Goal: Task Accomplishment & Management: Use online tool/utility

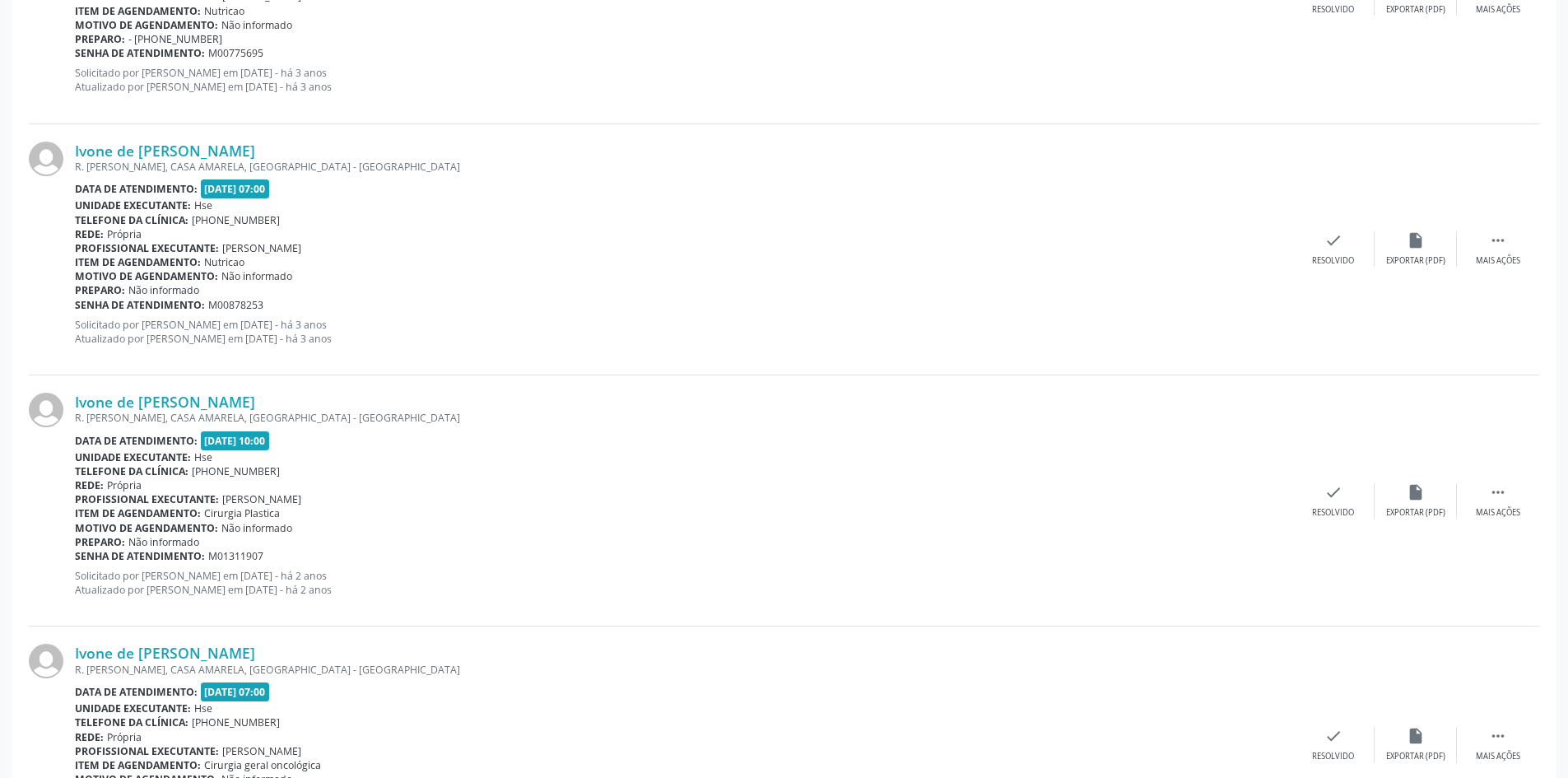
scroll to position [736, 0]
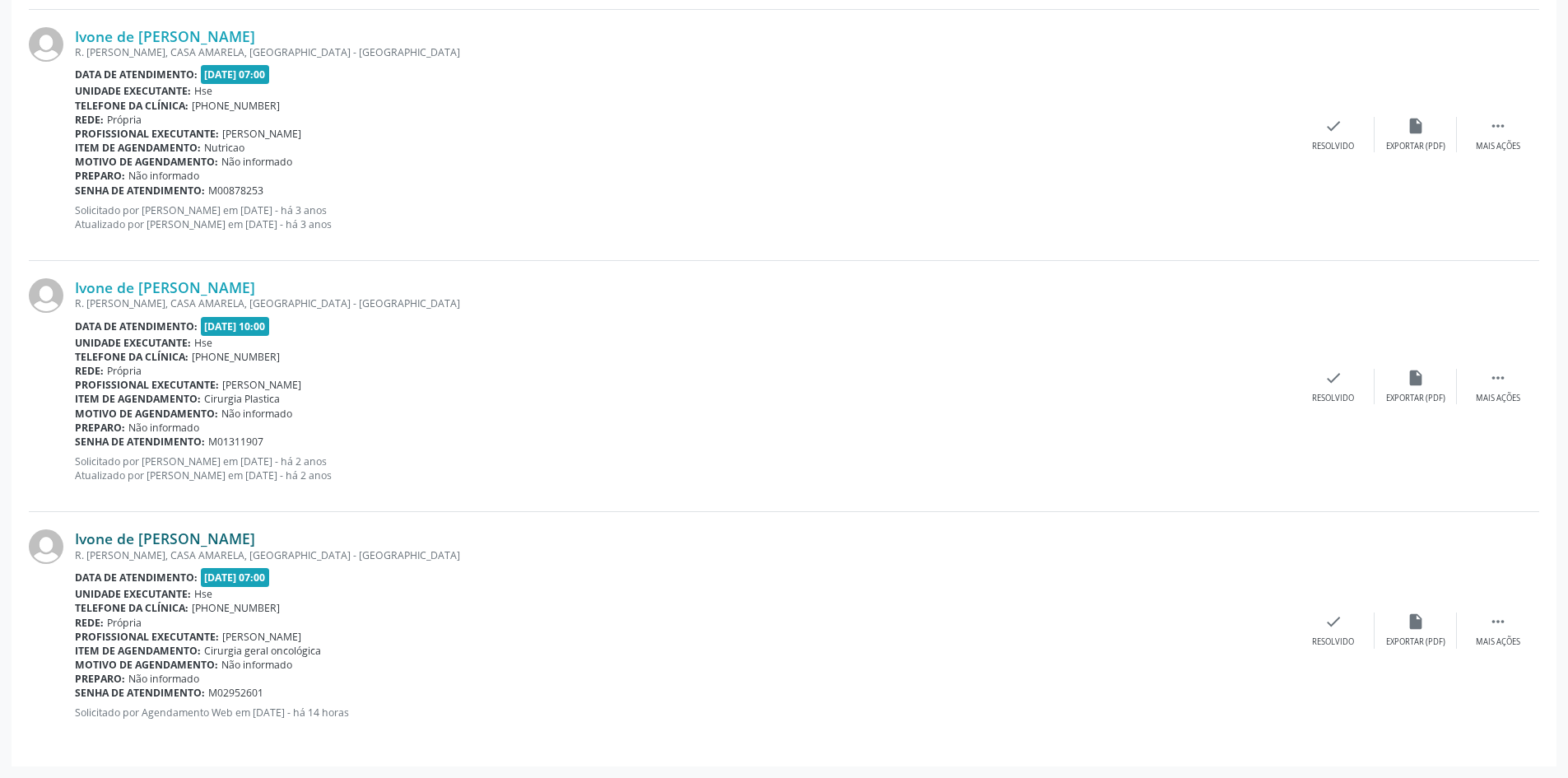
click at [255, 531] on link "Ivone de [PERSON_NAME]" at bounding box center [165, 538] width 181 height 18
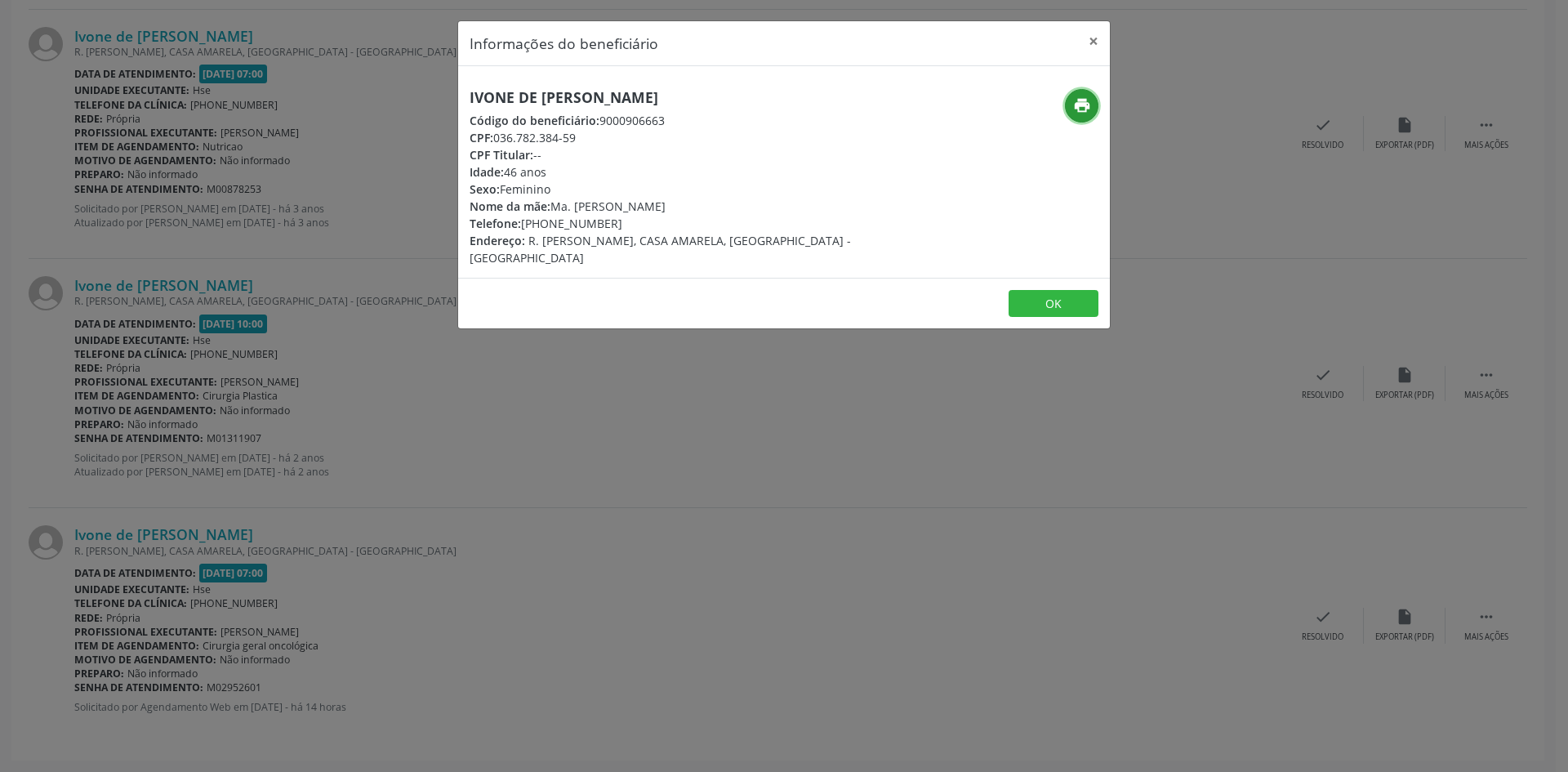
click at [1078, 108] on icon "print" at bounding box center [1082, 105] width 18 height 18
drag, startPoint x: 697, startPoint y: 95, endPoint x: 425, endPoint y: 95, distance: 272.0
click at [425, 95] on div "Informações do beneficiário × Ivone de [PERSON_NAME] Código do beneficiário: 90…" at bounding box center [784, 386] width 1568 height 772
copy h5 "Ivone de [PERSON_NAME]"
click at [1094, 41] on button "×" at bounding box center [1093, 41] width 32 height 40
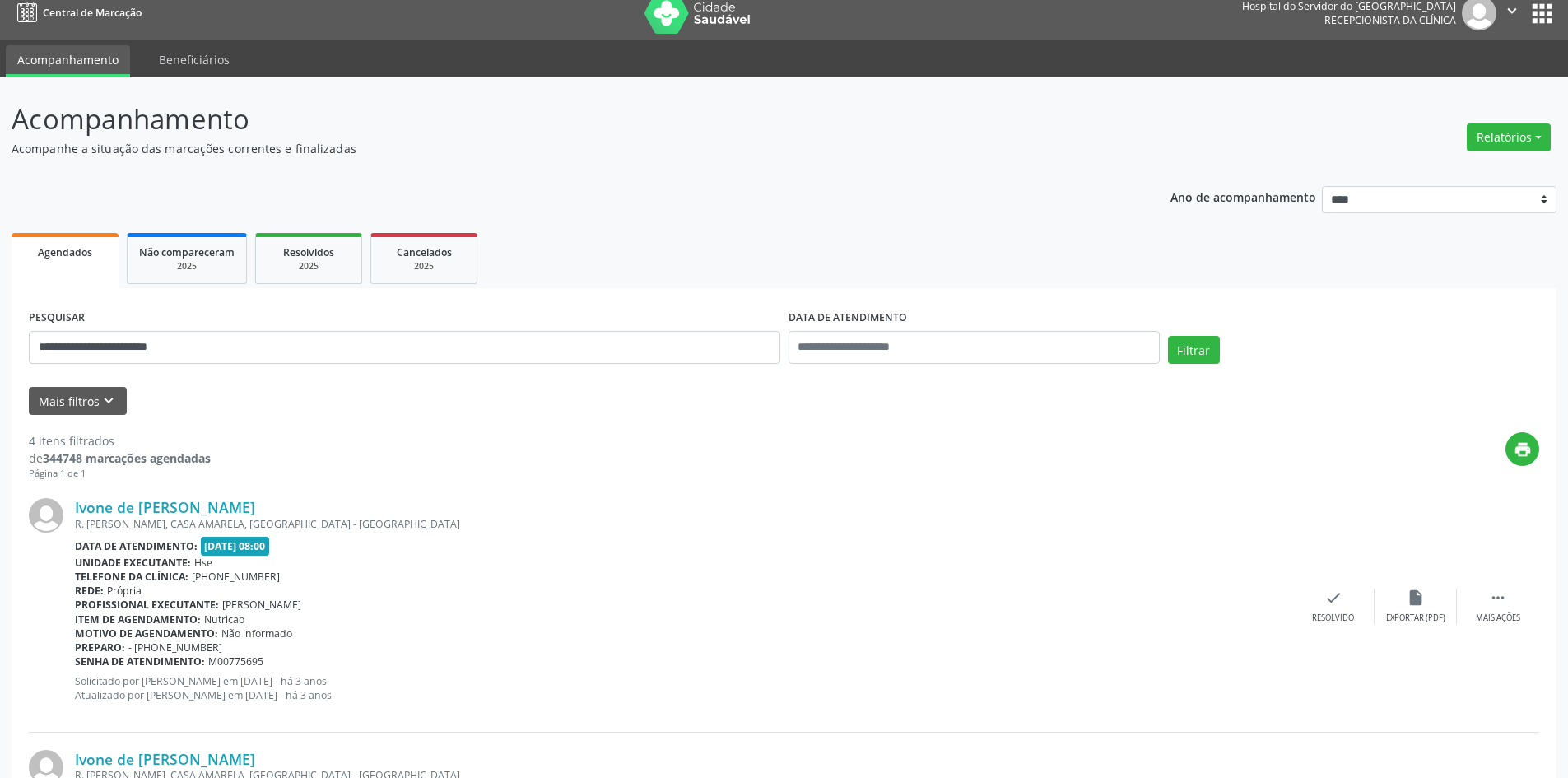
scroll to position [0, 0]
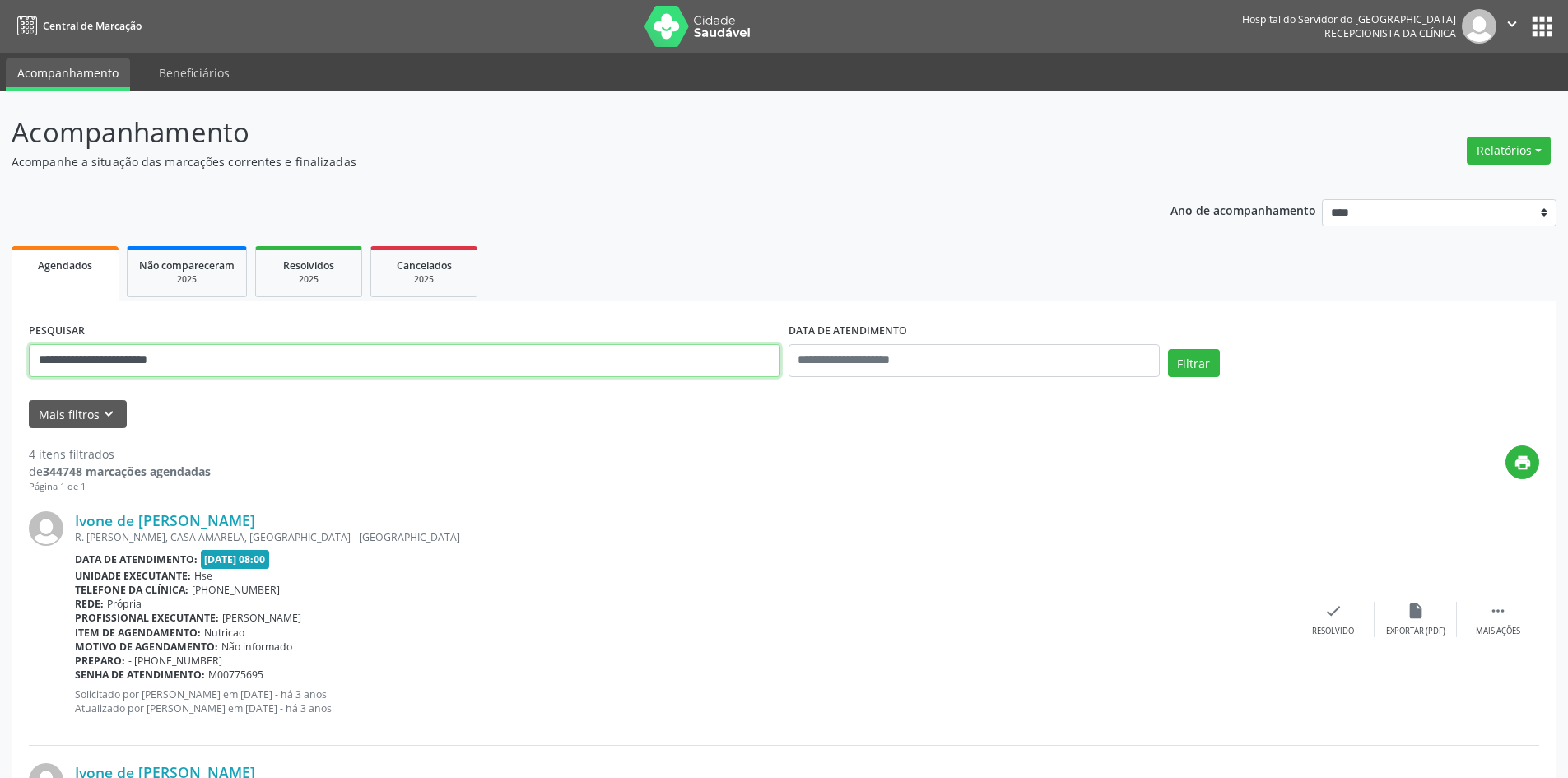
drag, startPoint x: 228, startPoint y: 356, endPoint x: 0, endPoint y: 353, distance: 228.0
click at [1168, 349] on button "Filtrar" at bounding box center [1194, 363] width 52 height 28
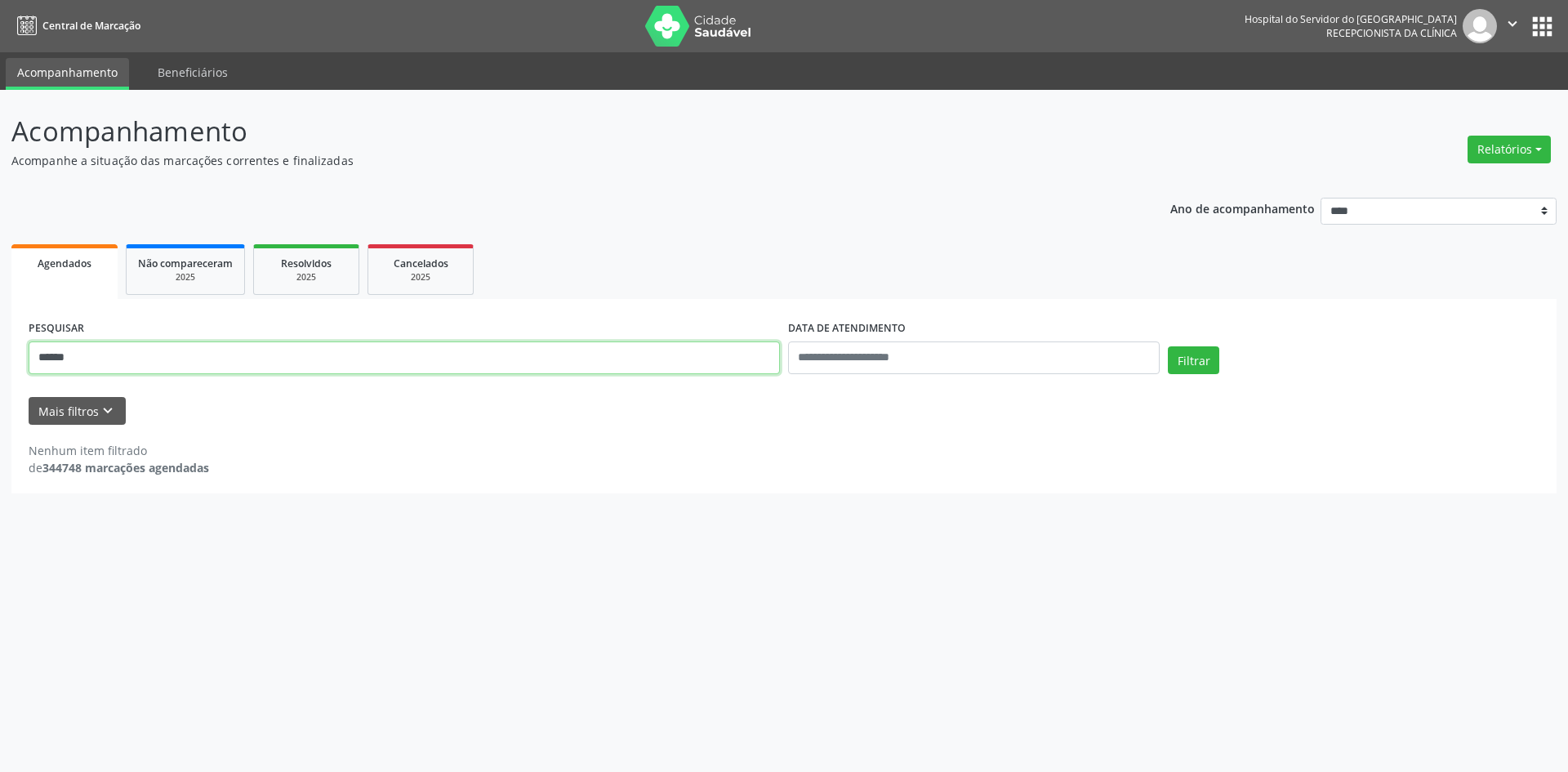
drag, startPoint x: 0, startPoint y: 357, endPoint x: 0, endPoint y: 343, distance: 14.0
click at [0, 344] on div "Acompanhamento Acompanhe a situação das marcações correntes e finalizadas Relat…" at bounding box center [784, 430] width 1568 height 682
paste input "**********"
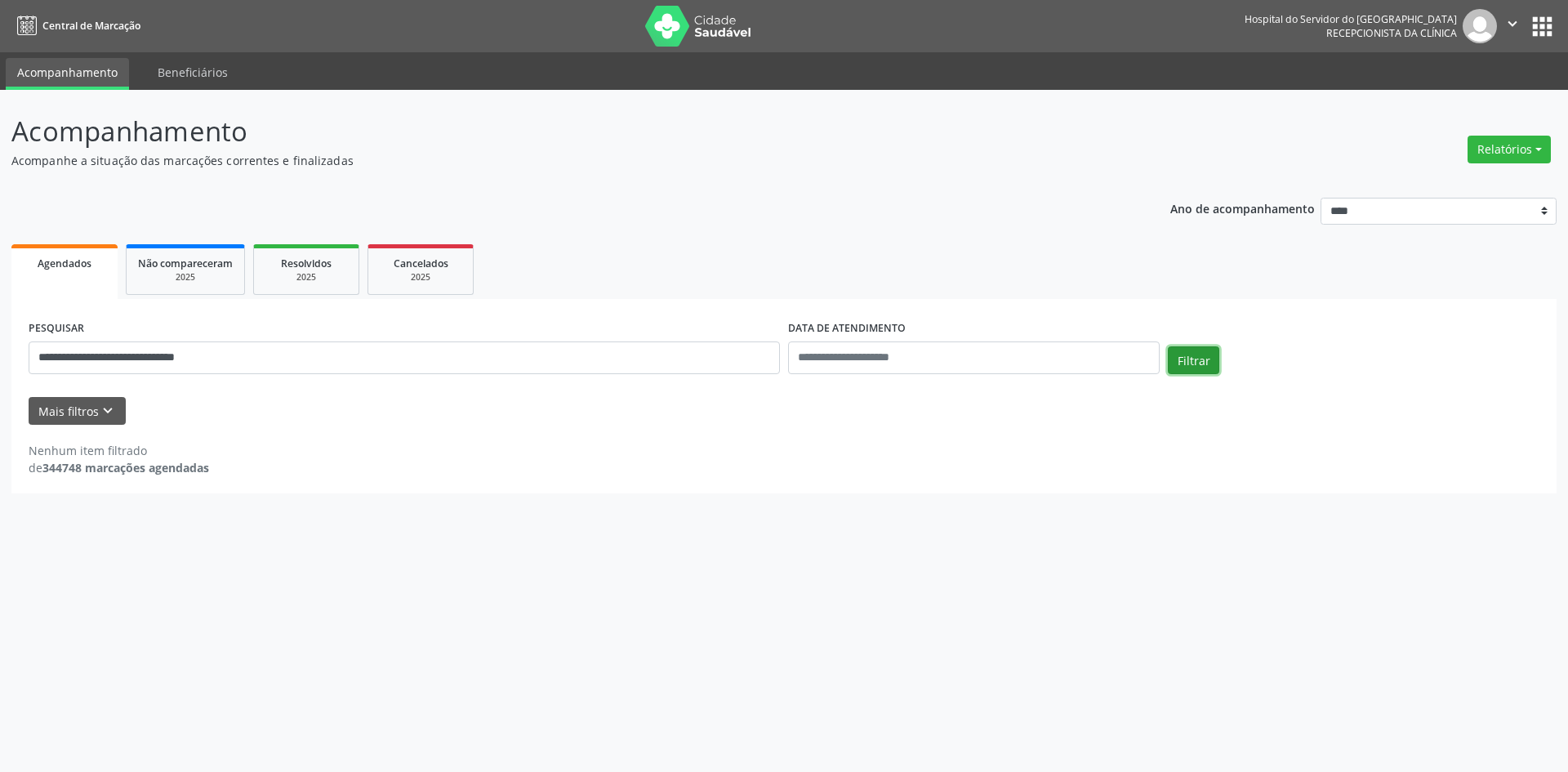
click at [1191, 366] on button "Filtrar" at bounding box center [1194, 360] width 51 height 27
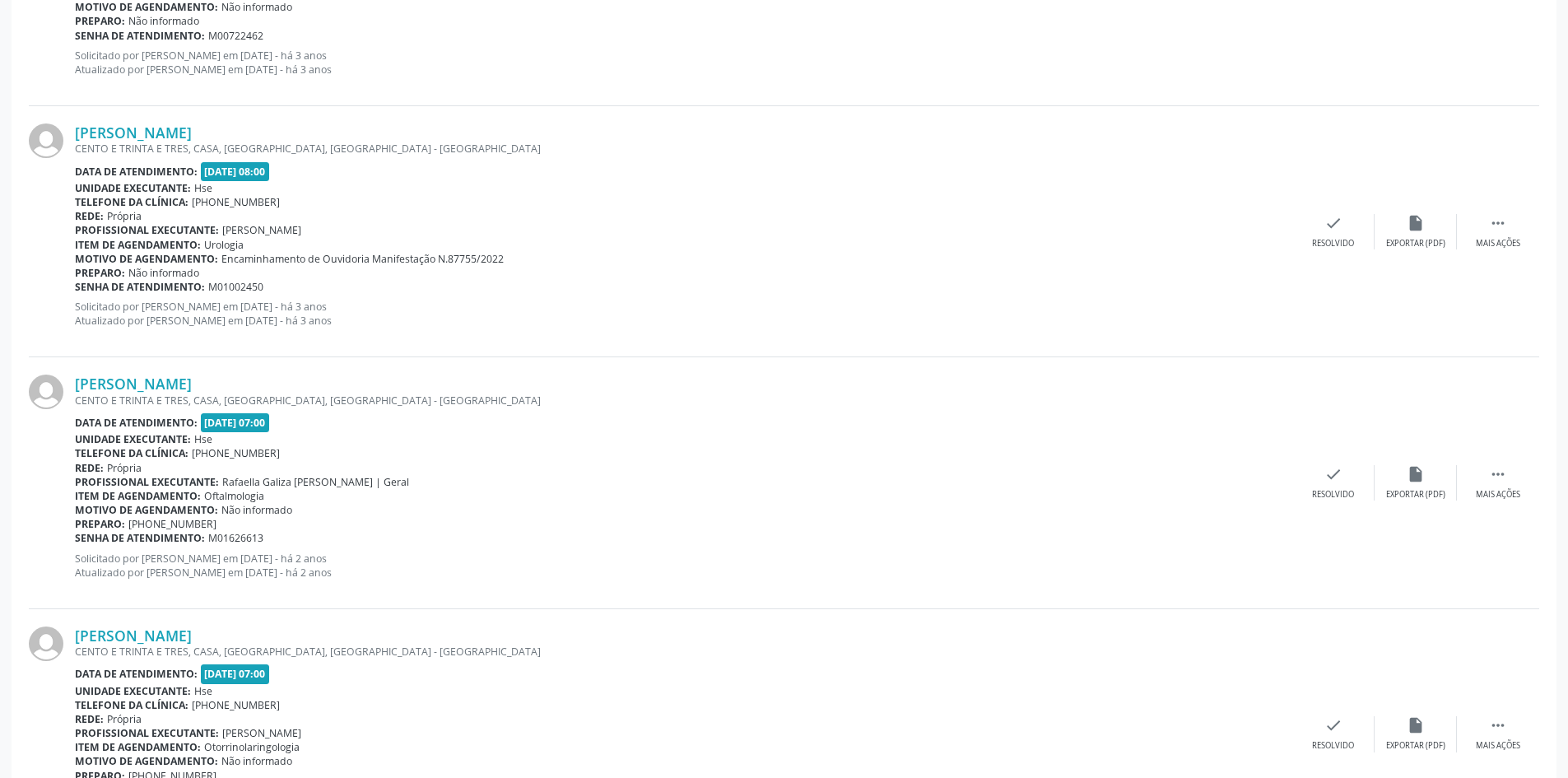
scroll to position [3515, 0]
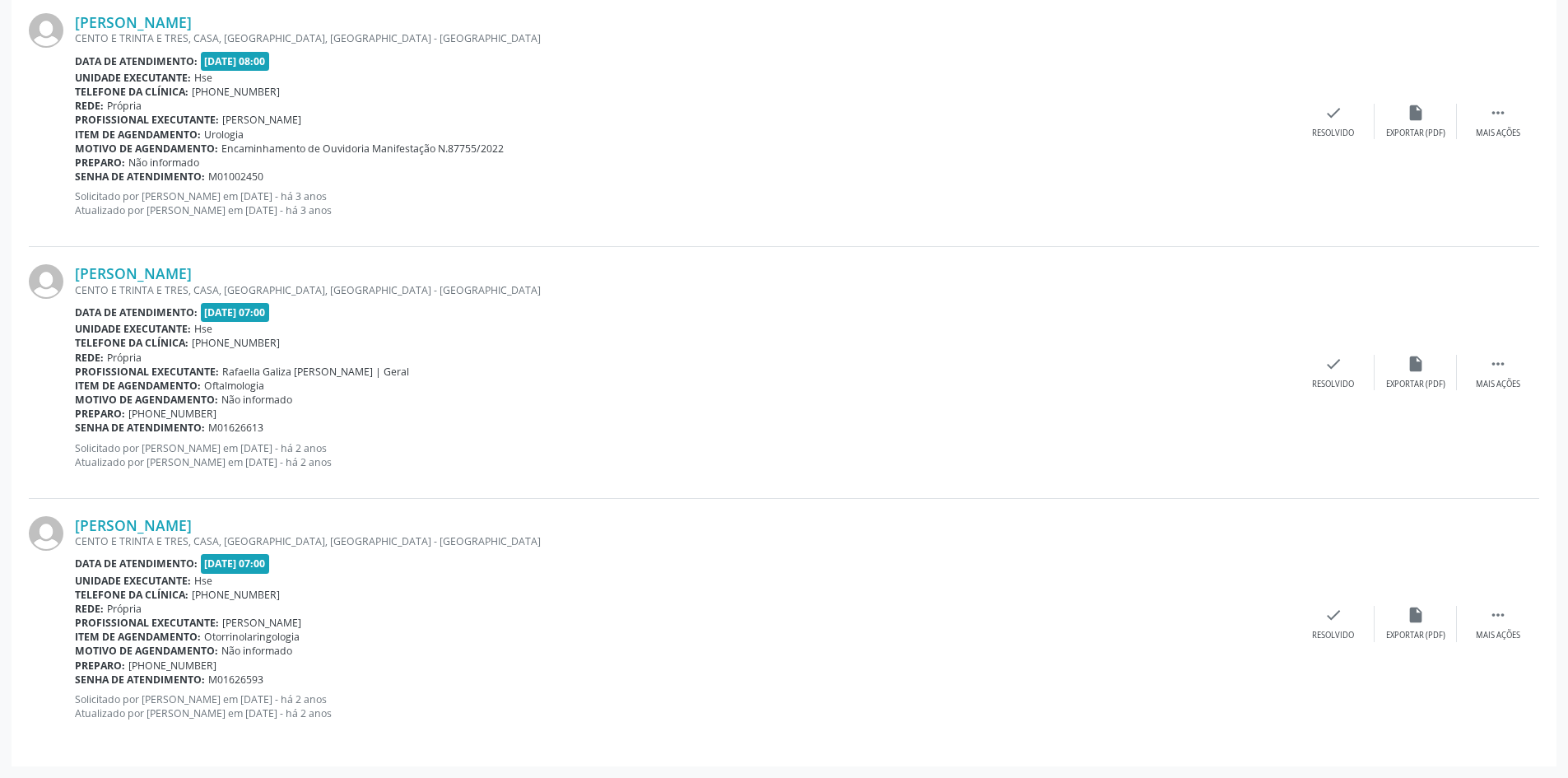
drag, startPoint x: 328, startPoint y: 523, endPoint x: 70, endPoint y: 534, distance: 258.2
click at [70, 534] on div "[PERSON_NAME] CENTO E TRINTA E TRES, CASA, [GEOGRAPHIC_DATA], [GEOGRAPHIC_DATA]…" at bounding box center [783, 623] width 1510 height 250
copy div "[PERSON_NAME]"
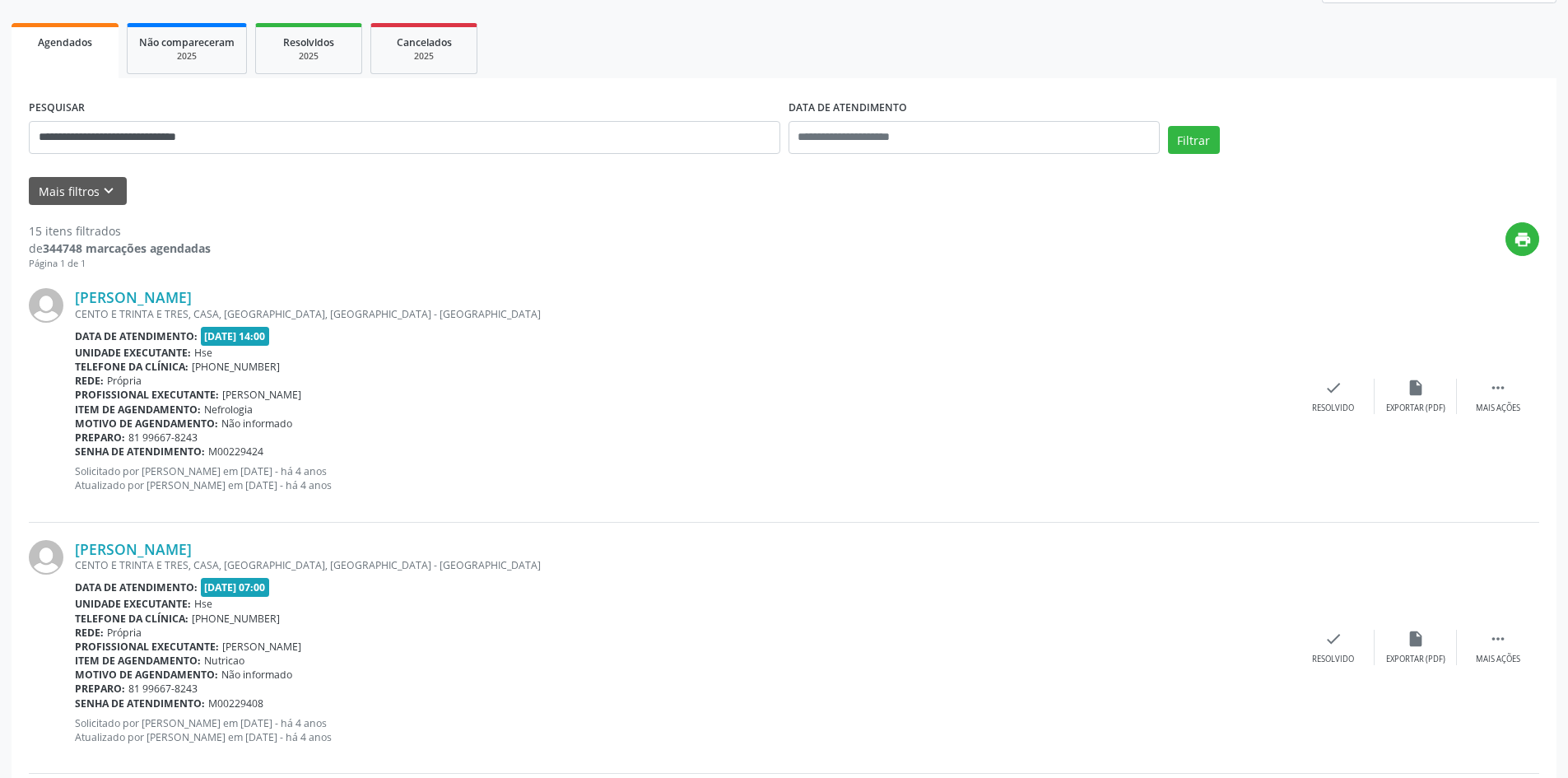
scroll to position [222, 0]
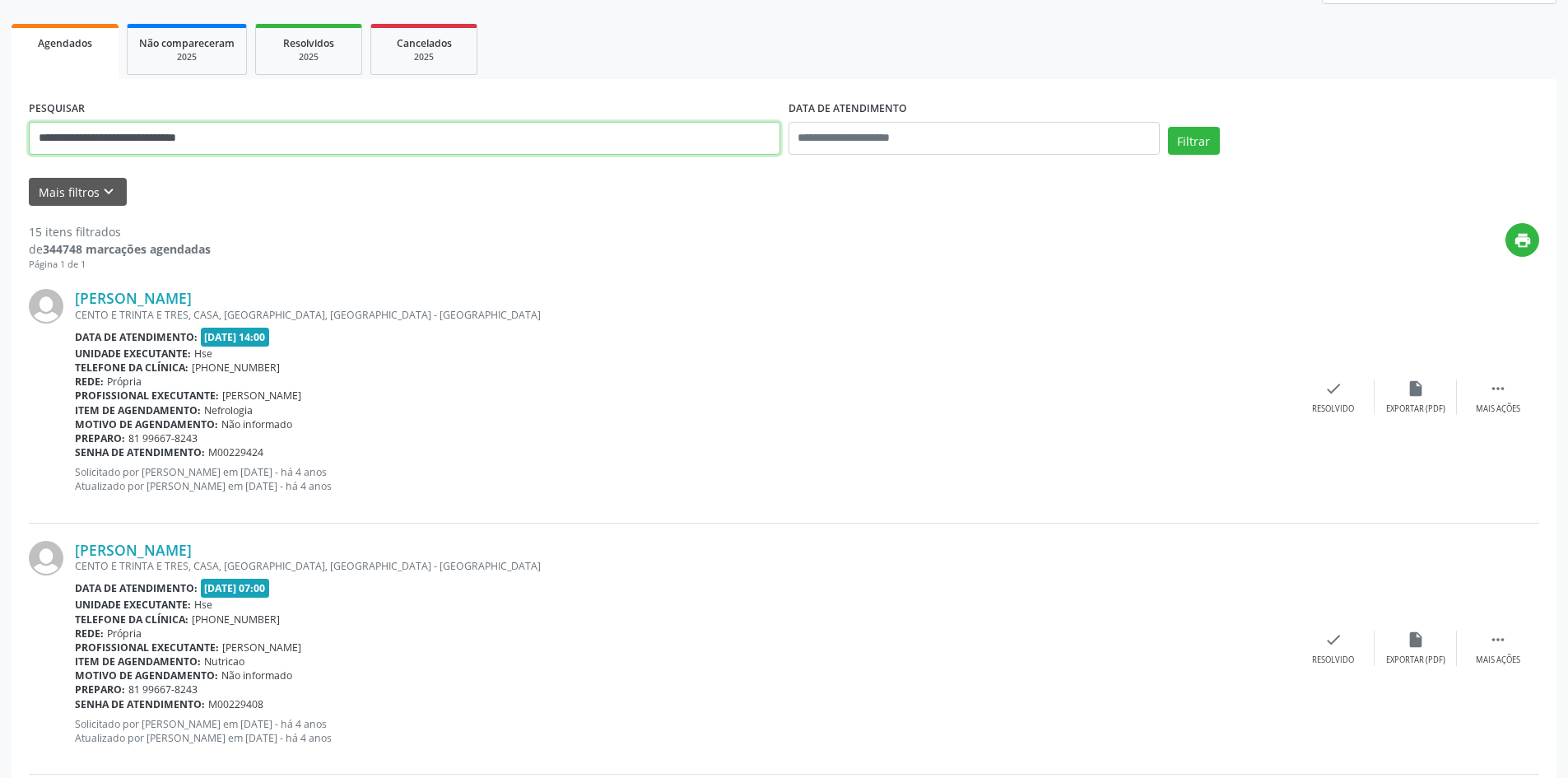
drag, startPoint x: 275, startPoint y: 132, endPoint x: 0, endPoint y: 122, distance: 275.2
paste input "text"
type input "**********"
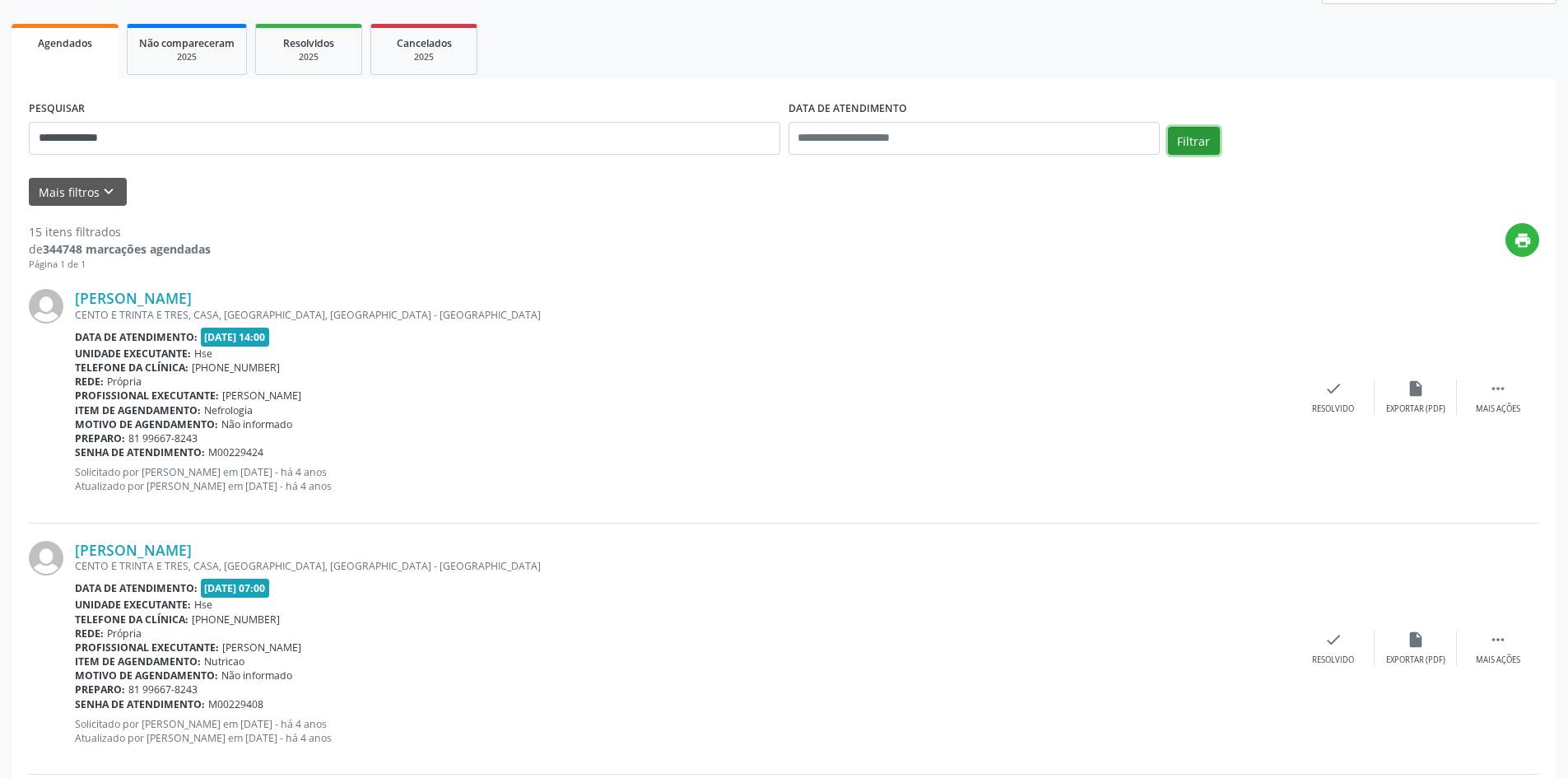
click at [1193, 134] on button "Filtrar" at bounding box center [1194, 140] width 52 height 28
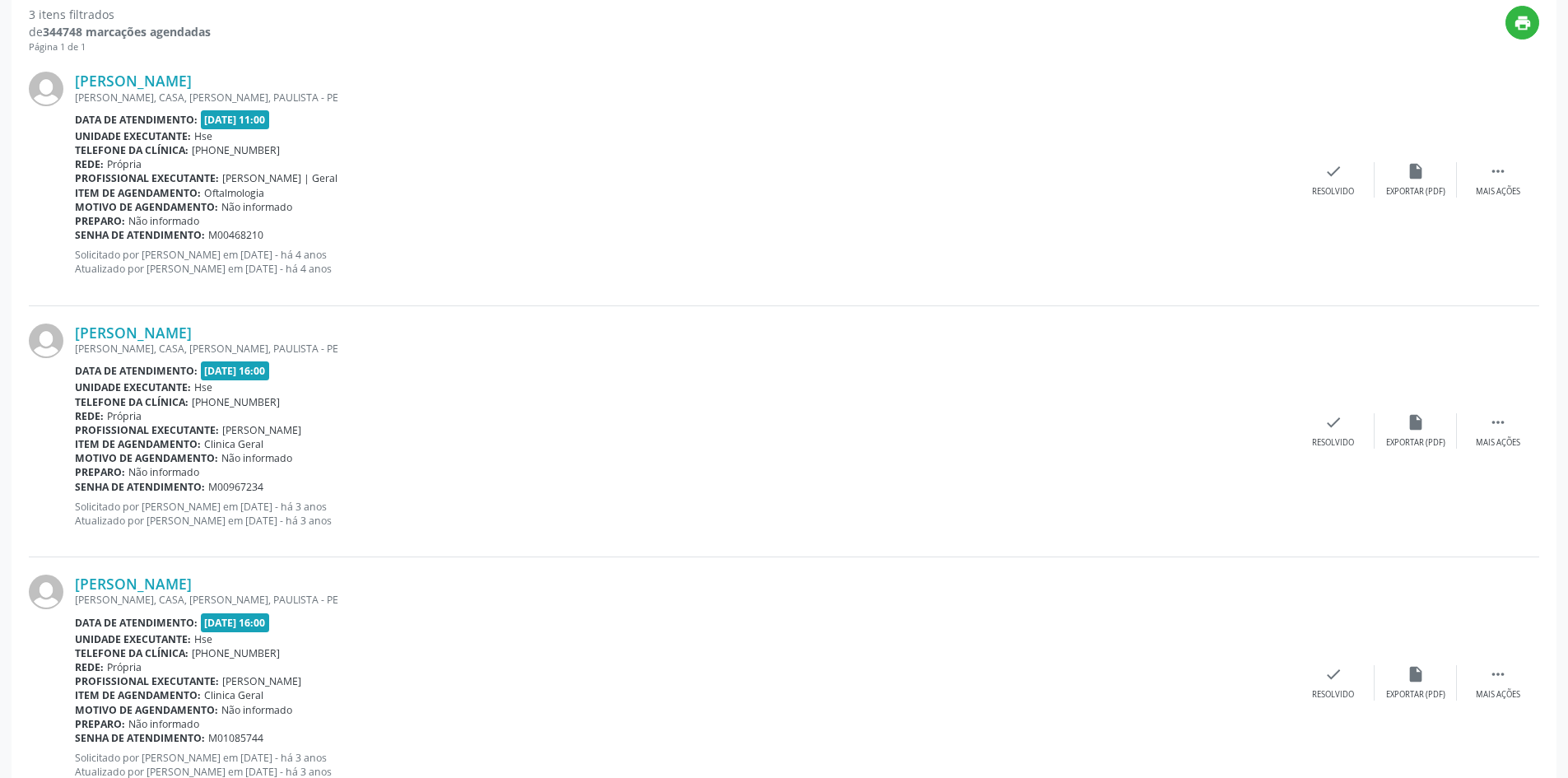
scroll to position [498, 0]
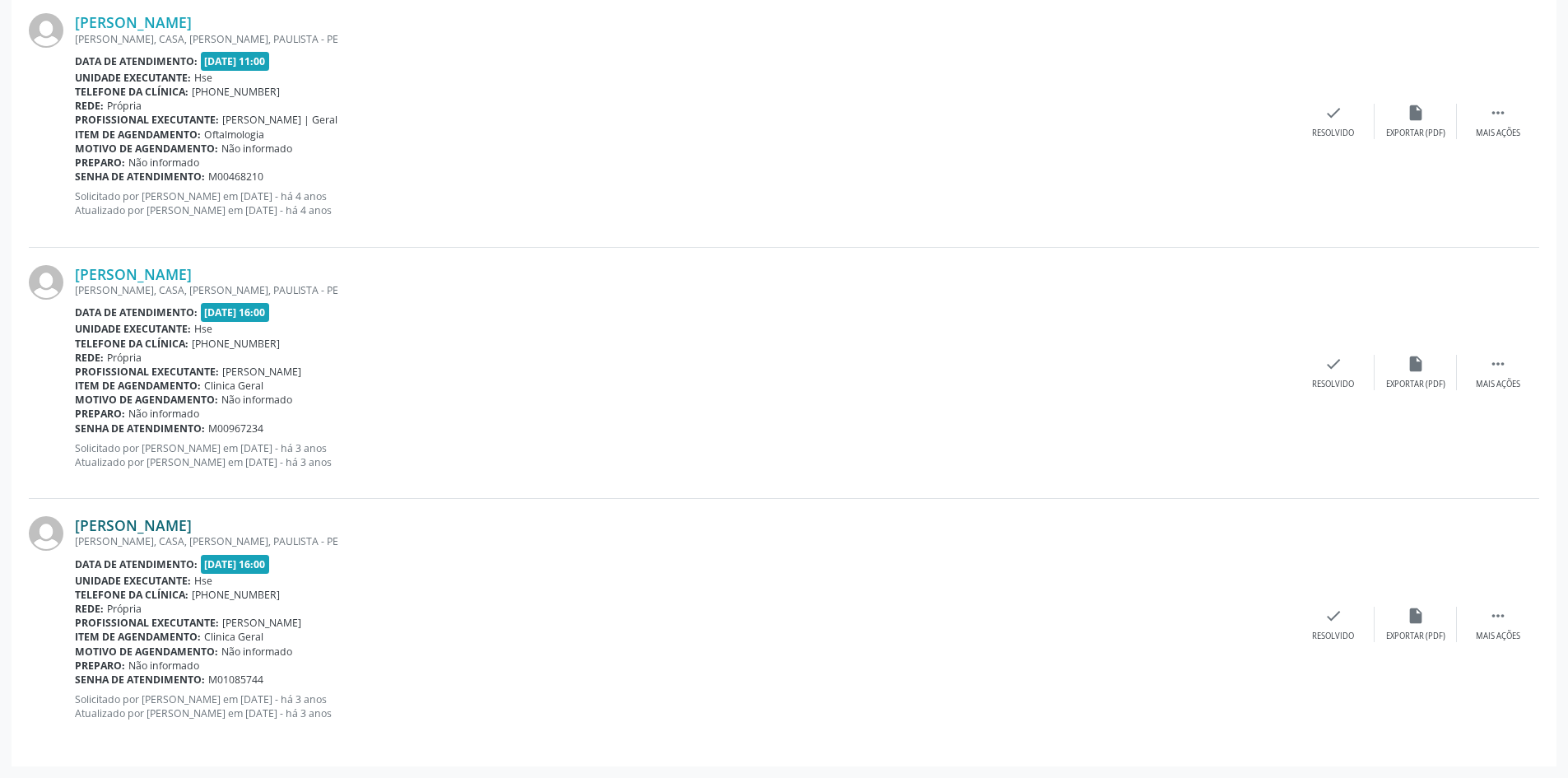
click at [186, 530] on link "[PERSON_NAME]" at bounding box center [134, 526] width 117 height 18
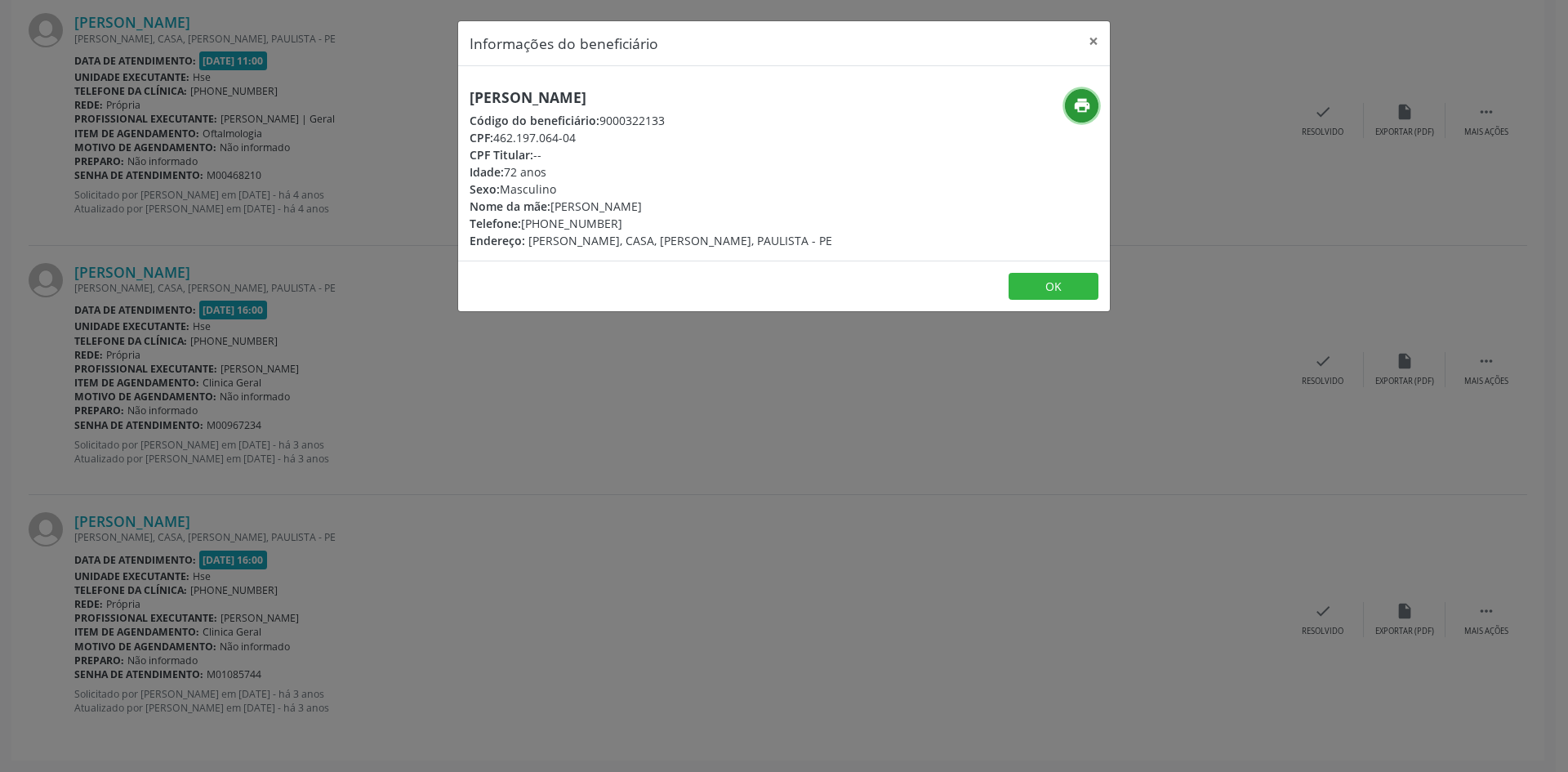
click at [1084, 109] on icon "print" at bounding box center [1082, 105] width 18 height 18
click at [1098, 33] on button "×" at bounding box center [1093, 41] width 32 height 40
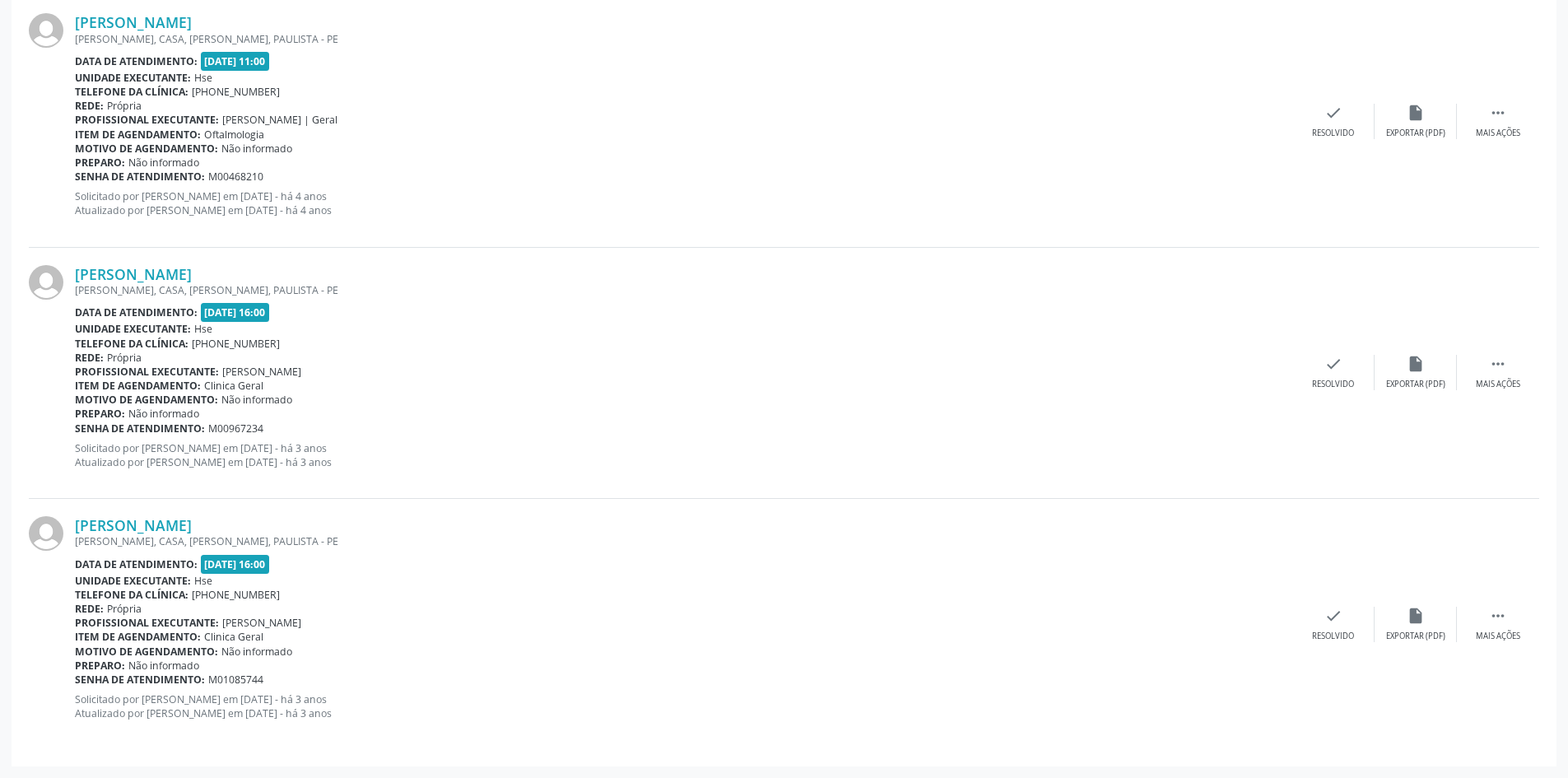
drag, startPoint x: 298, startPoint y: 529, endPoint x: 72, endPoint y: 526, distance: 226.0
click at [72, 526] on div "[PERSON_NAME] [PERSON_NAME], CASA, [PERSON_NAME], PAULISTA - PE Data de atendim…" at bounding box center [783, 623] width 1510 height 250
copy div "[PERSON_NAME]"
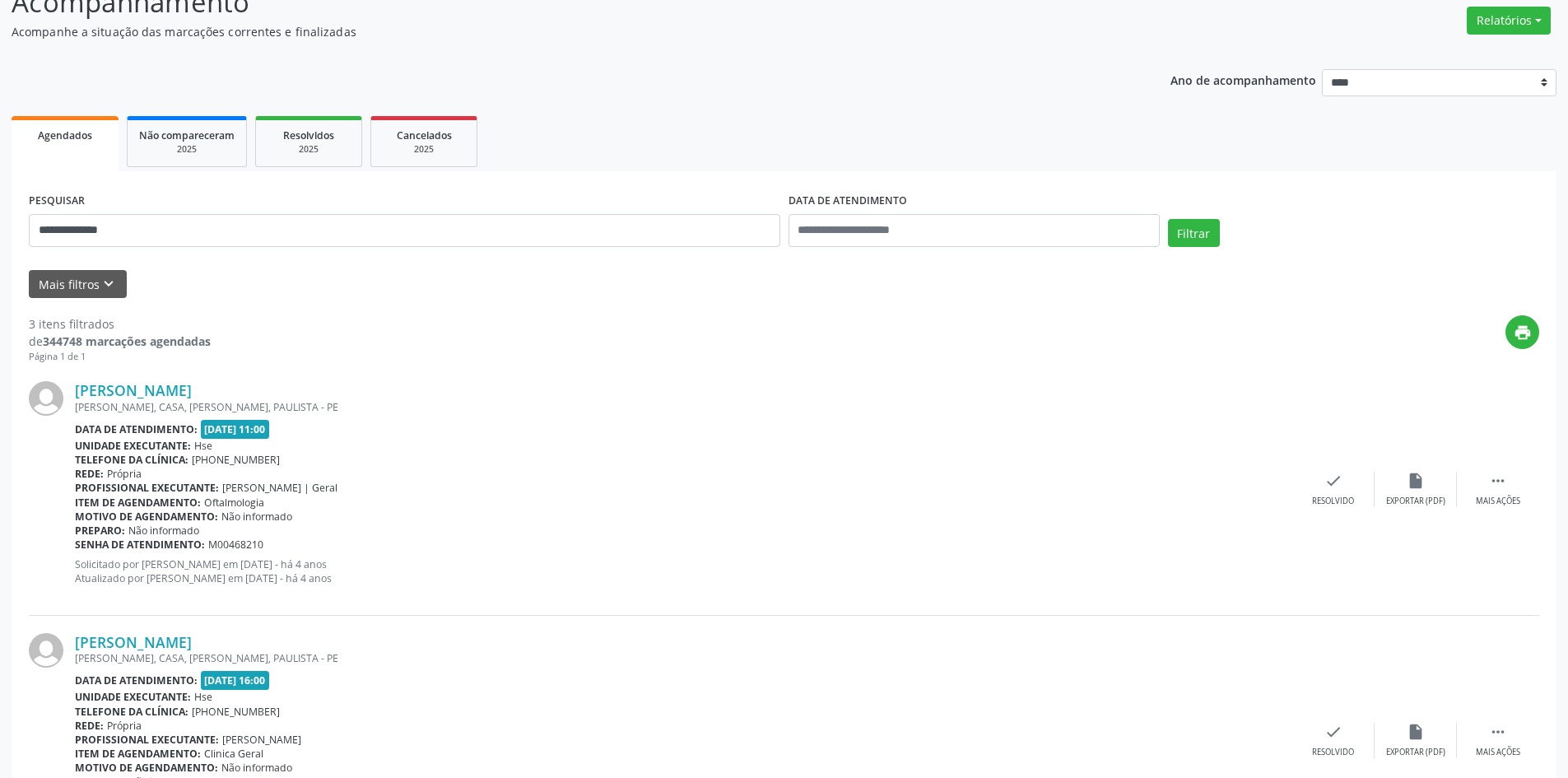
scroll to position [4, 0]
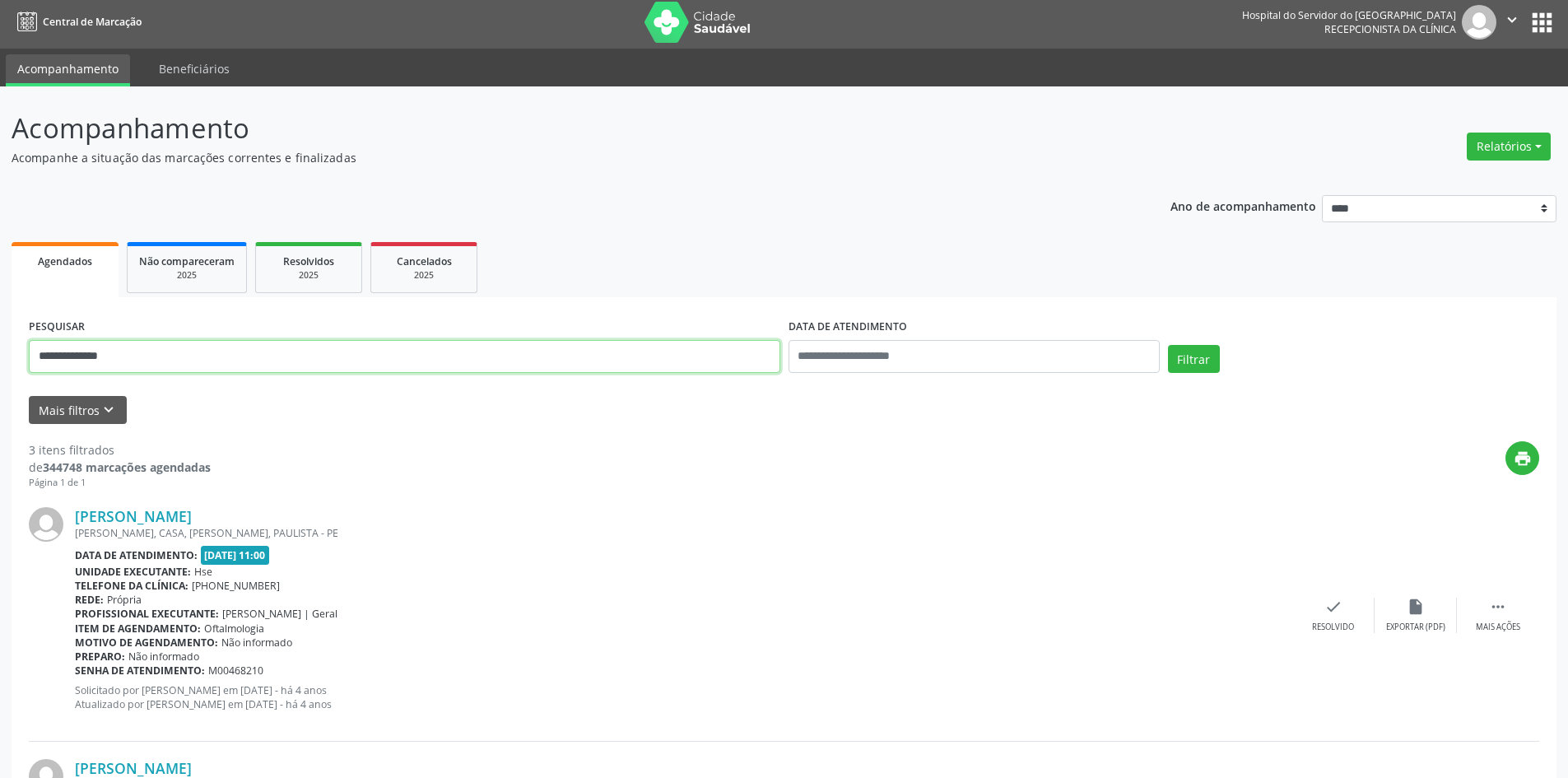
drag, startPoint x: 52, startPoint y: 362, endPoint x: 0, endPoint y: 361, distance: 52.0
click at [0, 361] on div "**********" at bounding box center [784, 679] width 1568 height 1185
paste input "**********"
click at [1190, 360] on button "Filtrar" at bounding box center [1194, 358] width 52 height 28
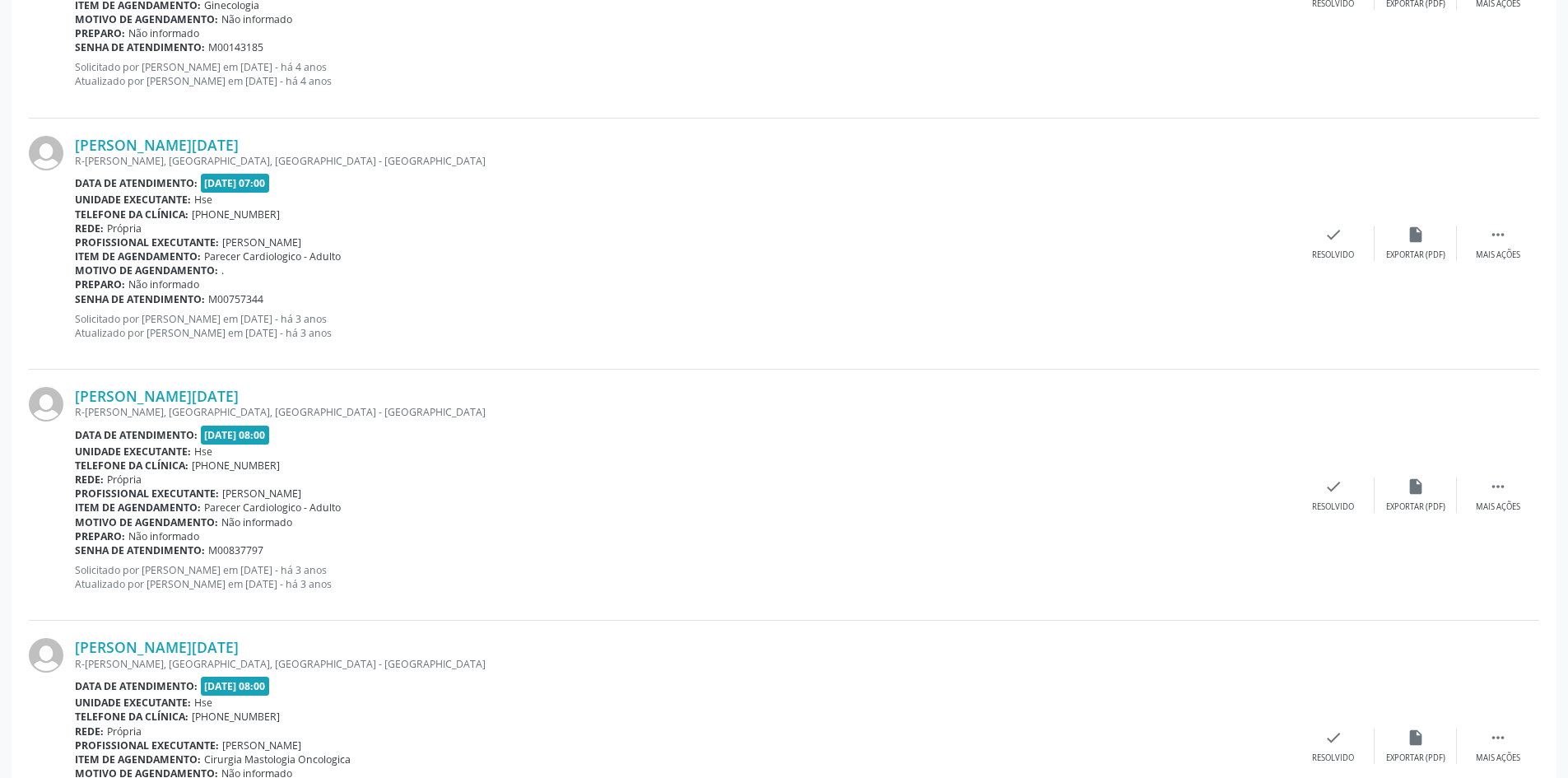
scroll to position [750, 0]
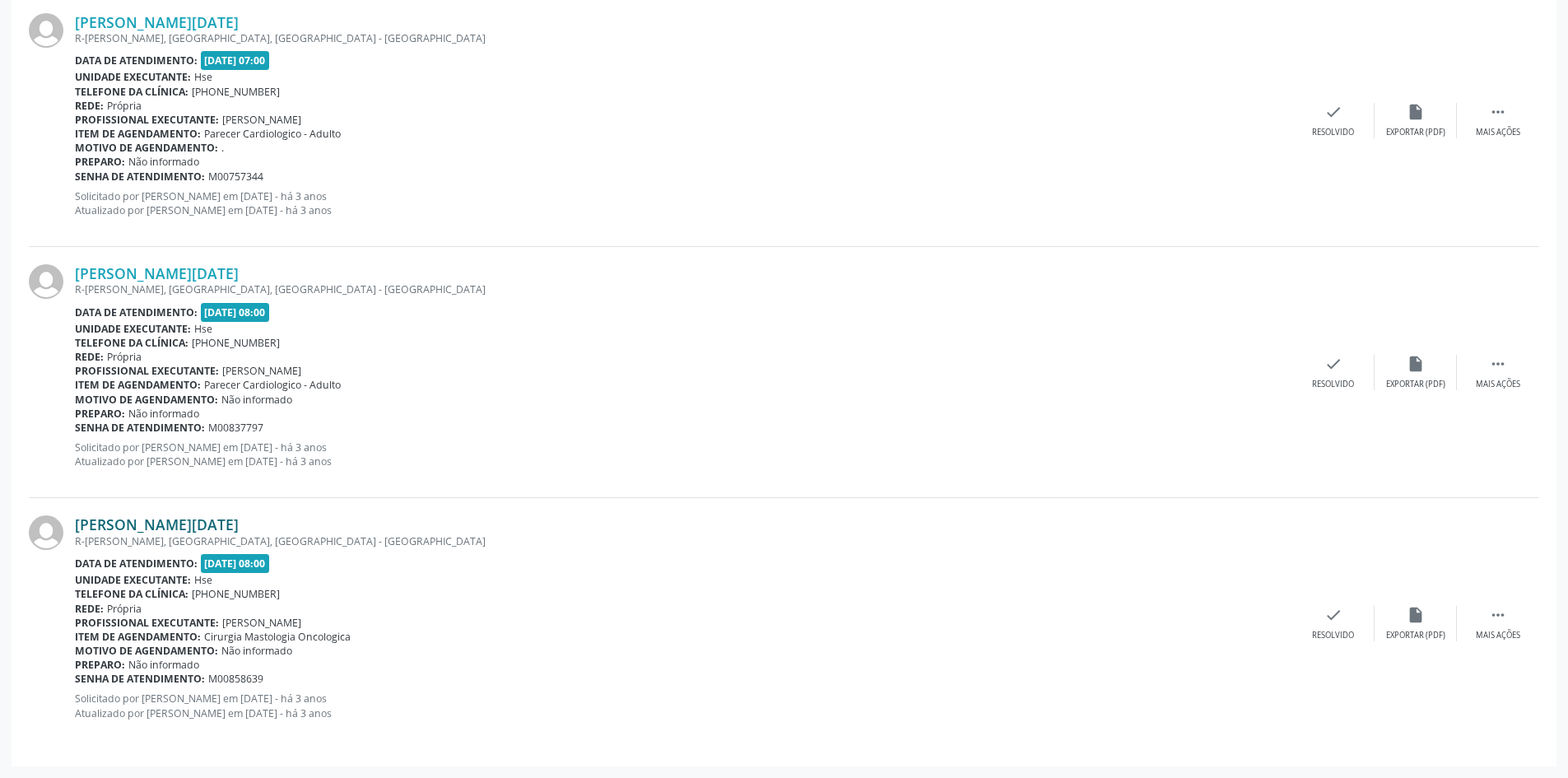
click at [163, 526] on link "[PERSON_NAME][DATE]" at bounding box center [157, 525] width 164 height 18
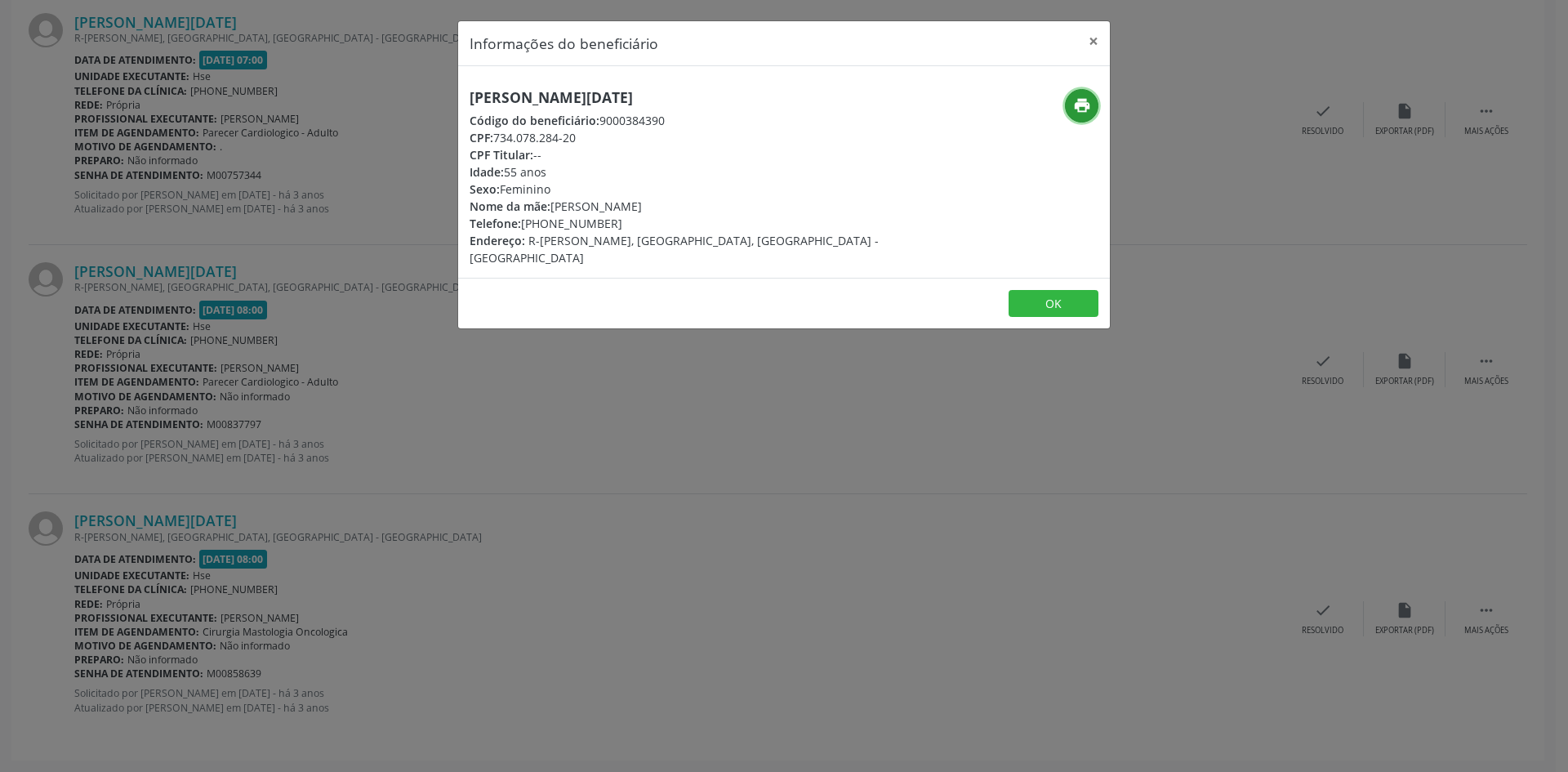
click at [1077, 104] on icon "print" at bounding box center [1082, 105] width 18 height 18
click at [1100, 40] on button "×" at bounding box center [1093, 41] width 32 height 40
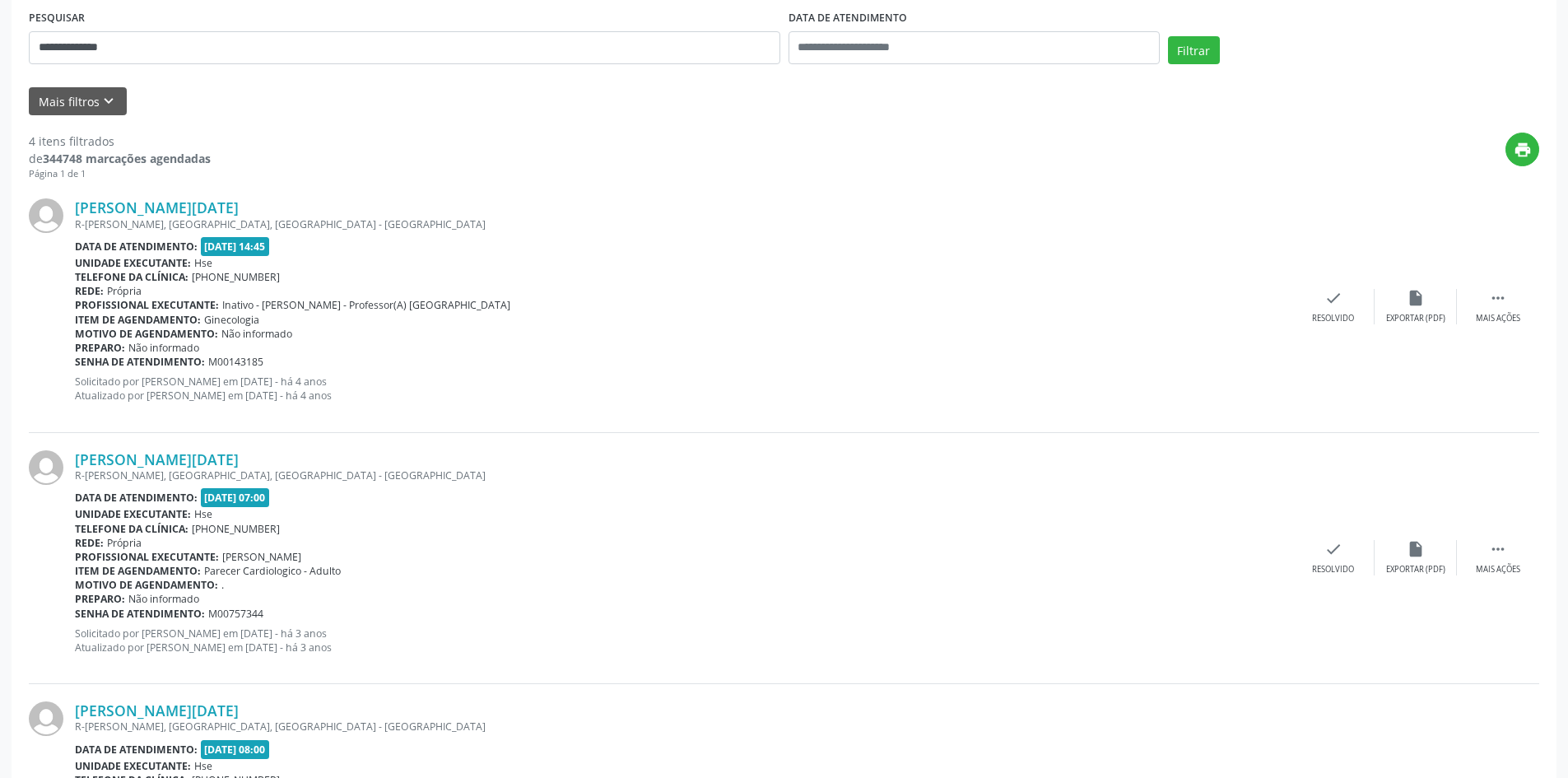
scroll to position [174, 0]
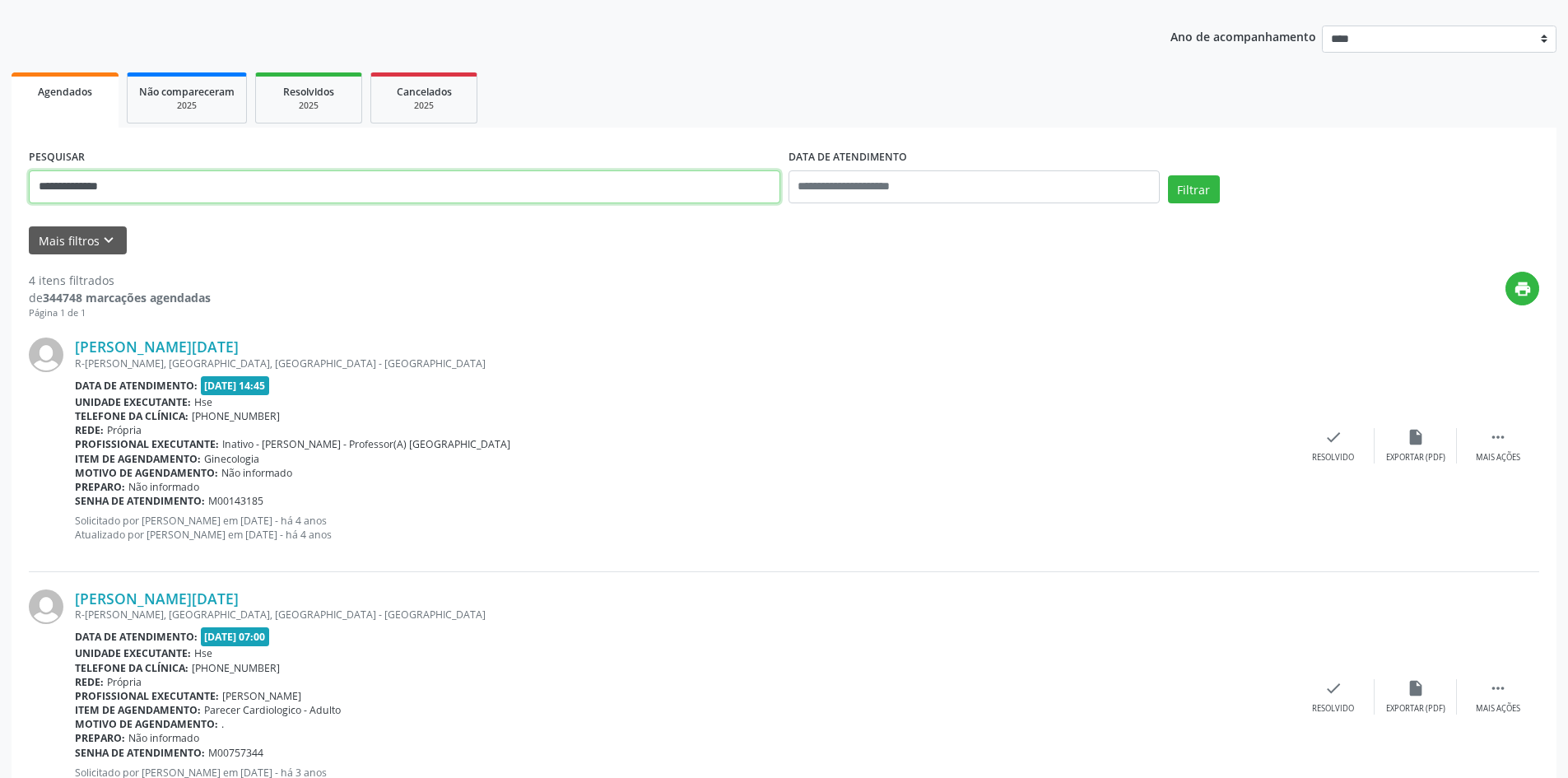
drag, startPoint x: 126, startPoint y: 188, endPoint x: 0, endPoint y: 187, distance: 126.0
click at [0, 187] on div "**********" at bounding box center [784, 636] width 1568 height 1437
paste input "*********"
click at [1199, 186] on button "Filtrar" at bounding box center [1194, 189] width 52 height 28
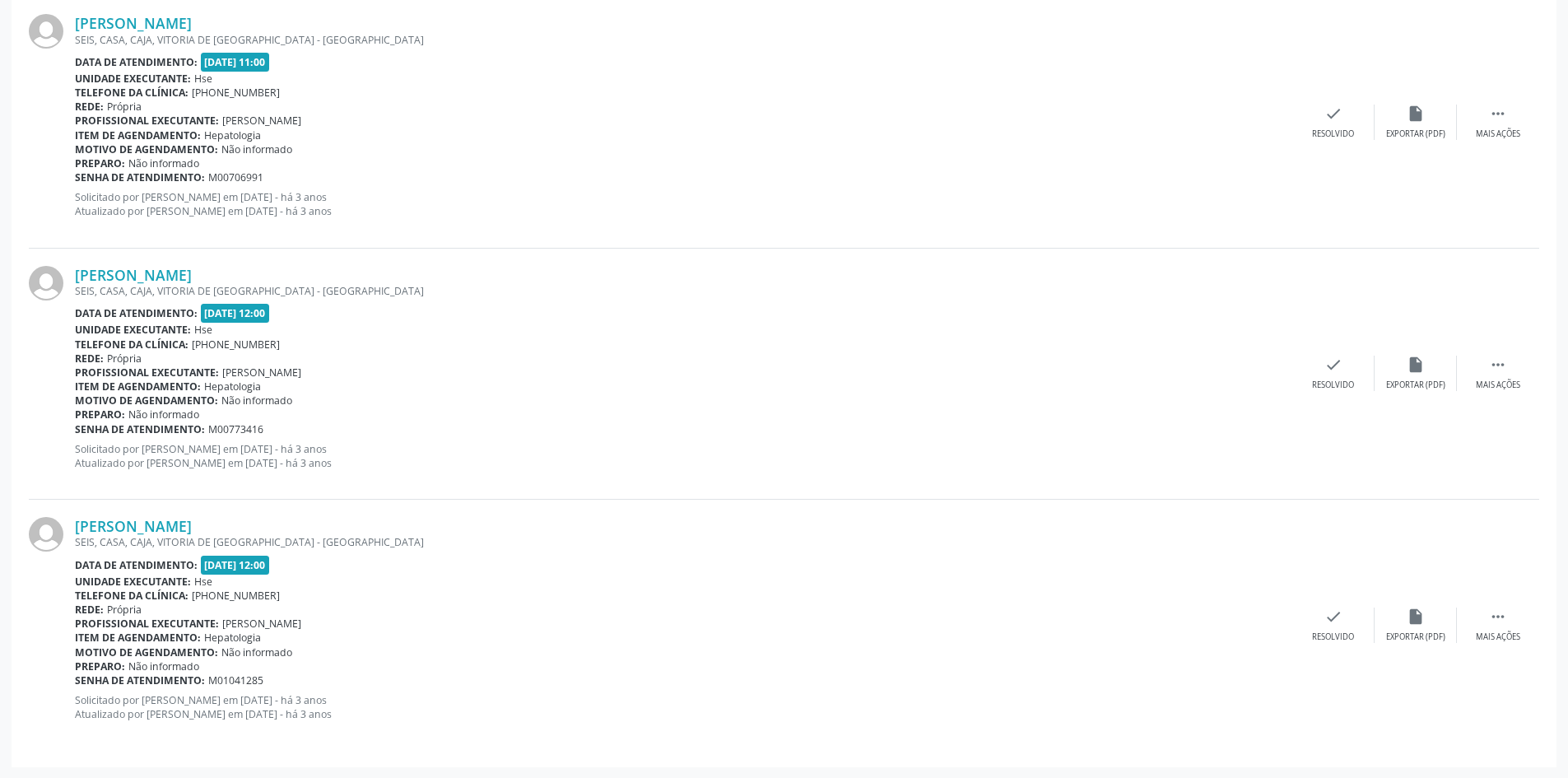
scroll to position [498, 0]
click at [192, 525] on link "[PERSON_NAME]" at bounding box center [134, 526] width 117 height 18
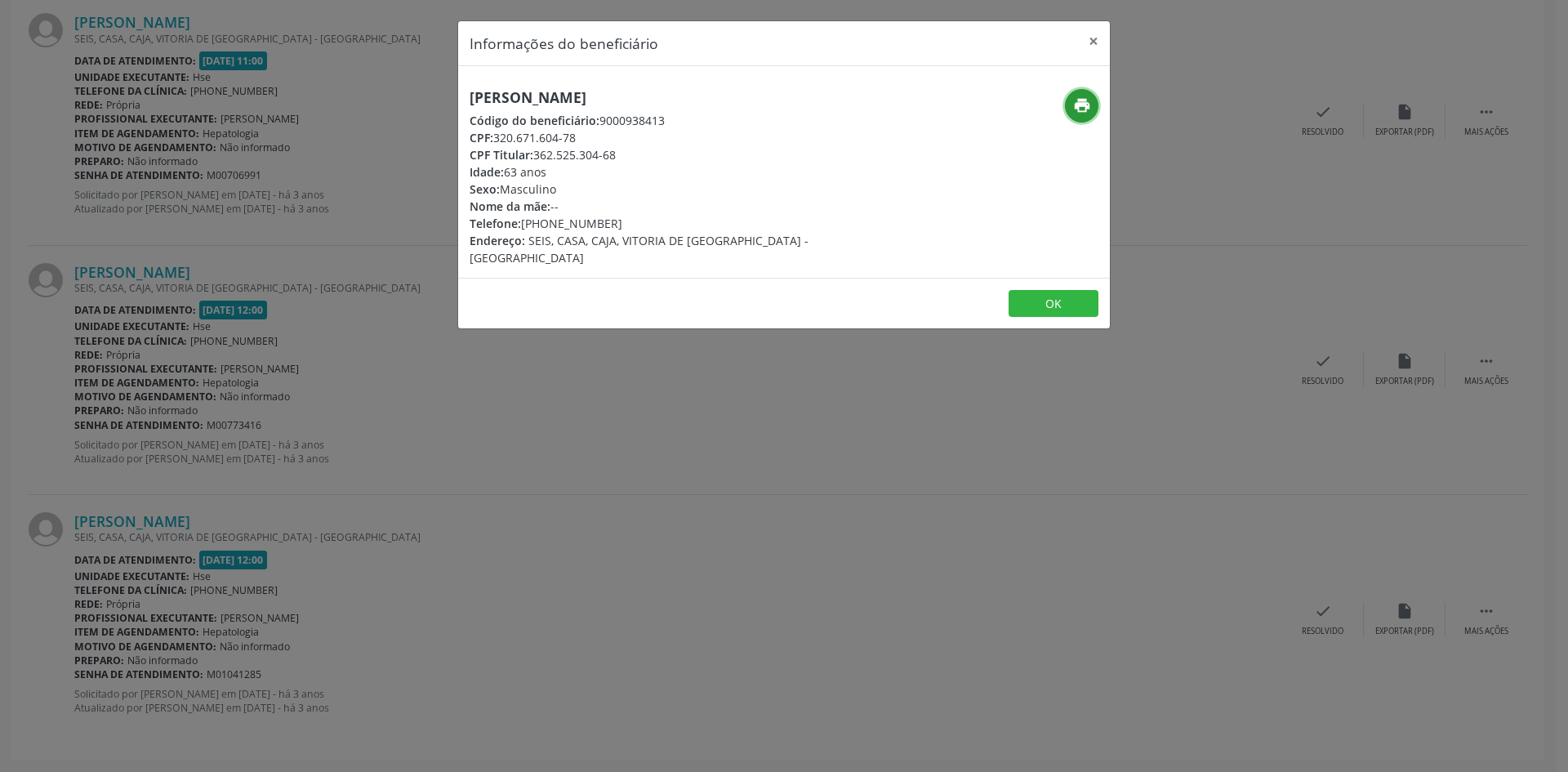
click at [1076, 110] on icon "print" at bounding box center [1082, 105] width 18 height 18
click at [1095, 36] on button "×" at bounding box center [1093, 41] width 32 height 40
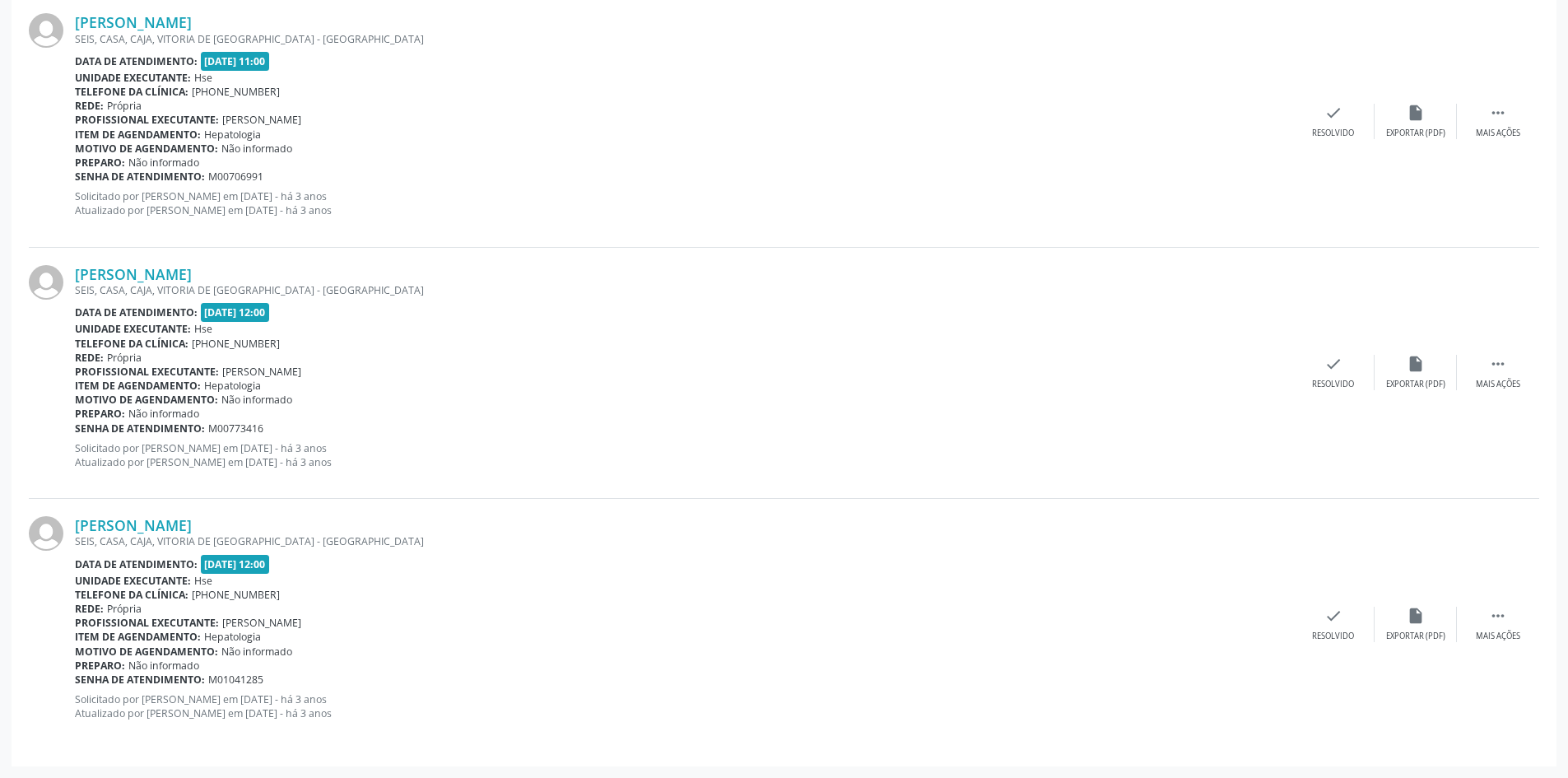
drag, startPoint x: 262, startPoint y: 521, endPoint x: 66, endPoint y: 521, distance: 196.0
click at [66, 521] on div "[PERSON_NAME] SEIS, CASA, CAJA, VITORIA DE [GEOGRAPHIC_DATA] Data de atendiment…" at bounding box center [783, 623] width 1510 height 250
copy div "[PERSON_NAME]"
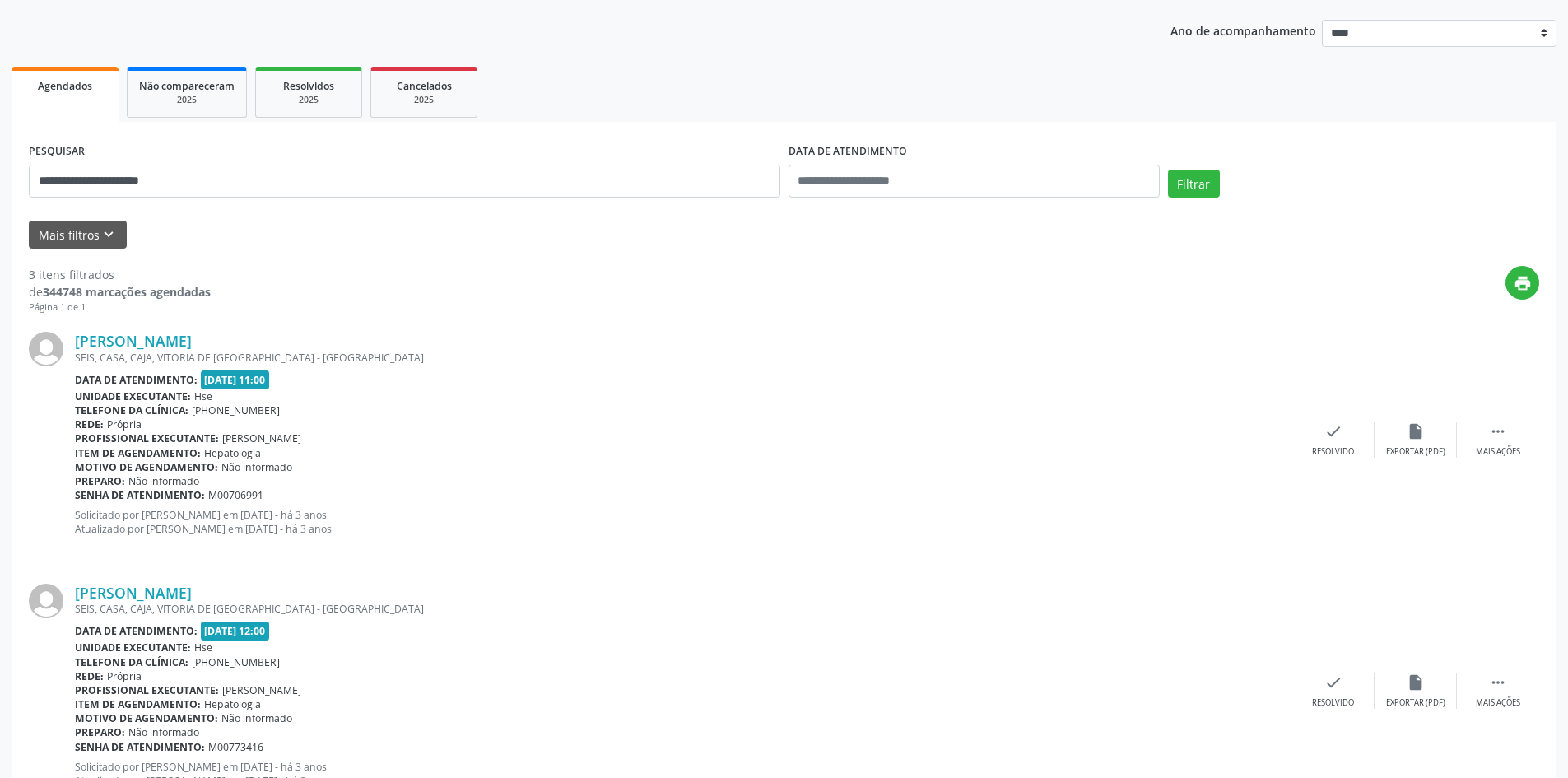
scroll to position [169, 0]
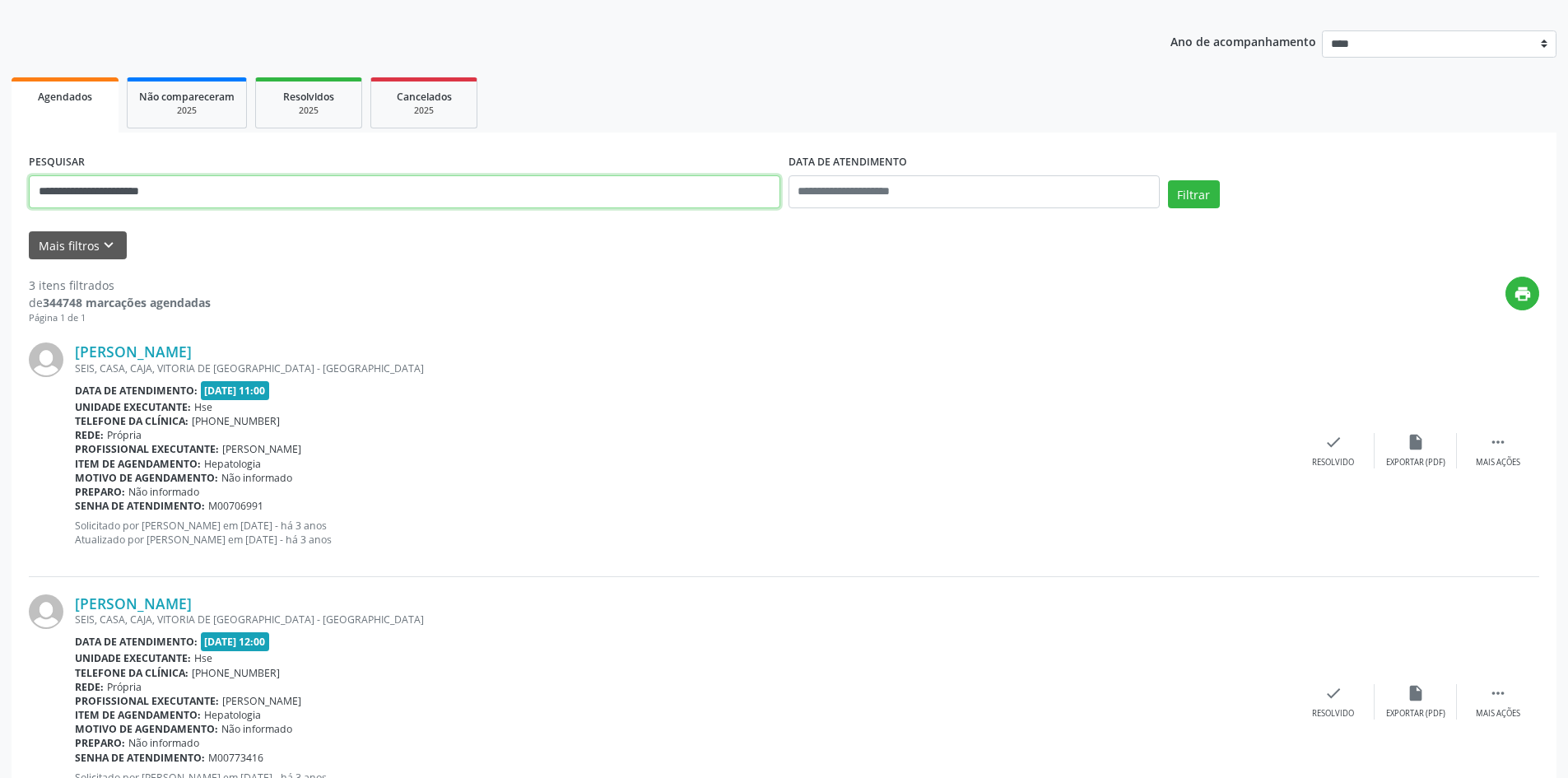
drag, startPoint x: 242, startPoint y: 194, endPoint x: 0, endPoint y: 158, distance: 244.7
click at [0, 158] on div "**********" at bounding box center [784, 514] width 1568 height 1185
paste input "text"
click at [1183, 196] on button "Filtrar" at bounding box center [1194, 194] width 52 height 28
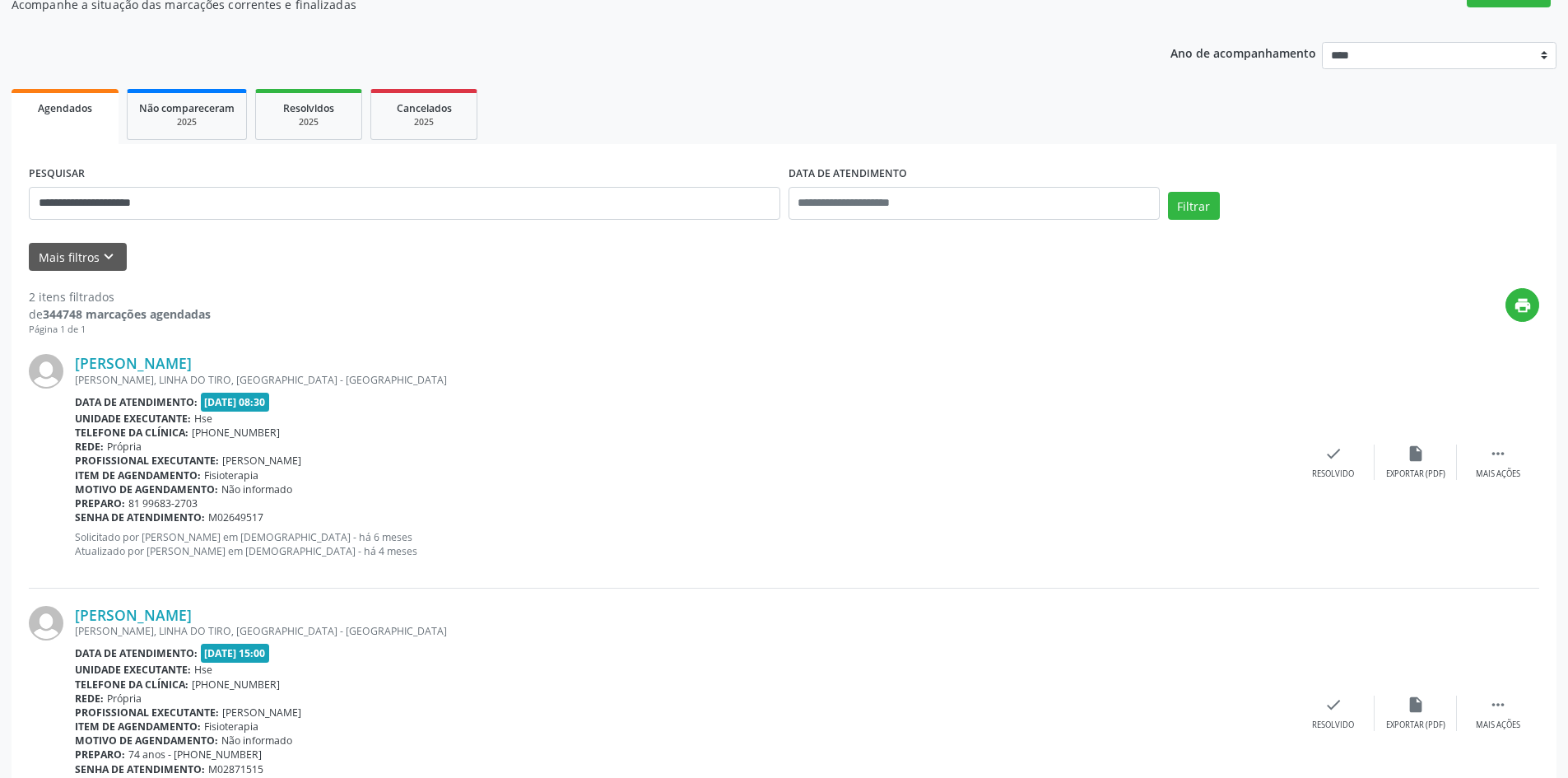
scroll to position [247, 0]
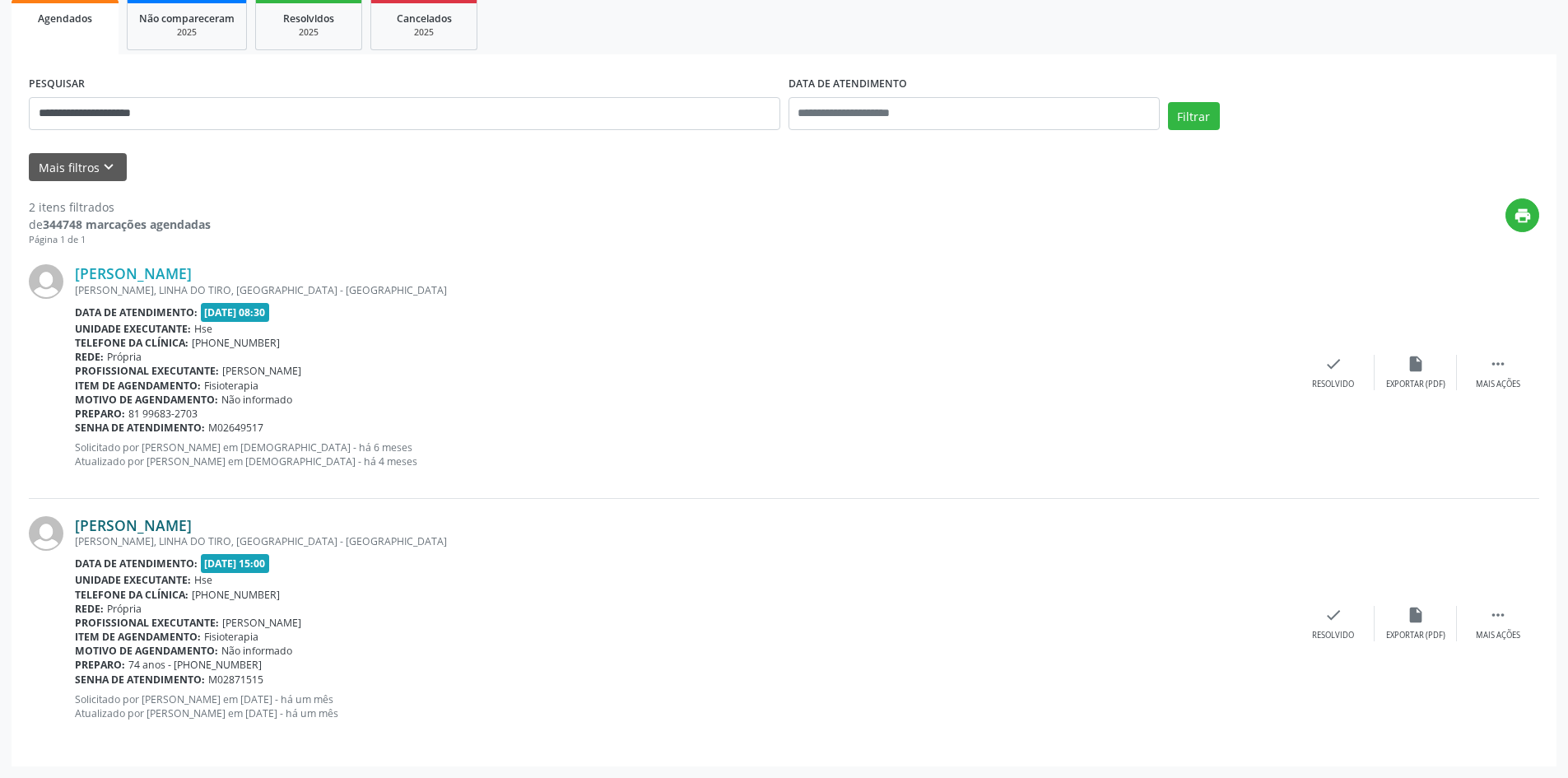
click at [176, 524] on link "[PERSON_NAME]" at bounding box center [134, 526] width 117 height 18
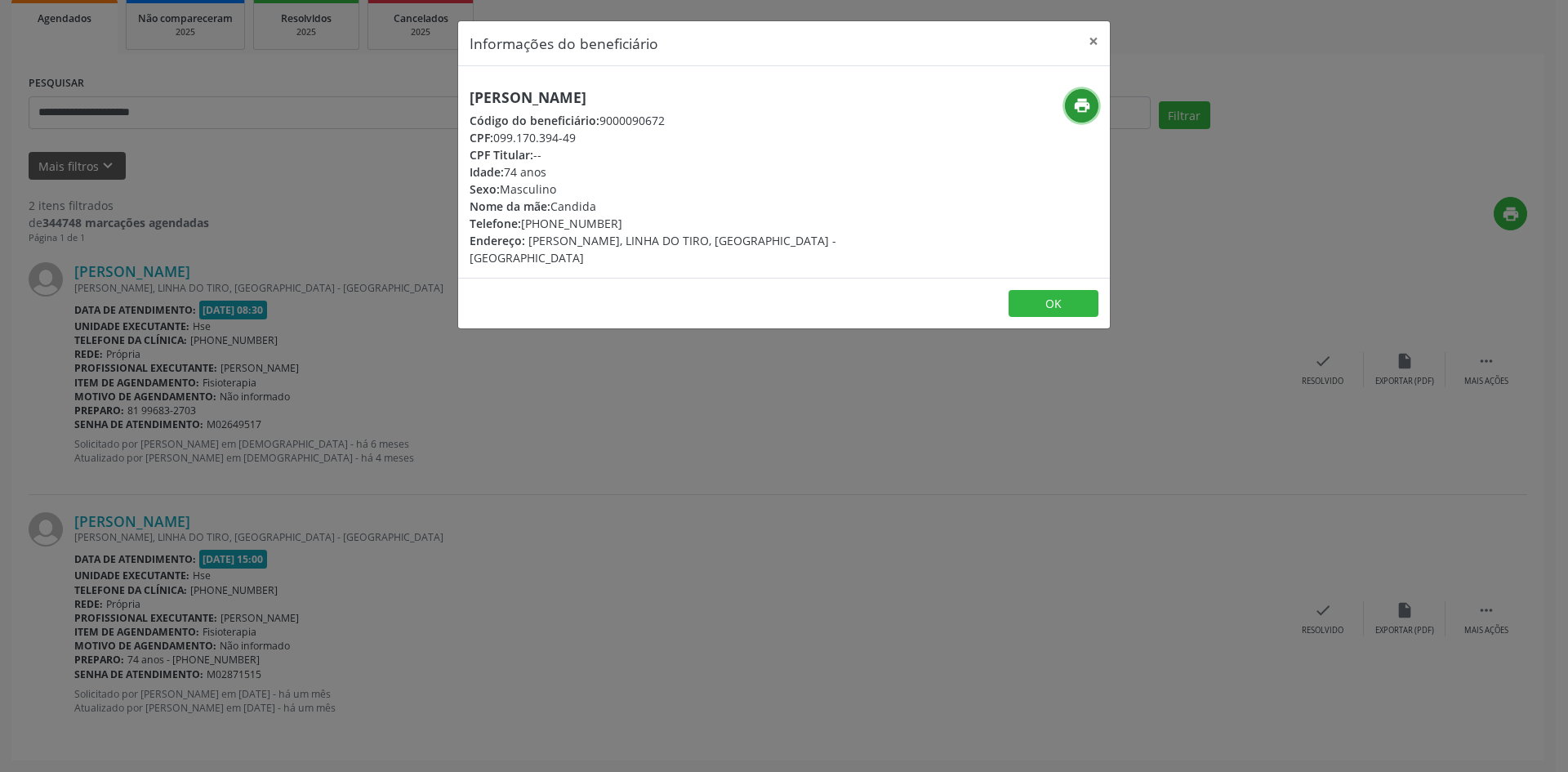
click at [1076, 107] on icon "print" at bounding box center [1082, 105] width 18 height 18
click at [1098, 38] on button "×" at bounding box center [1093, 41] width 32 height 40
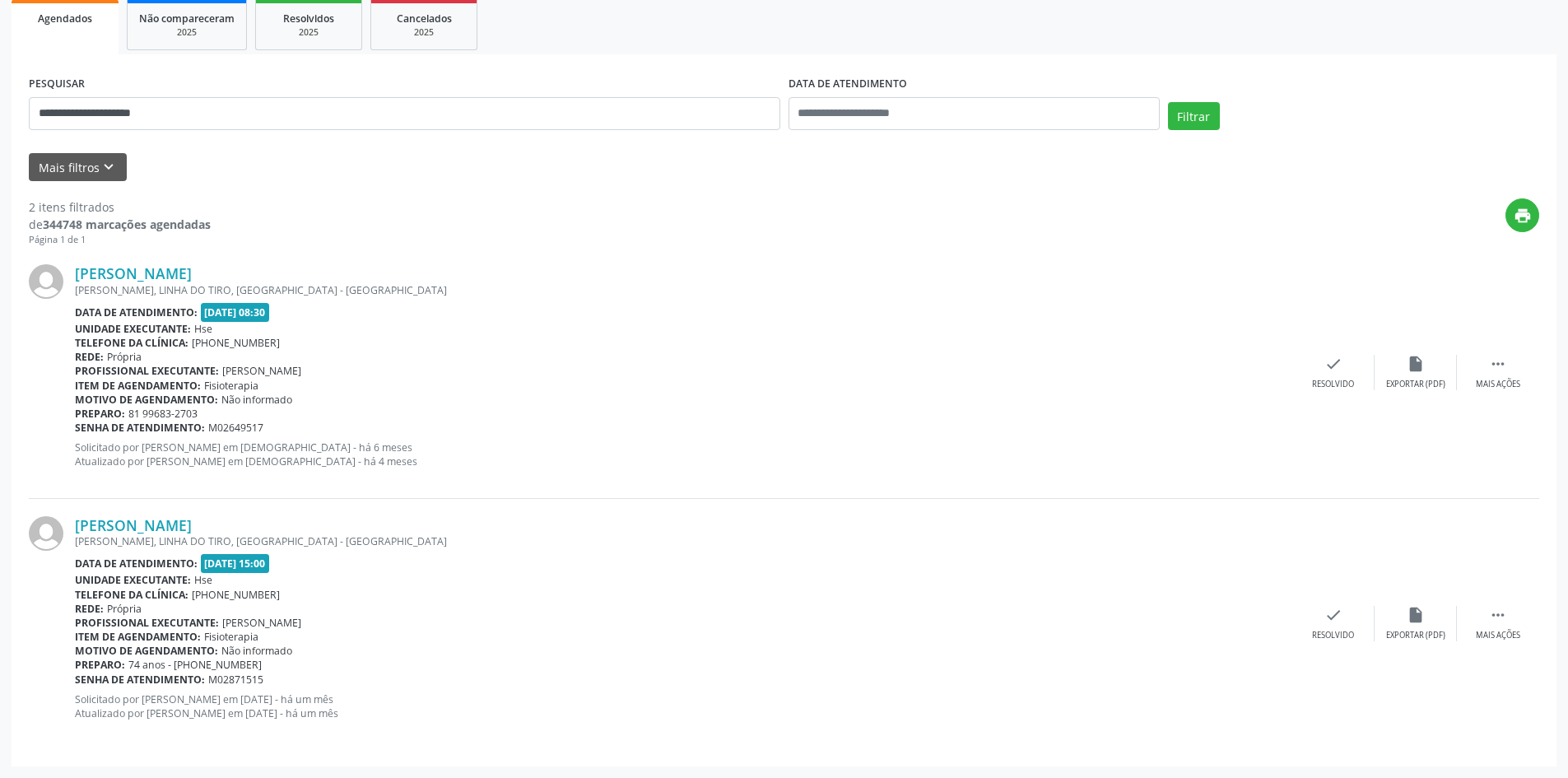
drag, startPoint x: 223, startPoint y: 527, endPoint x: 75, endPoint y: 533, distance: 148.1
click at [75, 533] on div "[PERSON_NAME] GERVASIO SALES, [GEOGRAPHIC_DATA], [GEOGRAPHIC_DATA] - [GEOGRAPHI…" at bounding box center [684, 624] width 1218 height 216
click at [200, 487] on div "[PERSON_NAME] GERVASIO SALES, [GEOGRAPHIC_DATA], [GEOGRAPHIC_DATA] - [GEOGRAPHI…" at bounding box center [783, 372] width 1510 height 251
drag, startPoint x: 232, startPoint y: 526, endPoint x: 72, endPoint y: 526, distance: 160.0
click at [72, 526] on div "[PERSON_NAME] GERVASIO SALES, [GEOGRAPHIC_DATA], [GEOGRAPHIC_DATA] - [GEOGRAPHI…" at bounding box center [783, 623] width 1510 height 250
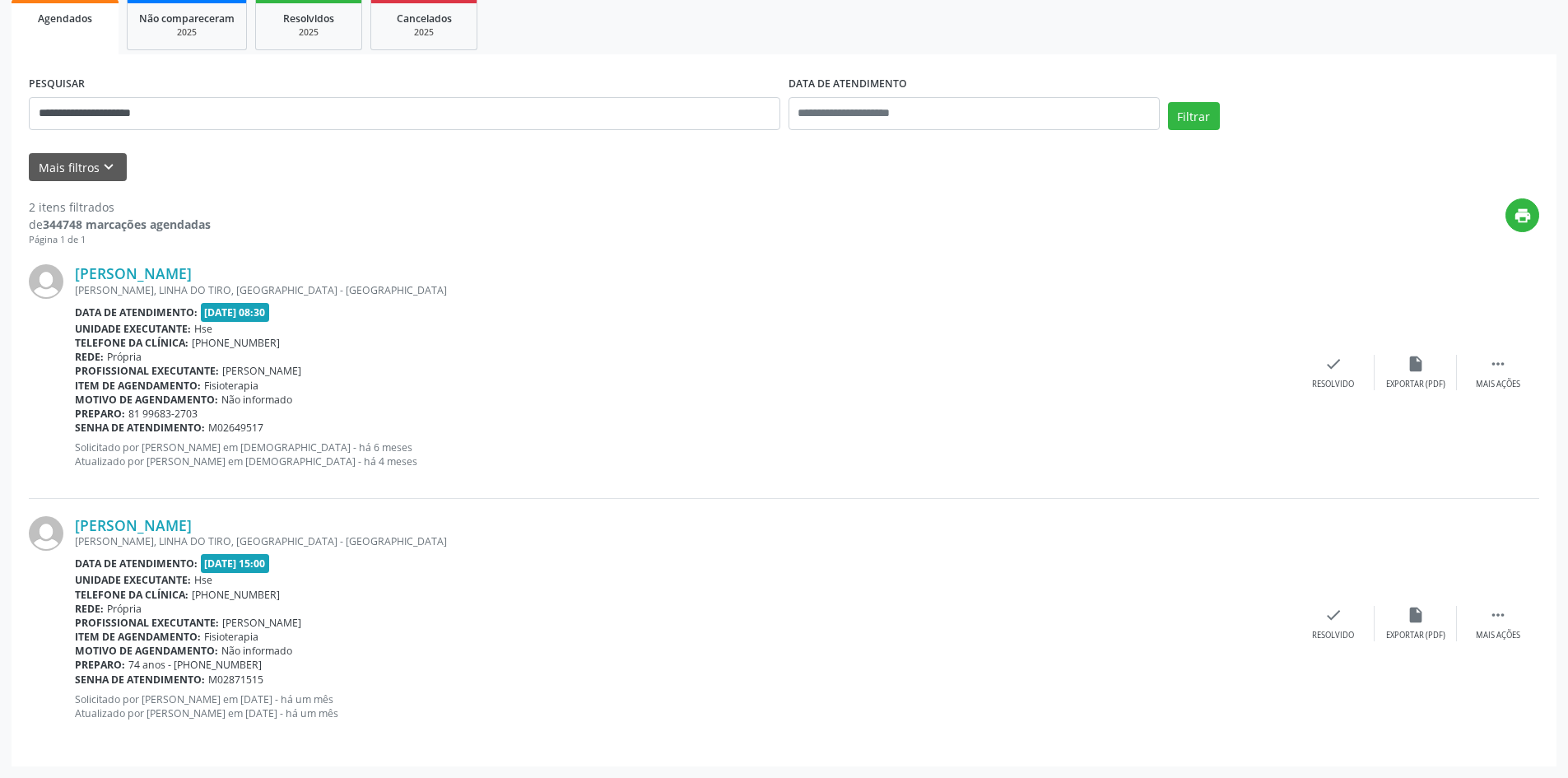
copy div "[PERSON_NAME]"
drag, startPoint x: 198, startPoint y: 119, endPoint x: 0, endPoint y: 103, distance: 198.6
click at [0, 103] on div "**********" at bounding box center [784, 311] width 1568 height 934
paste input "***"
click at [1188, 108] on button "Filtrar" at bounding box center [1194, 115] width 52 height 28
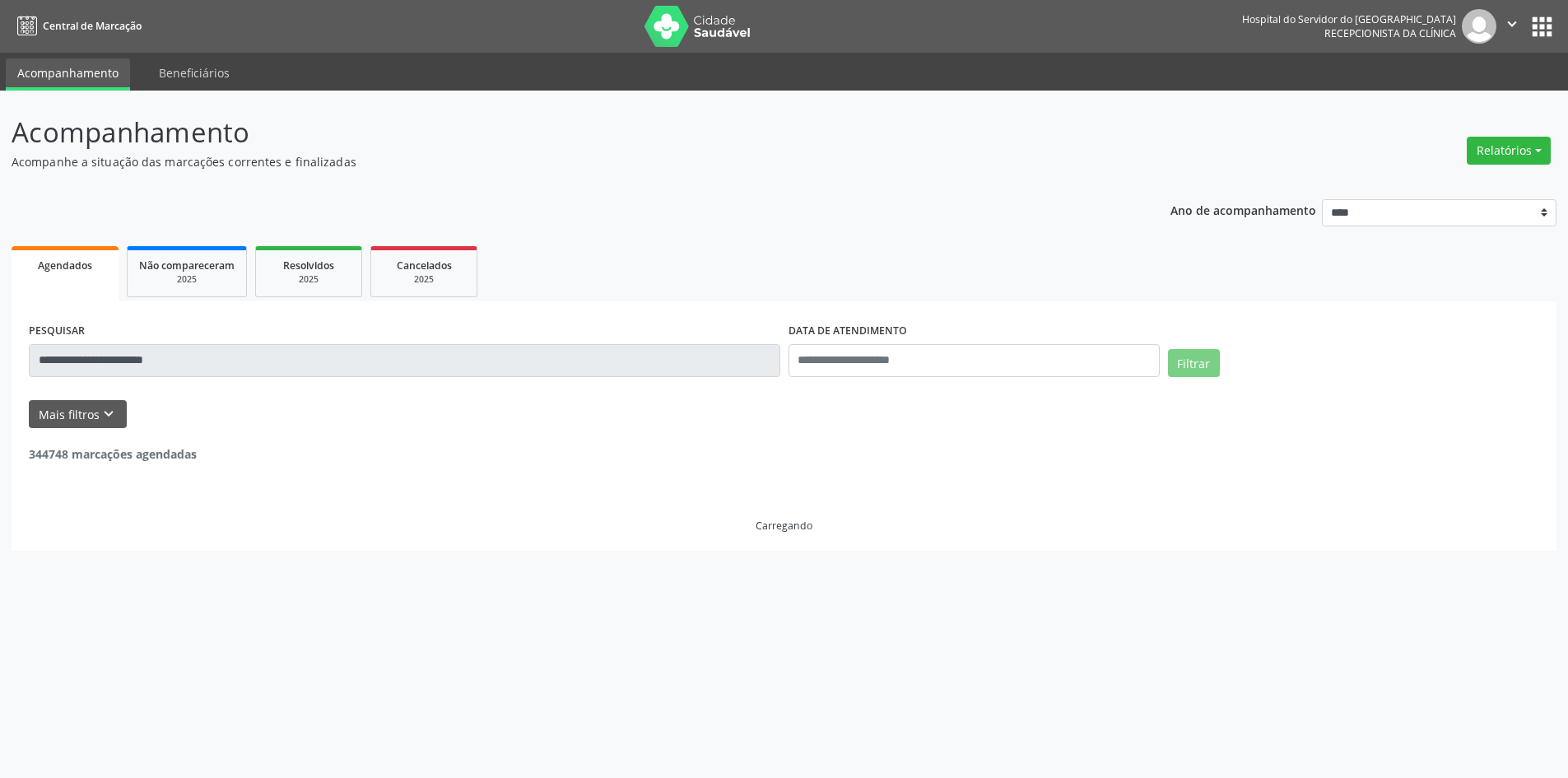
scroll to position [0, 0]
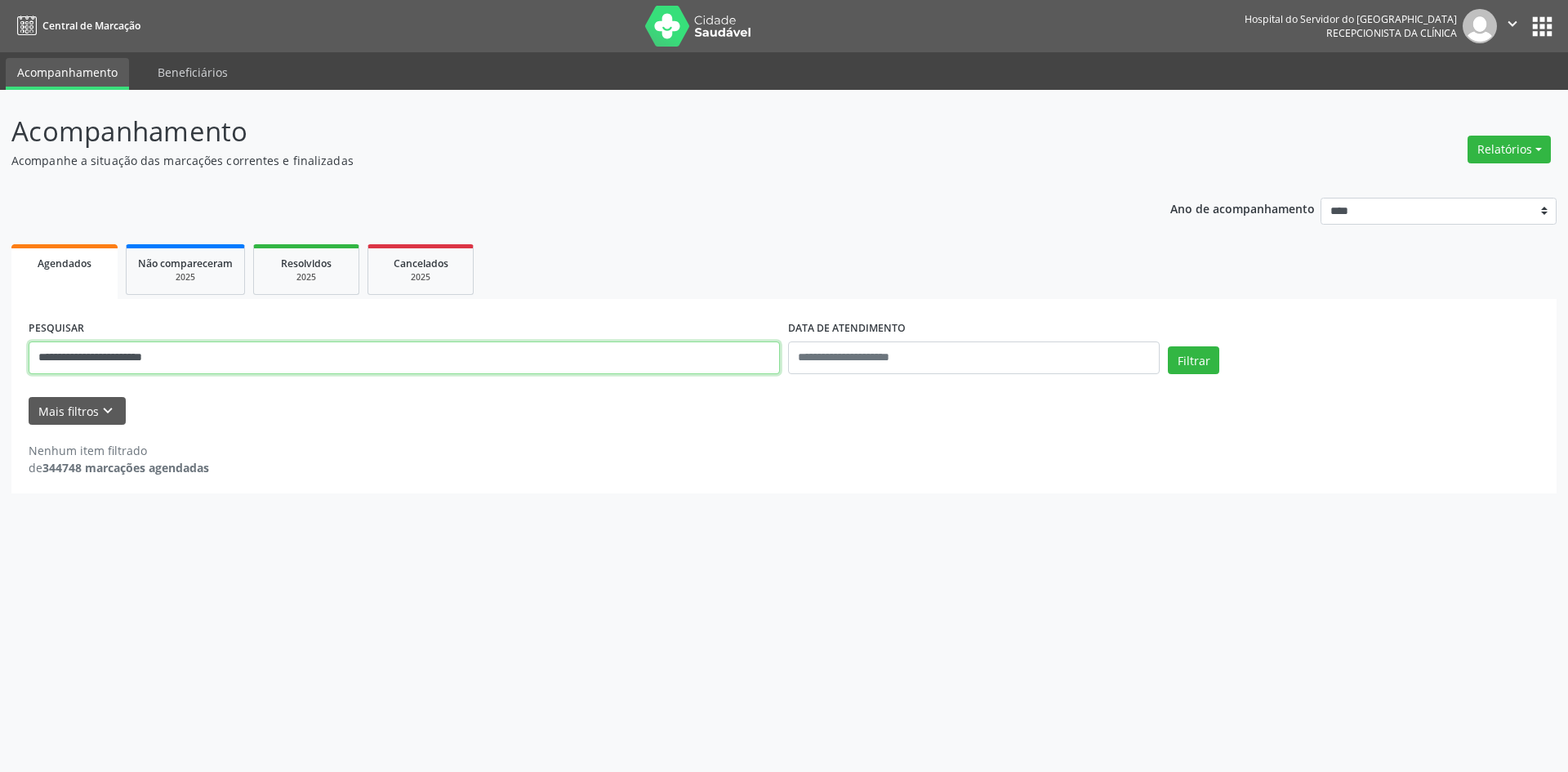
drag, startPoint x: 204, startPoint y: 360, endPoint x: 0, endPoint y: 364, distance: 204.0
click at [0, 364] on div "**********" at bounding box center [784, 430] width 1568 height 682
paste input "*"
click at [1176, 357] on button "Filtrar" at bounding box center [1194, 360] width 51 height 27
drag, startPoint x: 231, startPoint y: 366, endPoint x: 0, endPoint y: 361, distance: 231.1
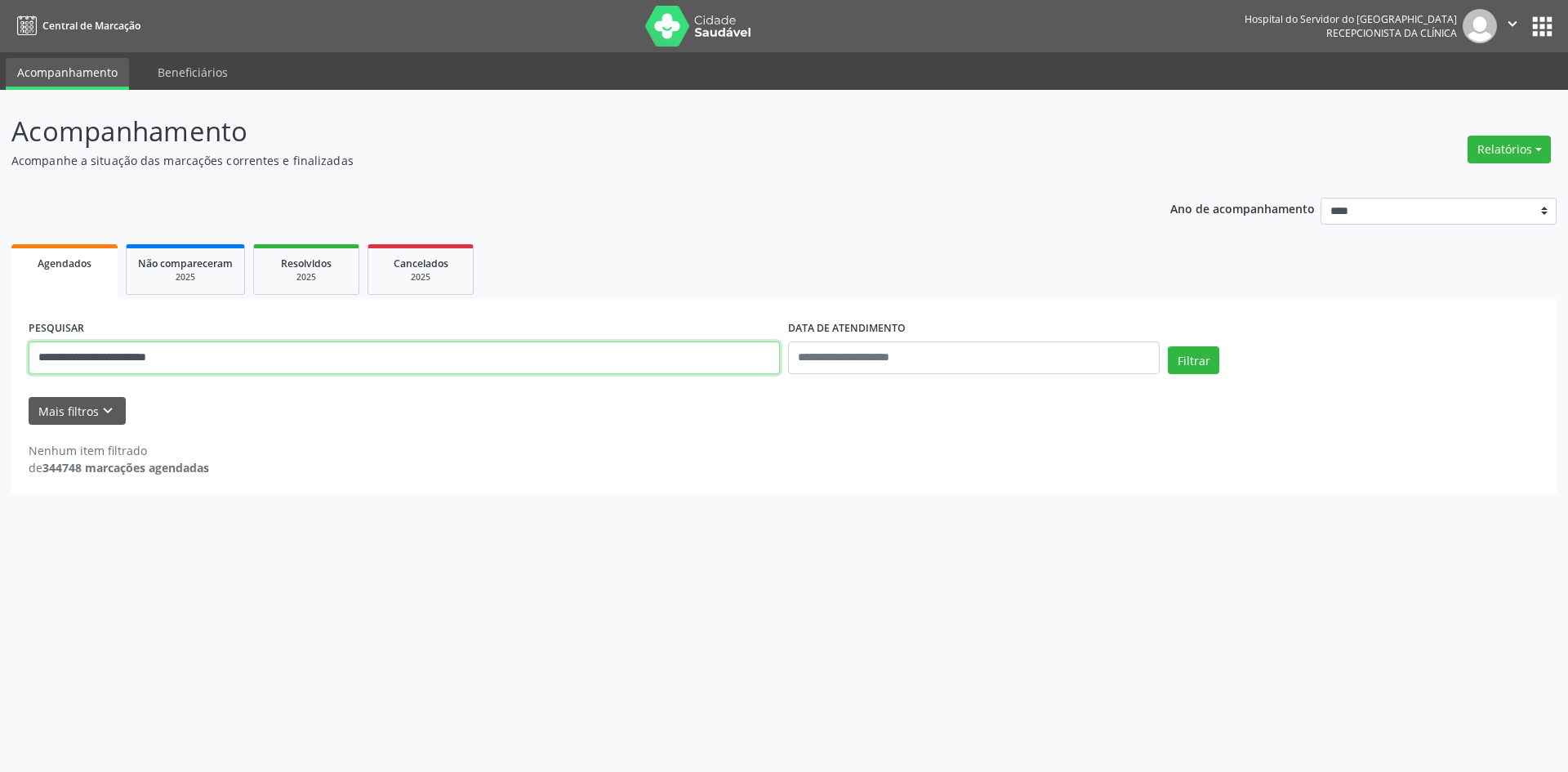
click at [0, 361] on div "**********" at bounding box center [784, 430] width 1568 height 682
paste input "******"
click at [1187, 349] on button "Filtrar" at bounding box center [1194, 360] width 51 height 27
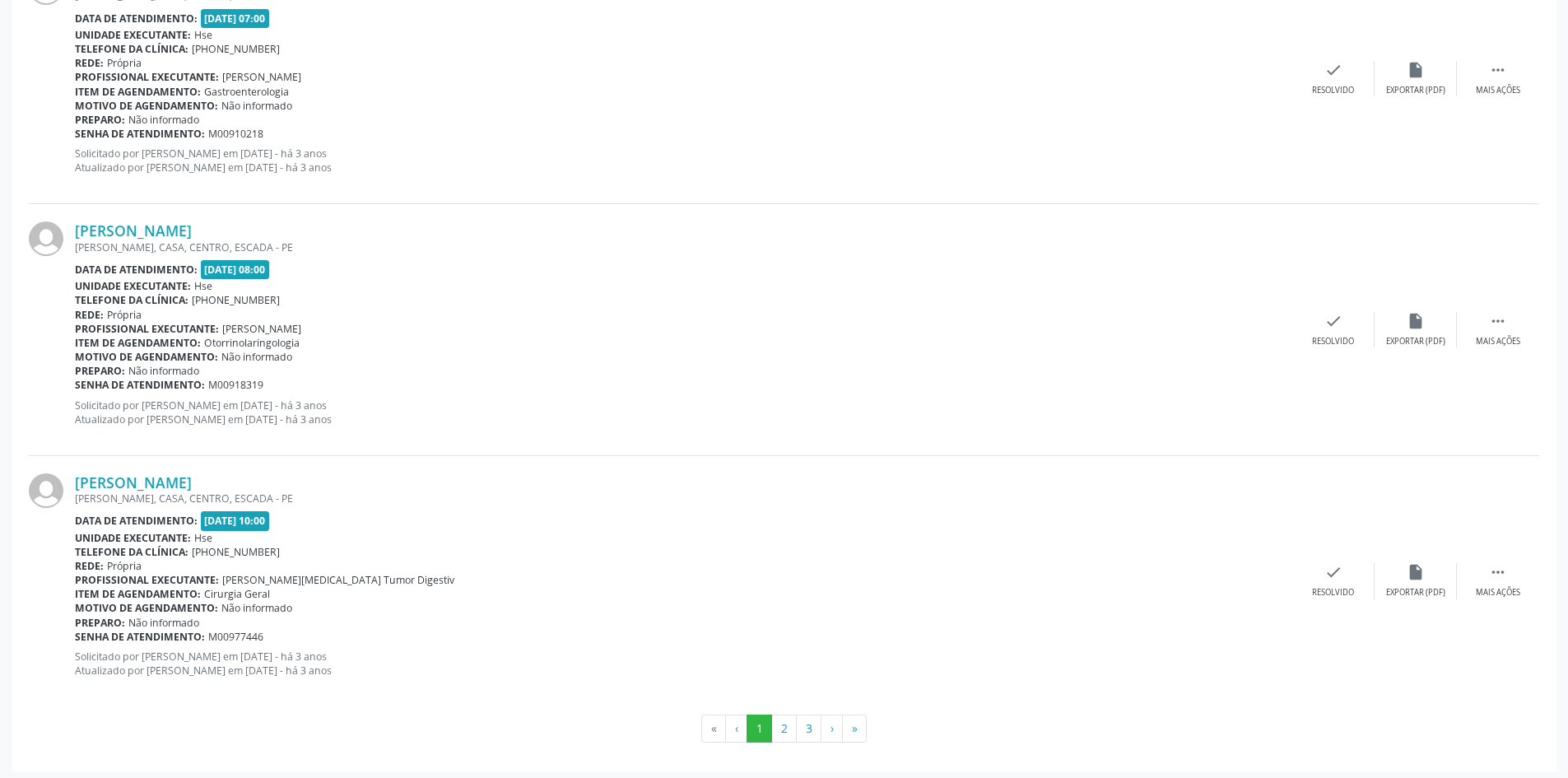
scroll to position [3562, 0]
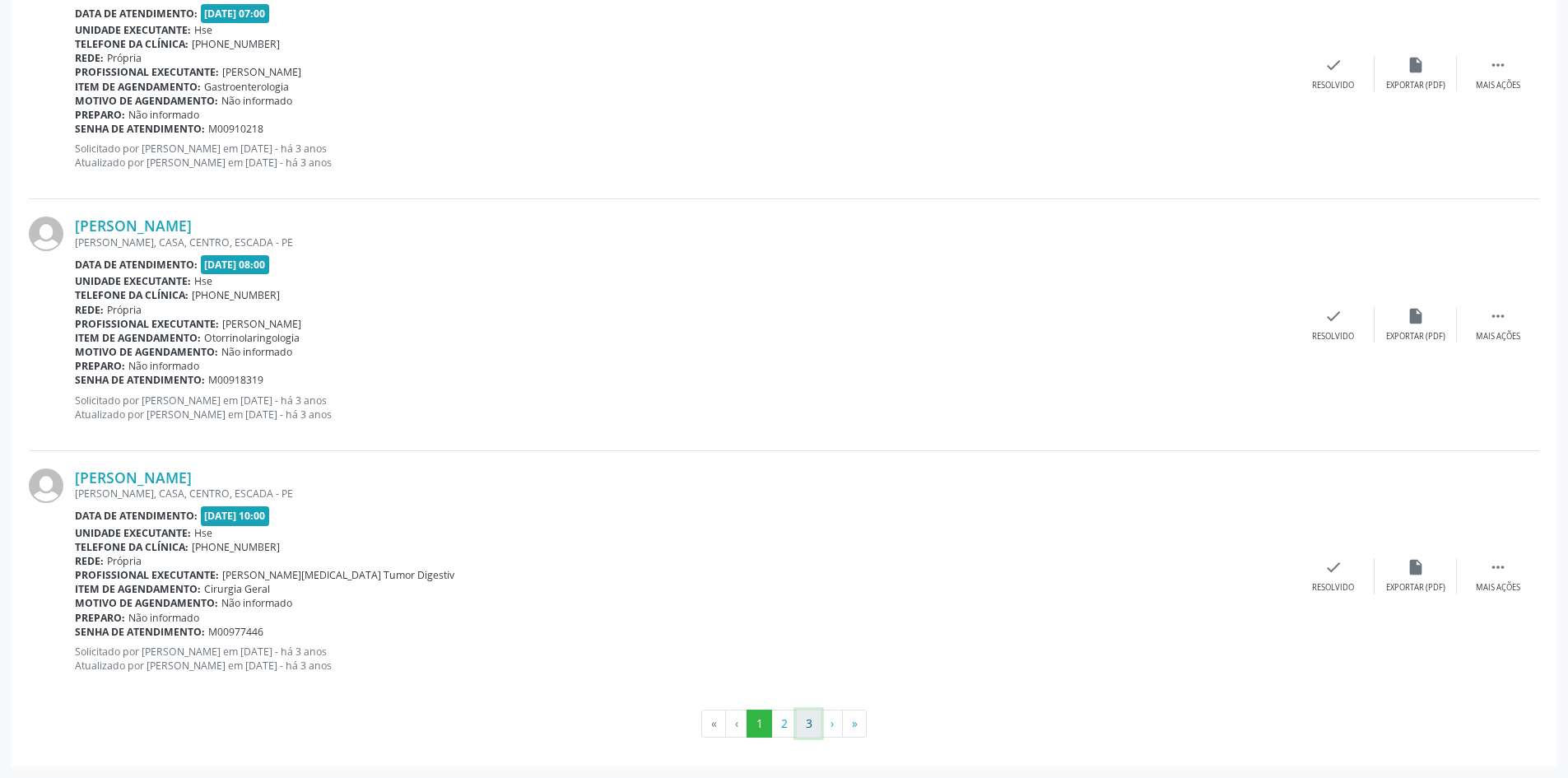
click at [807, 715] on button "3" at bounding box center [808, 723] width 26 height 28
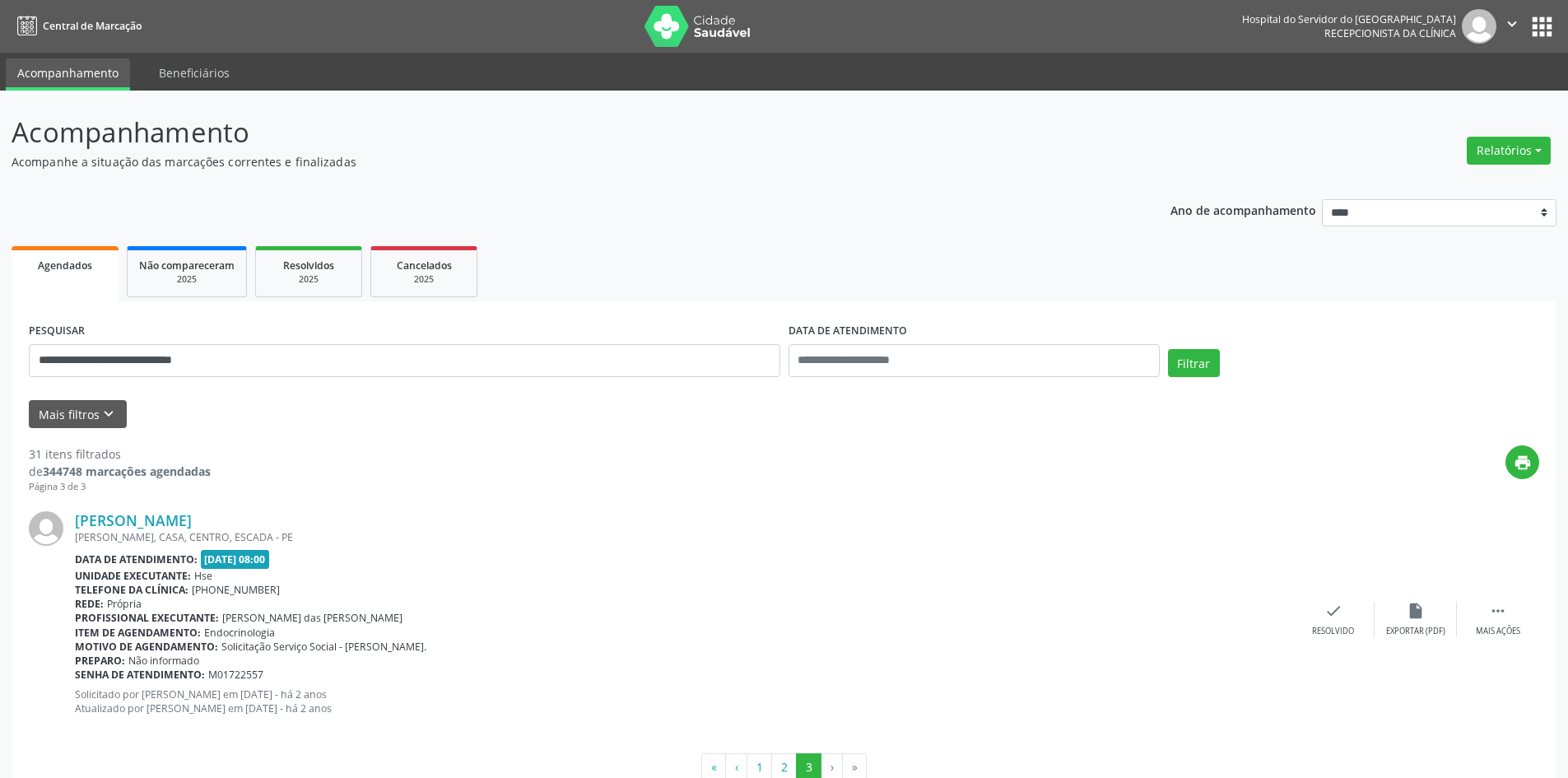
scroll to position [43, 0]
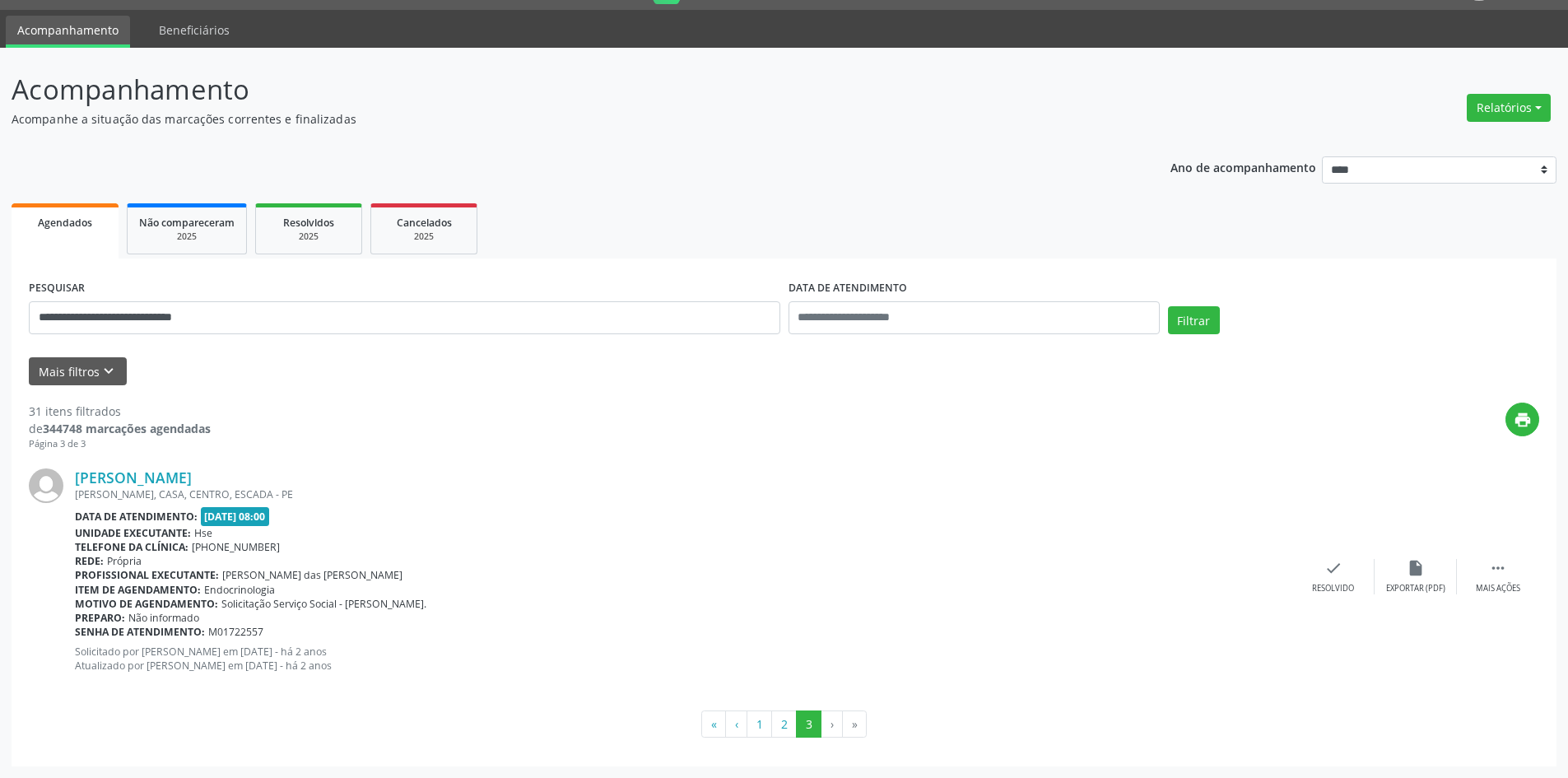
click at [293, 467] on div "[PERSON_NAME] [GEOGRAPHIC_DATA], CASA, CENTRO, [GEOGRAPHIC_DATA] Data de atendi…" at bounding box center [783, 576] width 1510 height 250
click at [192, 473] on link "[PERSON_NAME]" at bounding box center [134, 477] width 117 height 18
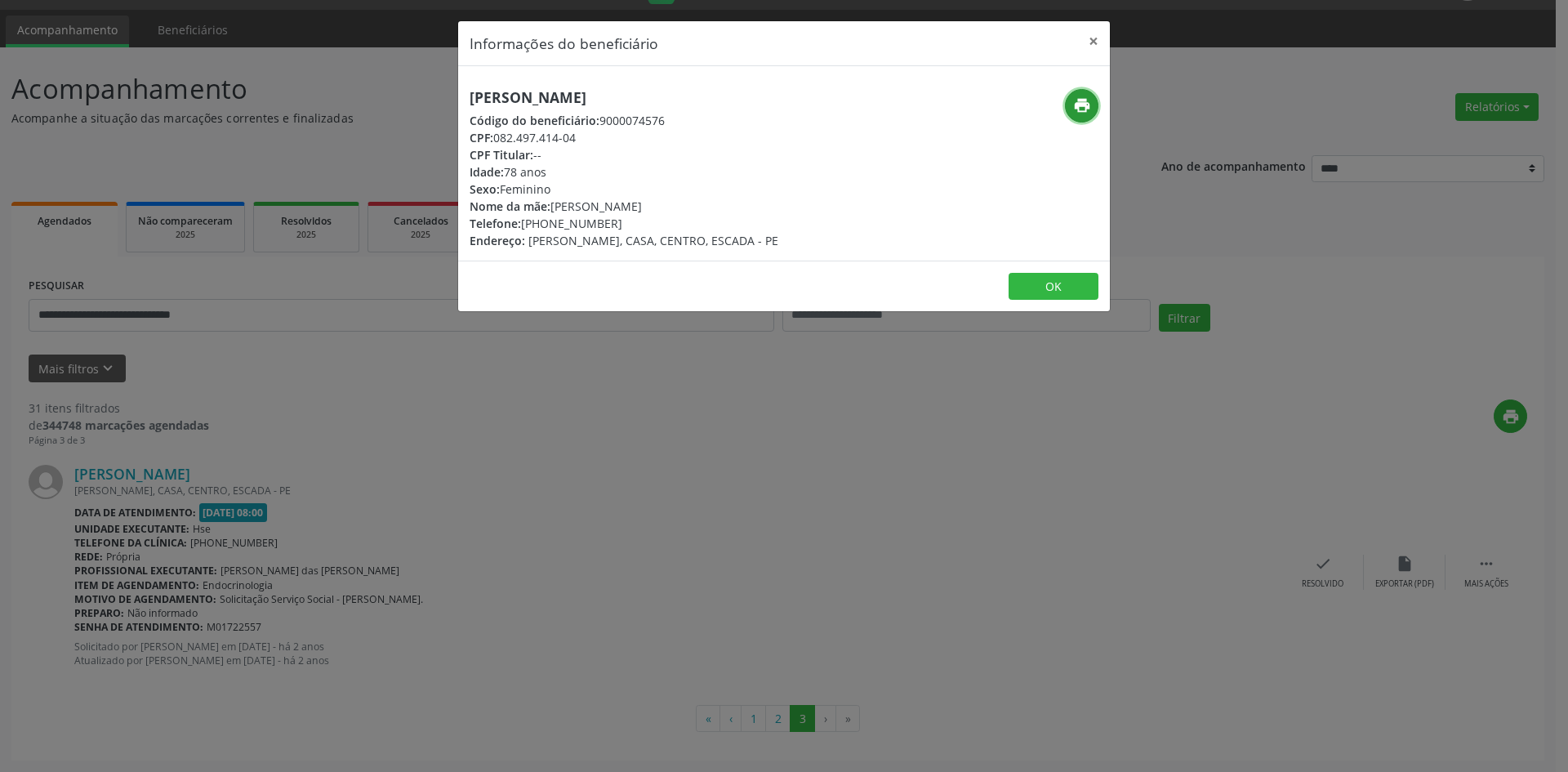
click at [1082, 105] on icon "print" at bounding box center [1082, 105] width 18 height 18
click at [1101, 42] on button "×" at bounding box center [1093, 41] width 32 height 40
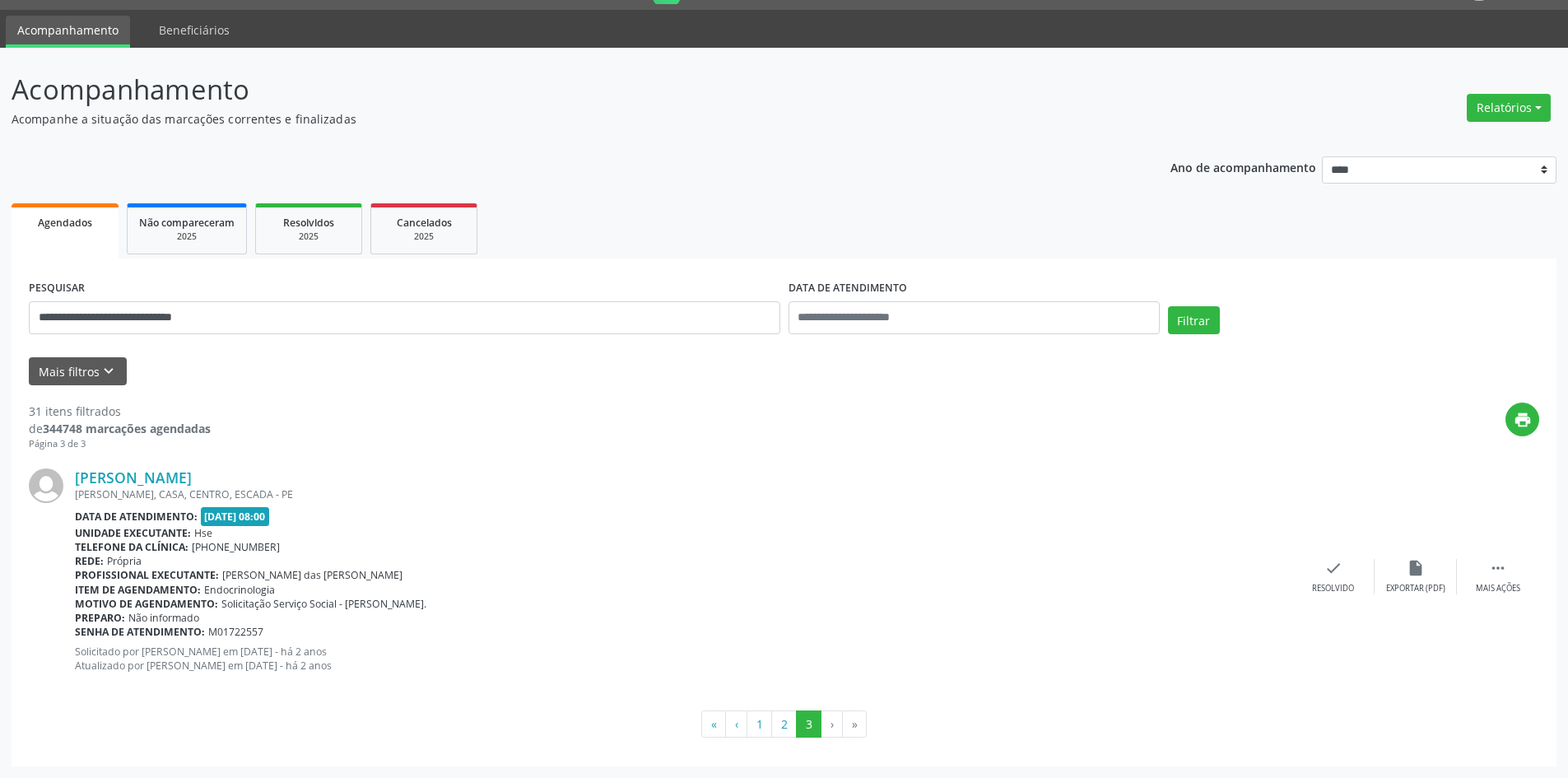
drag, startPoint x: 334, startPoint y: 474, endPoint x: 69, endPoint y: 489, distance: 265.4
click at [69, 489] on div "[PERSON_NAME] [GEOGRAPHIC_DATA], CASA, CENTRO, [GEOGRAPHIC_DATA] Data de atendi…" at bounding box center [783, 576] width 1510 height 250
copy div "[PERSON_NAME]"
drag, startPoint x: 260, startPoint y: 320, endPoint x: 0, endPoint y: 323, distance: 260.0
click at [0, 323] on div "**********" at bounding box center [784, 413] width 1568 height 730
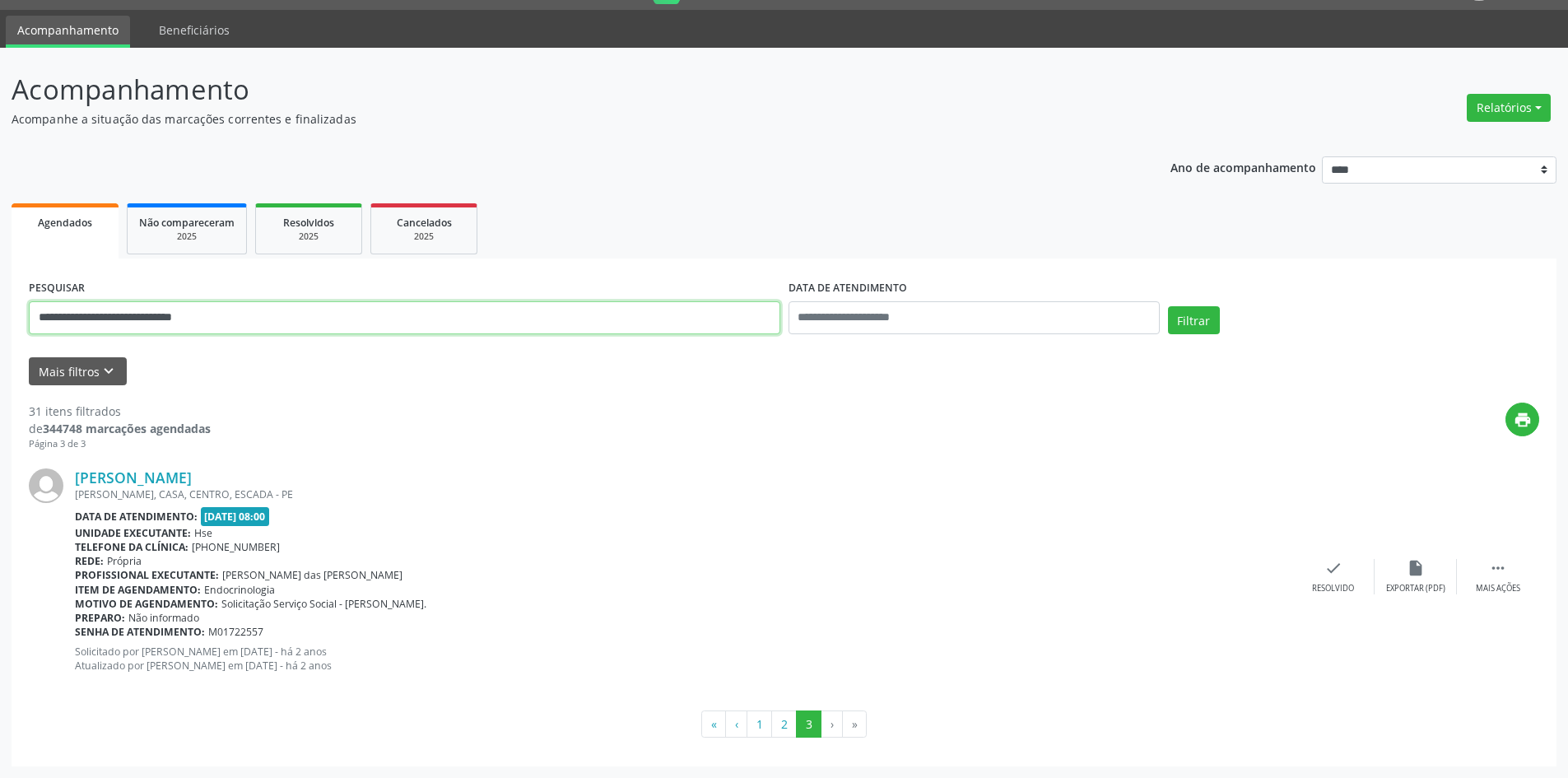
paste input "*"
type input "**********"
click at [1188, 318] on button "Filtrar" at bounding box center [1194, 319] width 52 height 28
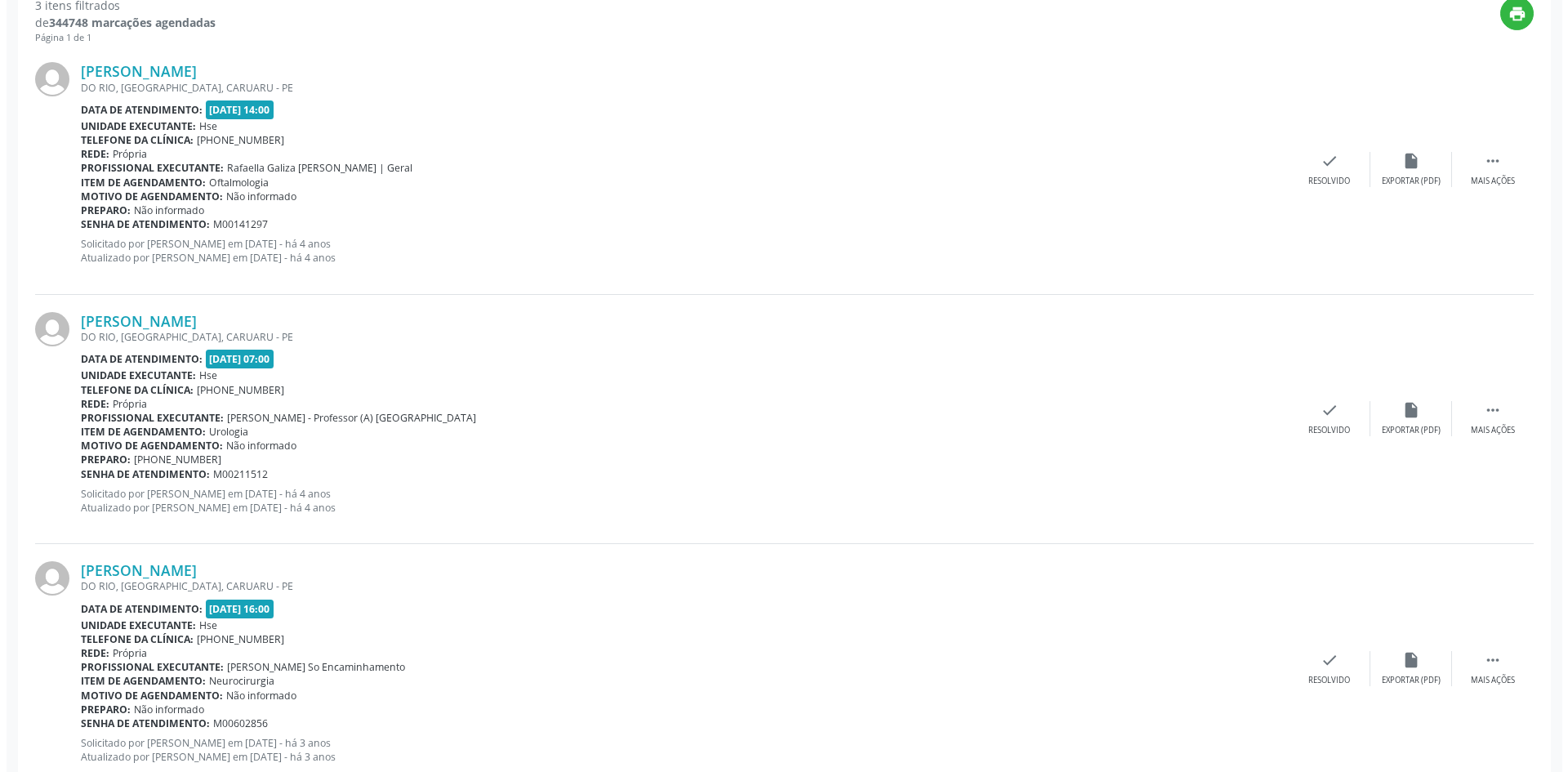
scroll to position [494, 0]
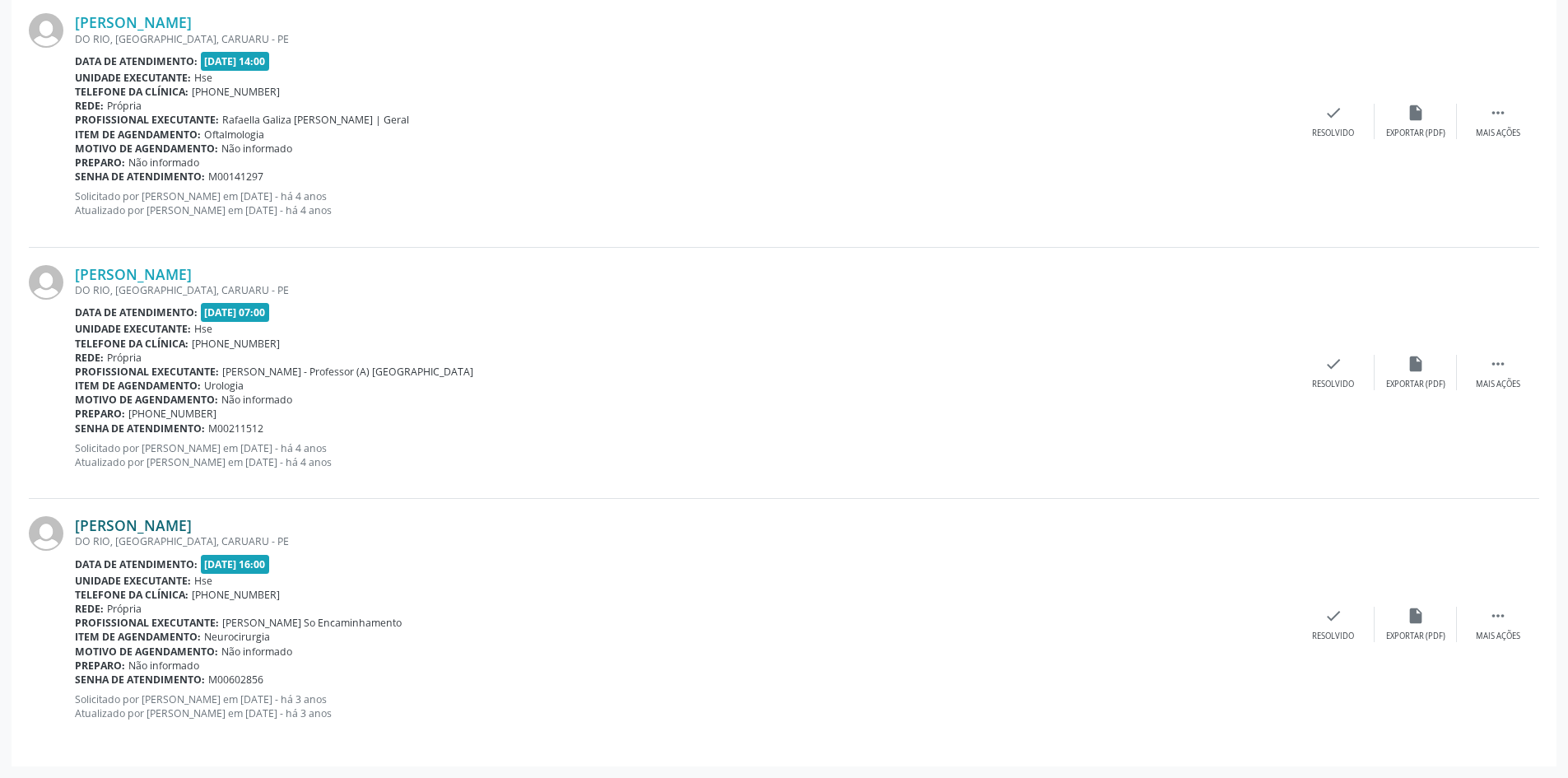
click at [192, 526] on link "[PERSON_NAME]" at bounding box center [134, 526] width 117 height 18
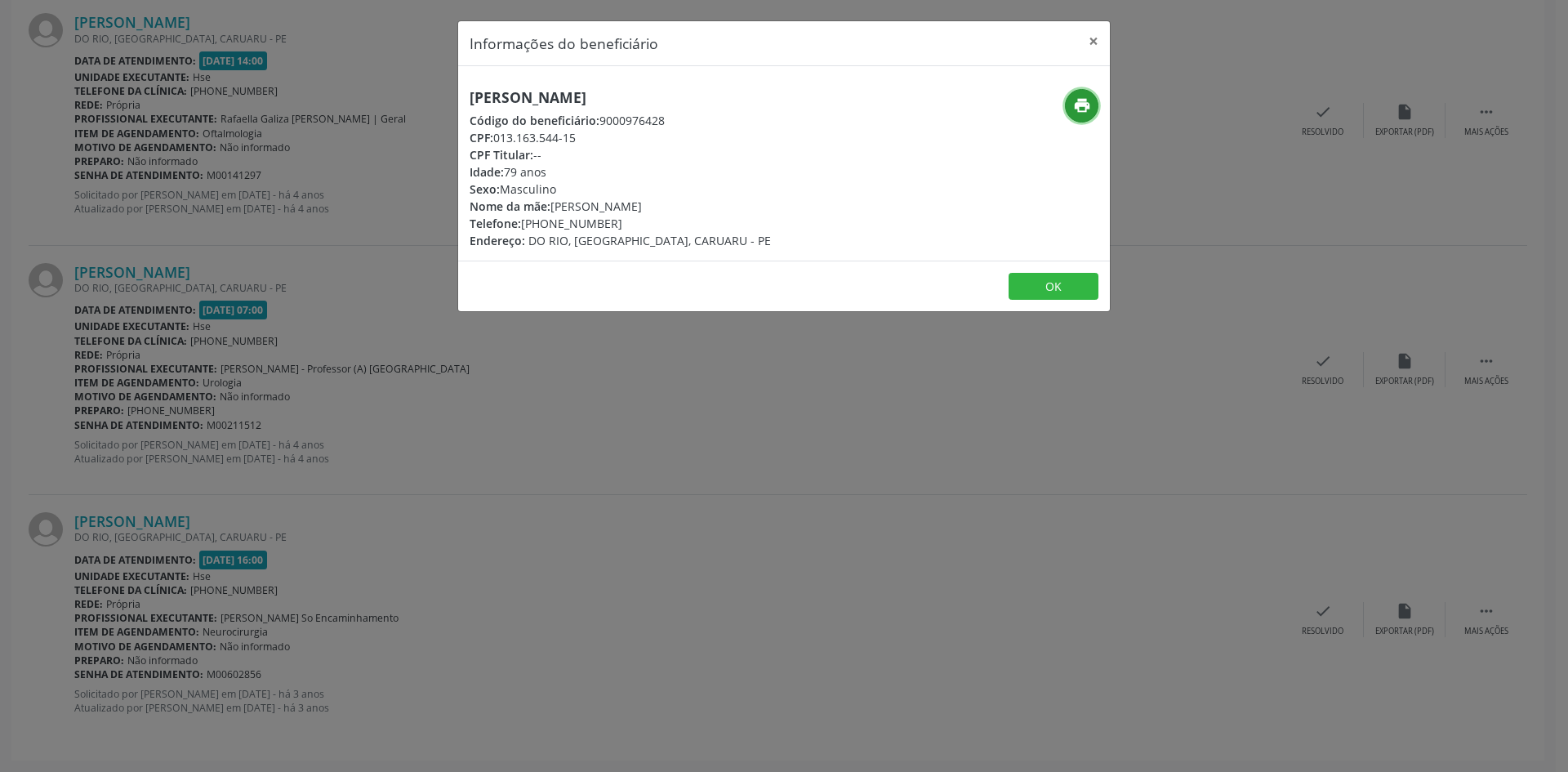
click at [1091, 111] on button "print" at bounding box center [1081, 105] width 33 height 33
drag, startPoint x: 1095, startPoint y: 33, endPoint x: 1080, endPoint y: 46, distance: 19.8
click at [1096, 33] on button "×" at bounding box center [1093, 41] width 32 height 40
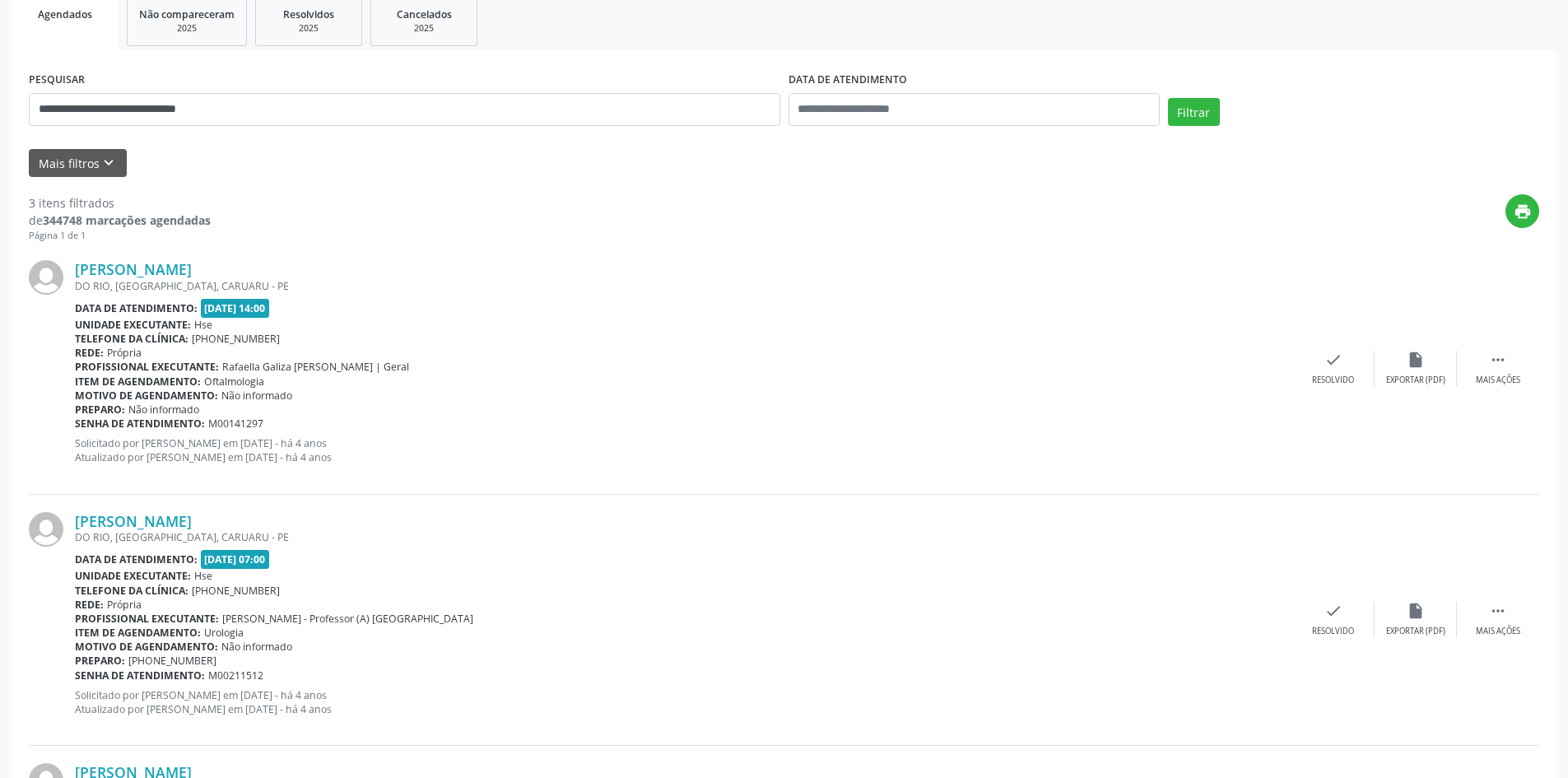
scroll to position [169, 0]
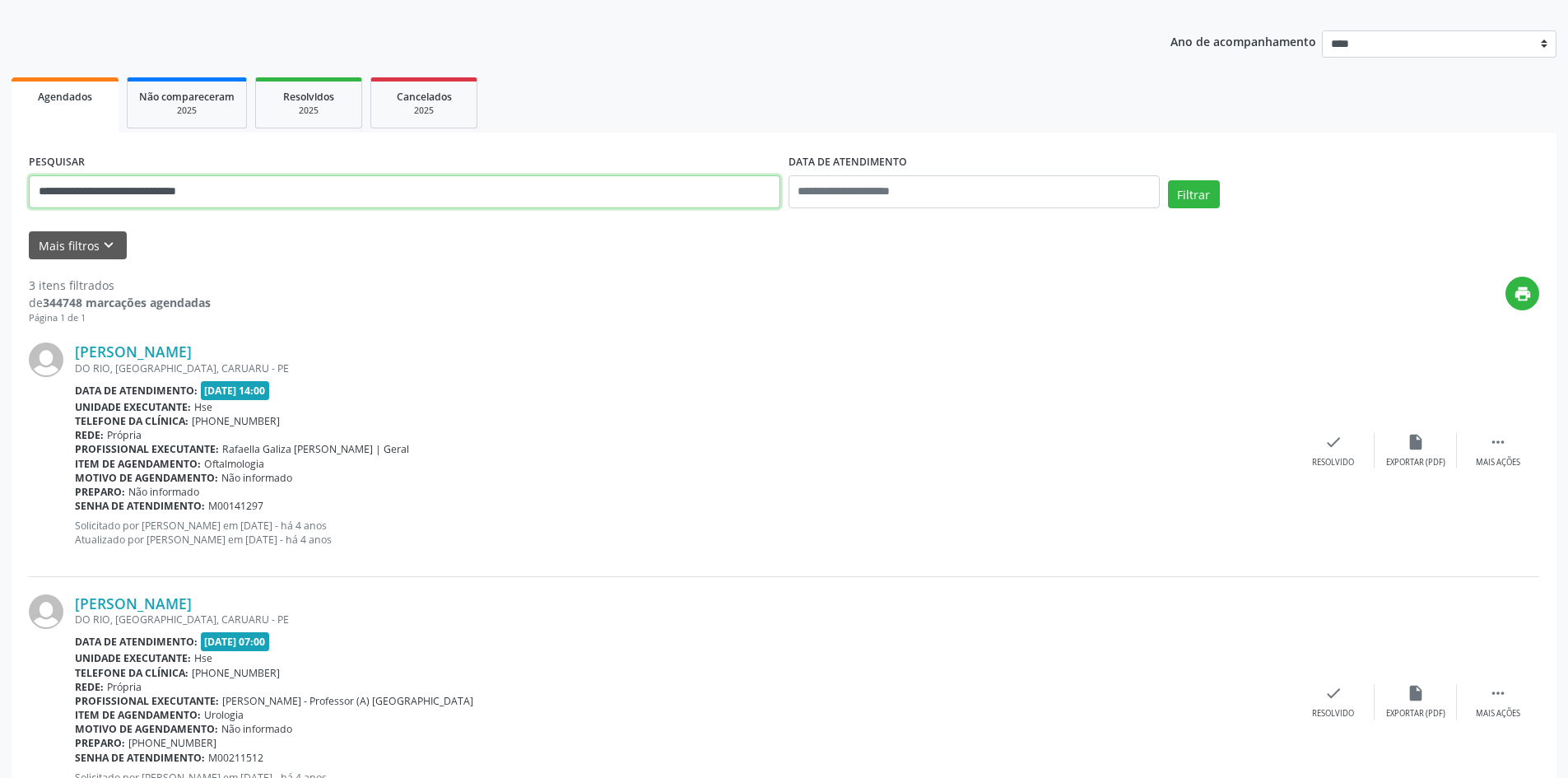
drag, startPoint x: 283, startPoint y: 197, endPoint x: 0, endPoint y: 121, distance: 293.0
click at [0, 121] on div "**********" at bounding box center [784, 514] width 1568 height 1185
paste input "**********"
type input "**********"
click at [1184, 193] on button "Filtrar" at bounding box center [1194, 194] width 52 height 28
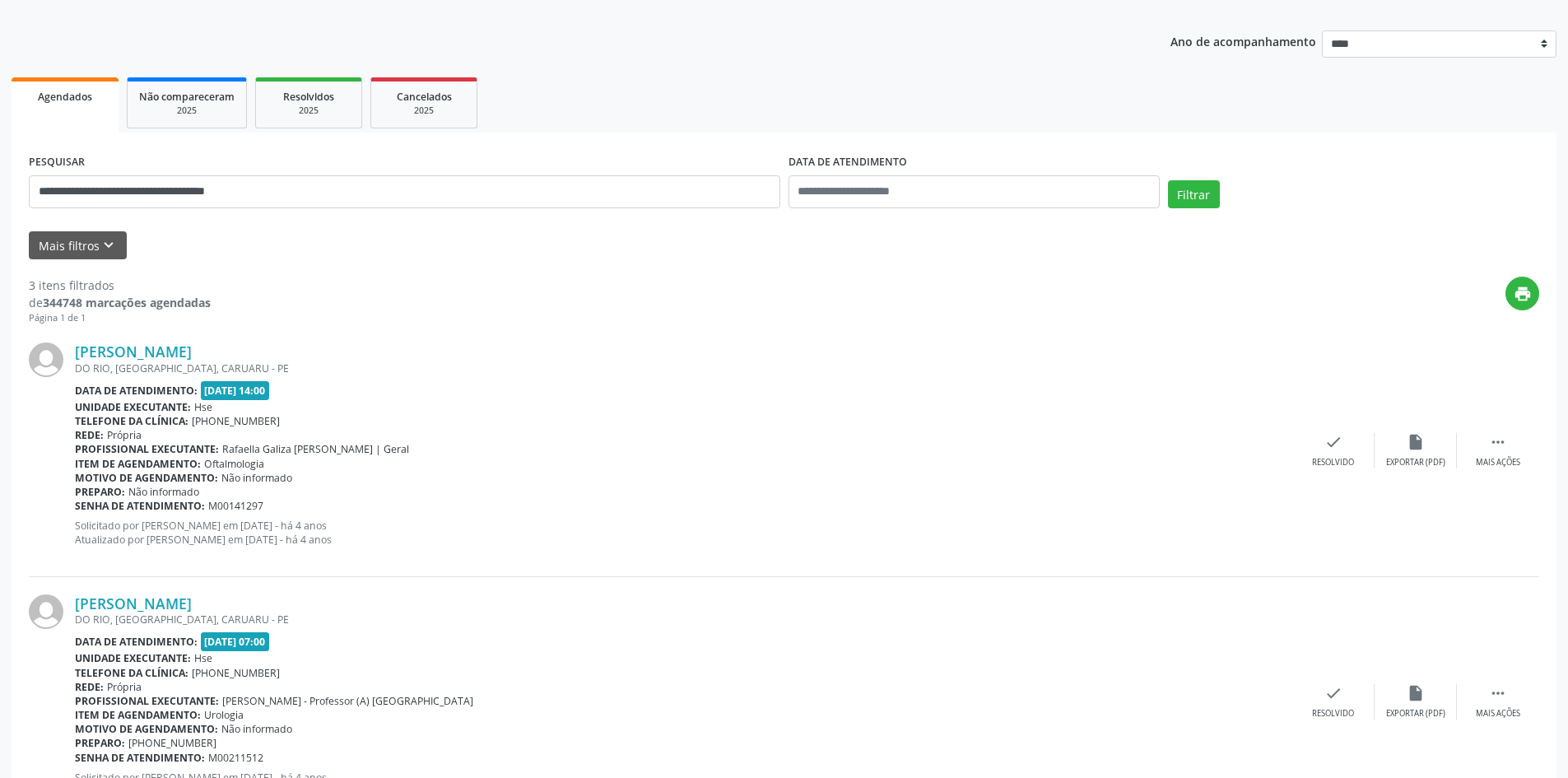
scroll to position [0, 0]
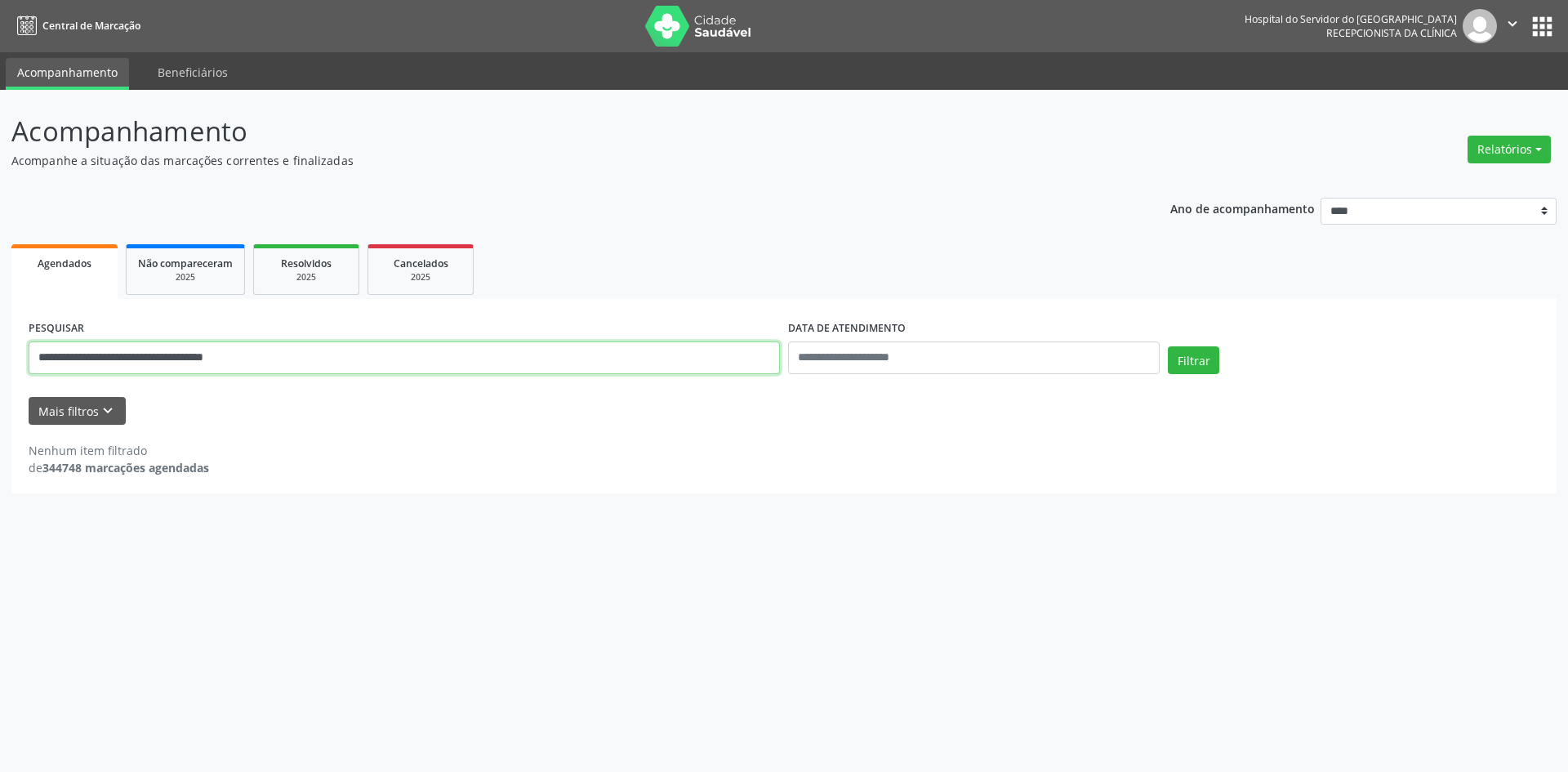
drag, startPoint x: 353, startPoint y: 365, endPoint x: 0, endPoint y: 353, distance: 353.2
click at [0, 353] on div "**********" at bounding box center [784, 430] width 1568 height 682
paste input "**********"
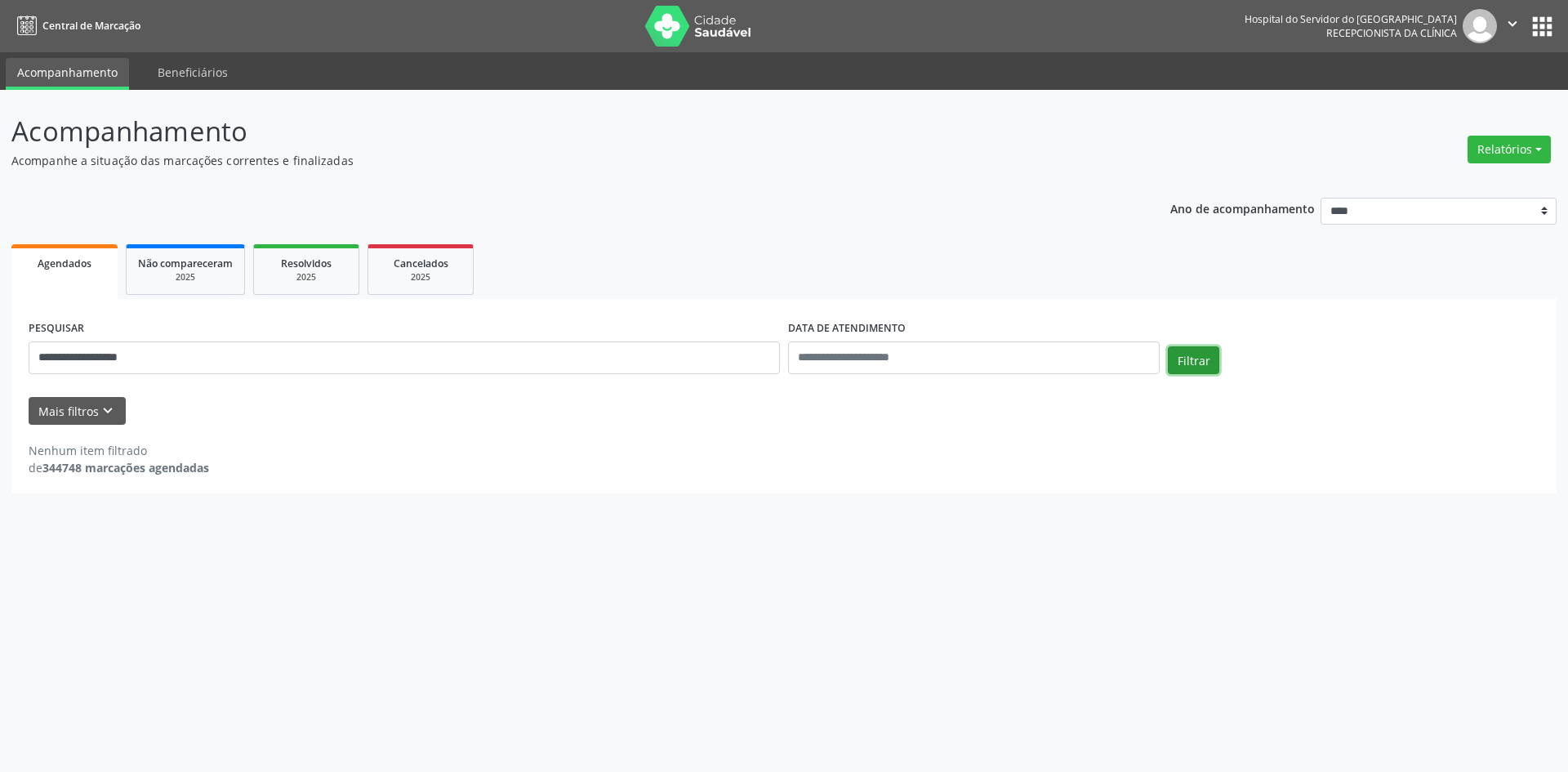
click at [1204, 362] on button "Filtrar" at bounding box center [1194, 360] width 51 height 27
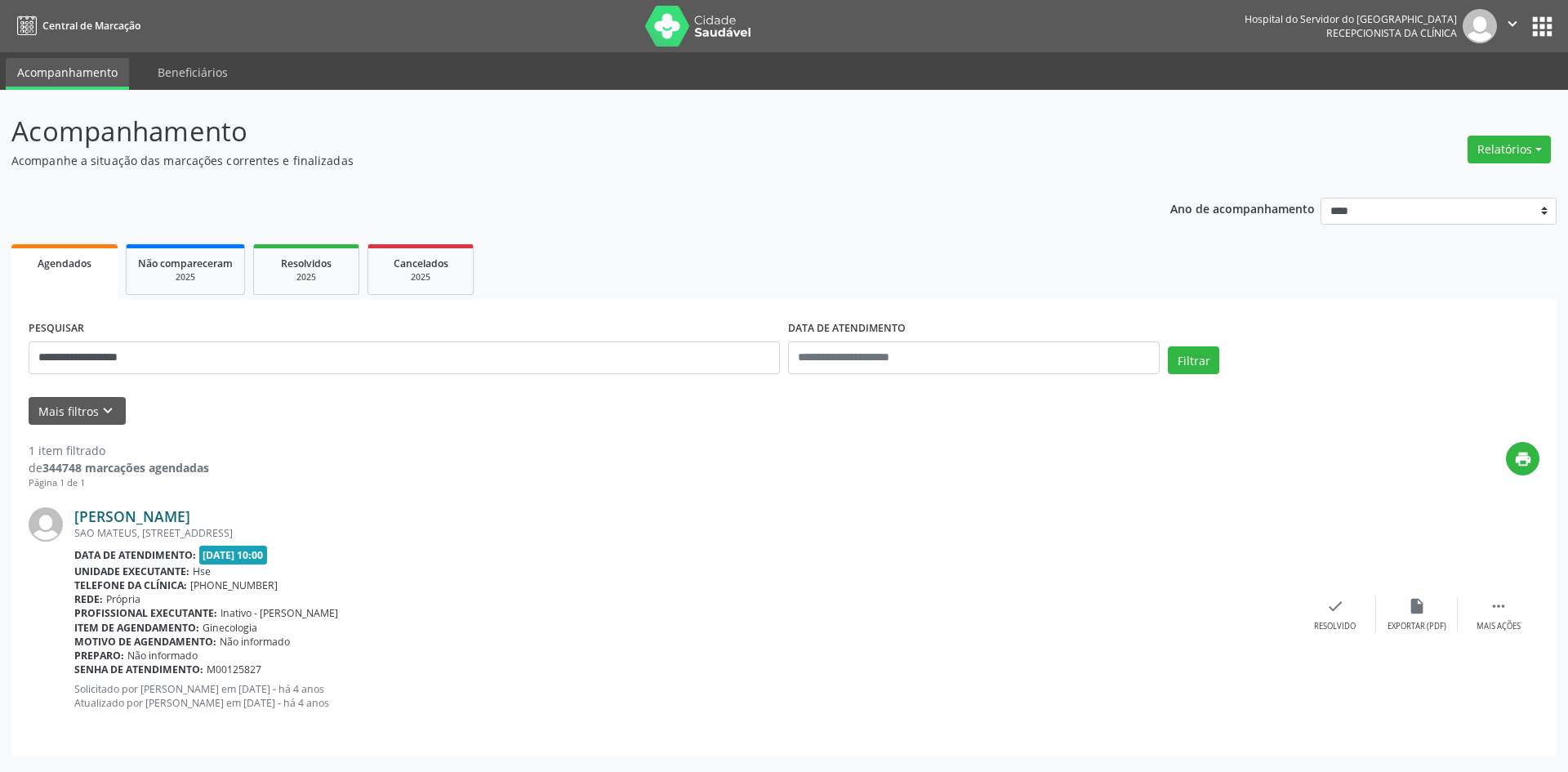
click at [191, 521] on link "[PERSON_NAME]" at bounding box center [133, 517] width 116 height 18
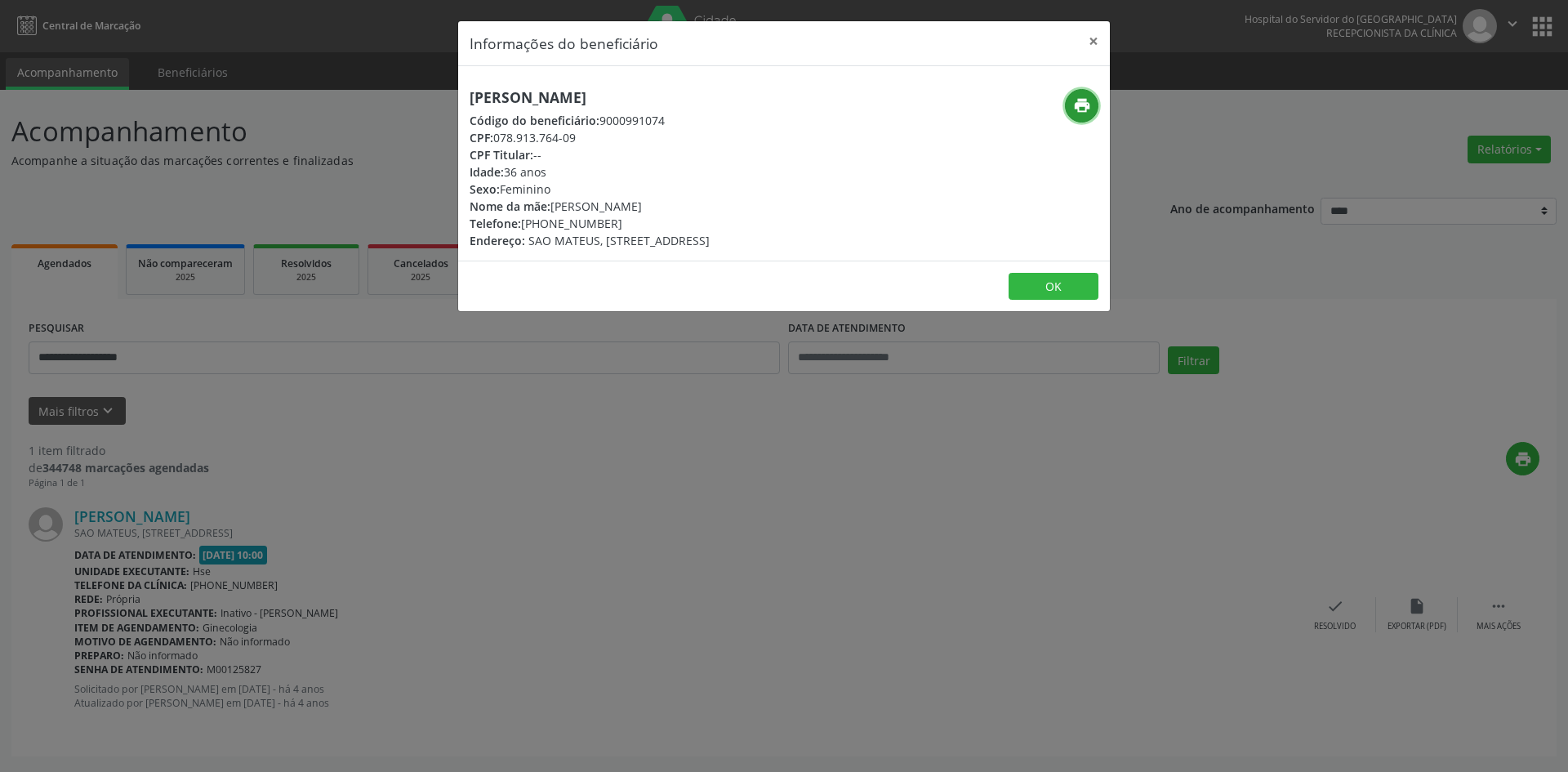
click at [1081, 112] on icon "print" at bounding box center [1082, 105] width 18 height 18
click at [1089, 35] on button "×" at bounding box center [1093, 41] width 32 height 40
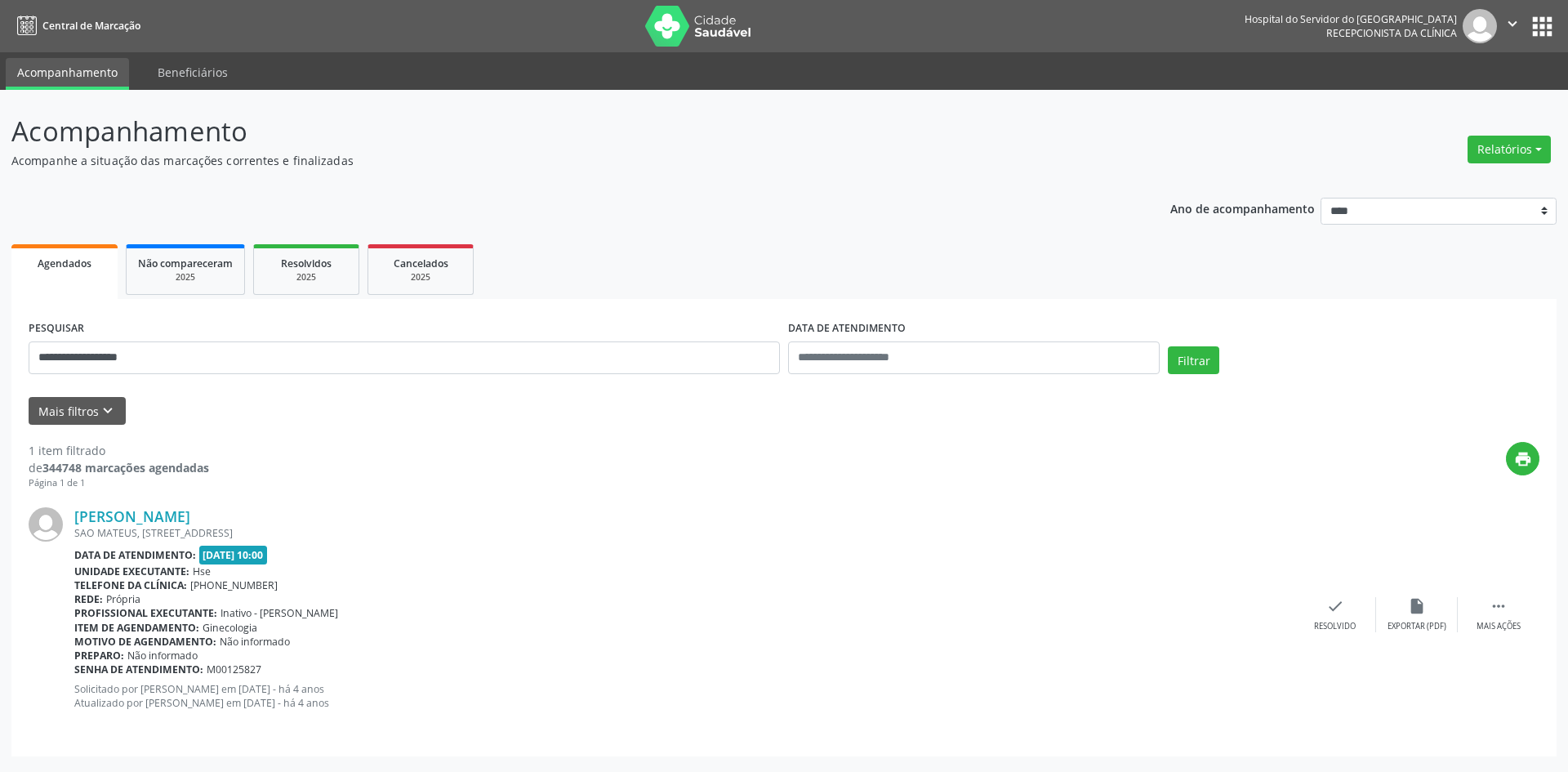
drag, startPoint x: 222, startPoint y: 517, endPoint x: 72, endPoint y: 516, distance: 150.0
click at [72, 516] on div "[PERSON_NAME] SAO MATEUS, [STREET_ADDRESS] Data de atendimento: [DATE] 10:00 Un…" at bounding box center [784, 614] width 1511 height 248
copy div "[PERSON_NAME]"
drag, startPoint x: 170, startPoint y: 362, endPoint x: 0, endPoint y: 366, distance: 170.0
click at [0, 366] on div "**********" at bounding box center [784, 430] width 1568 height 682
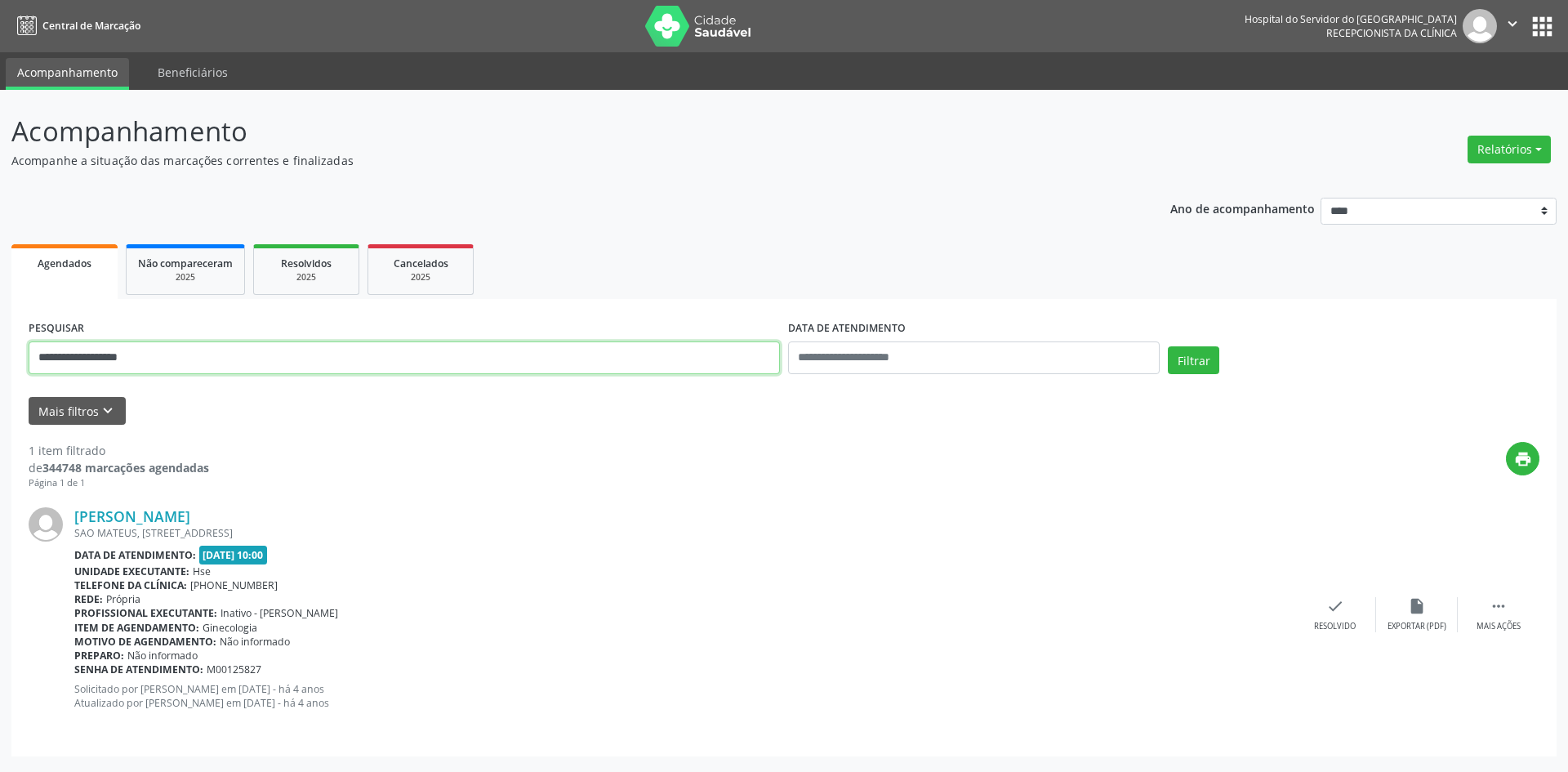
paste input "**"
click at [1189, 363] on button "Filtrar" at bounding box center [1194, 360] width 51 height 27
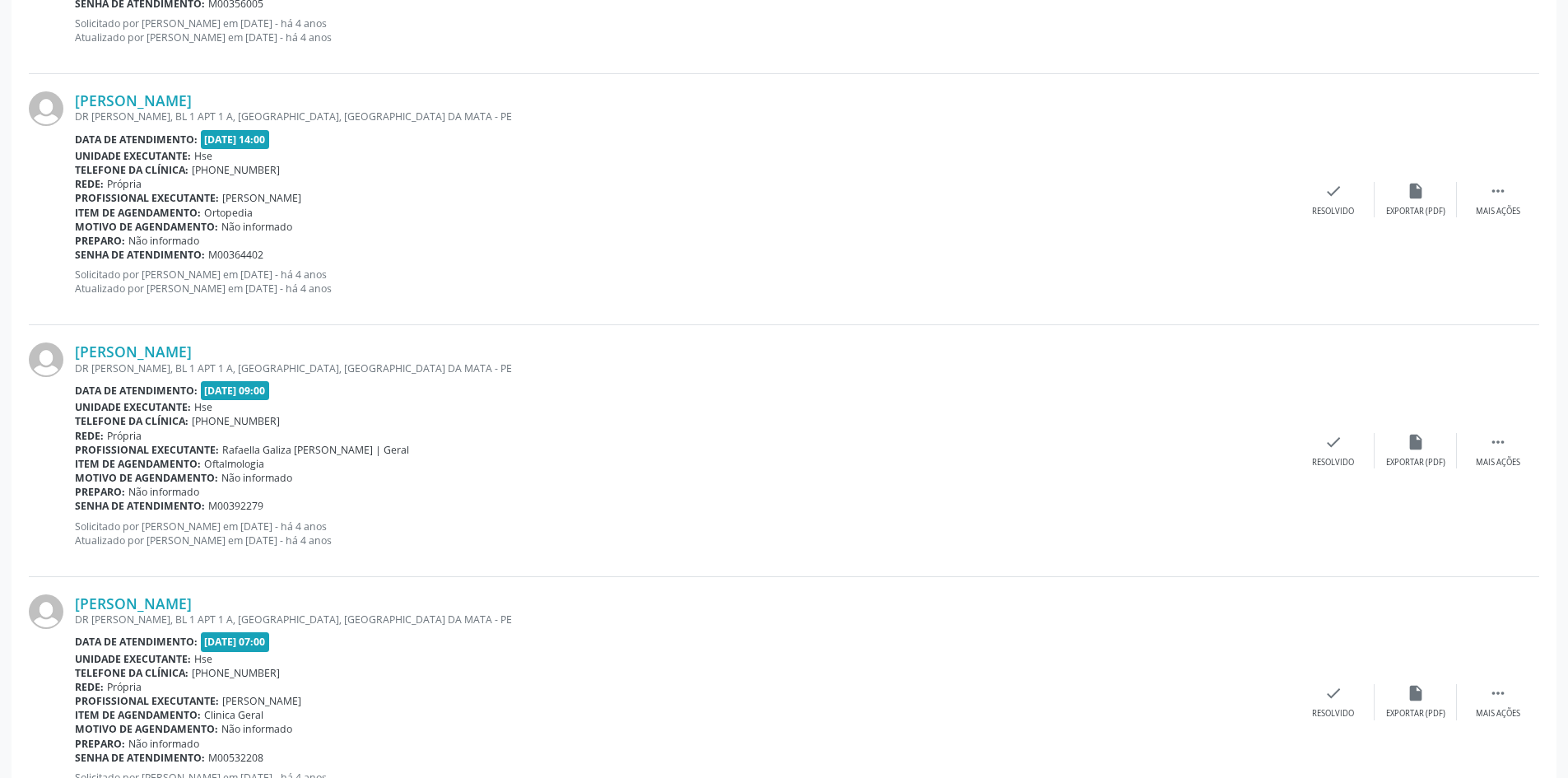
scroll to position [3562, 0]
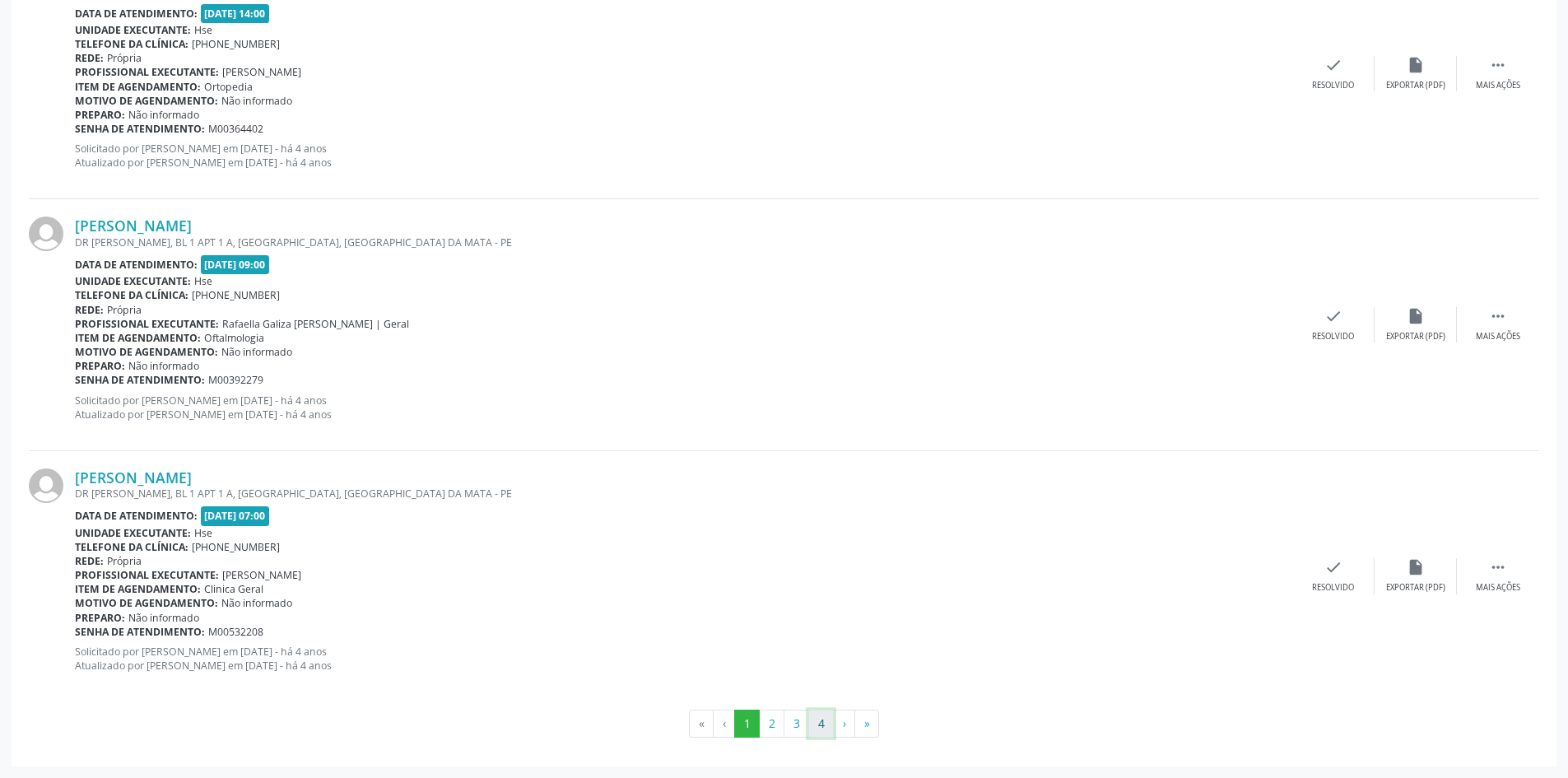
click at [826, 723] on button "4" at bounding box center [821, 723] width 26 height 28
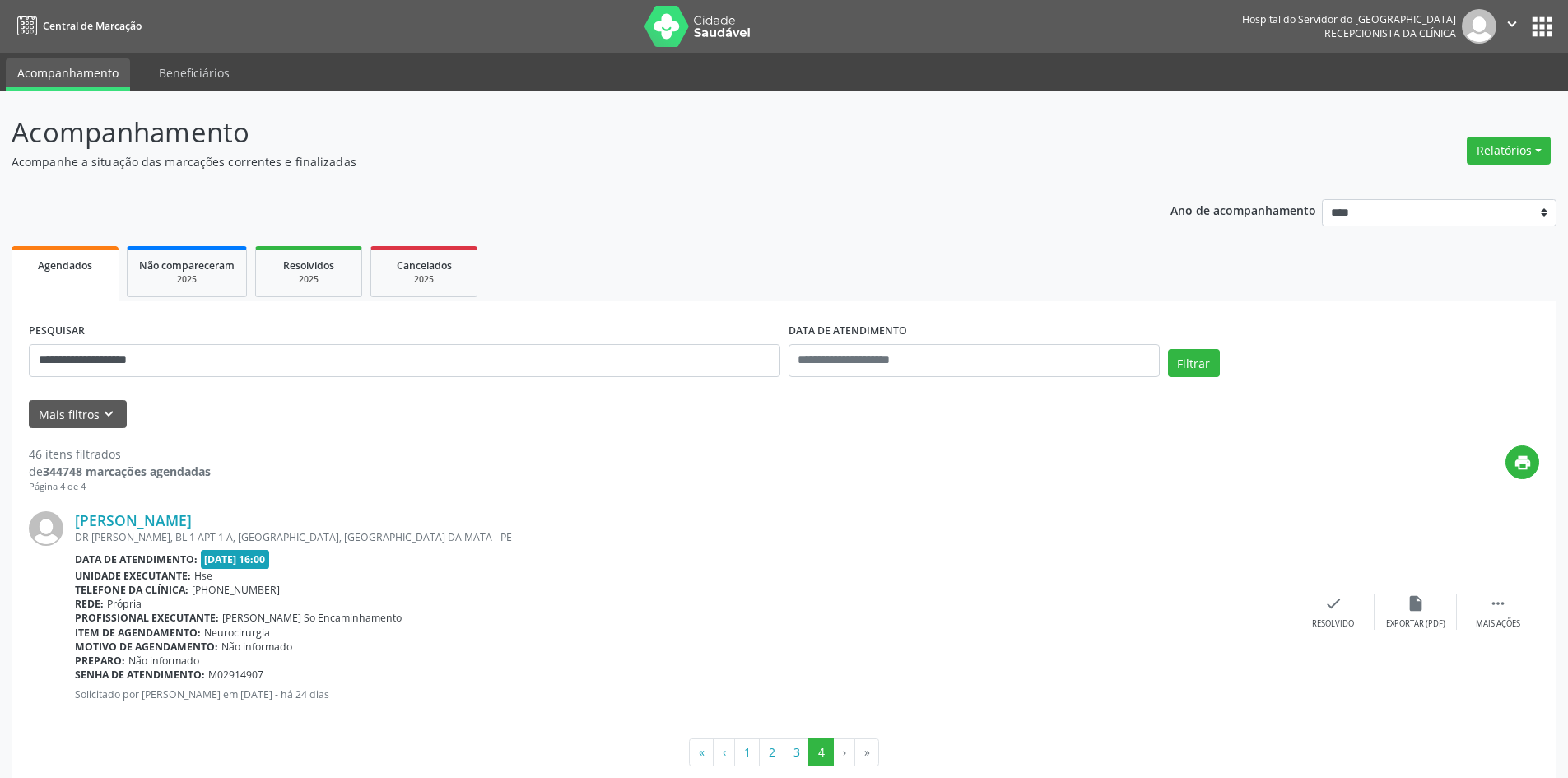
scroll to position [28, 0]
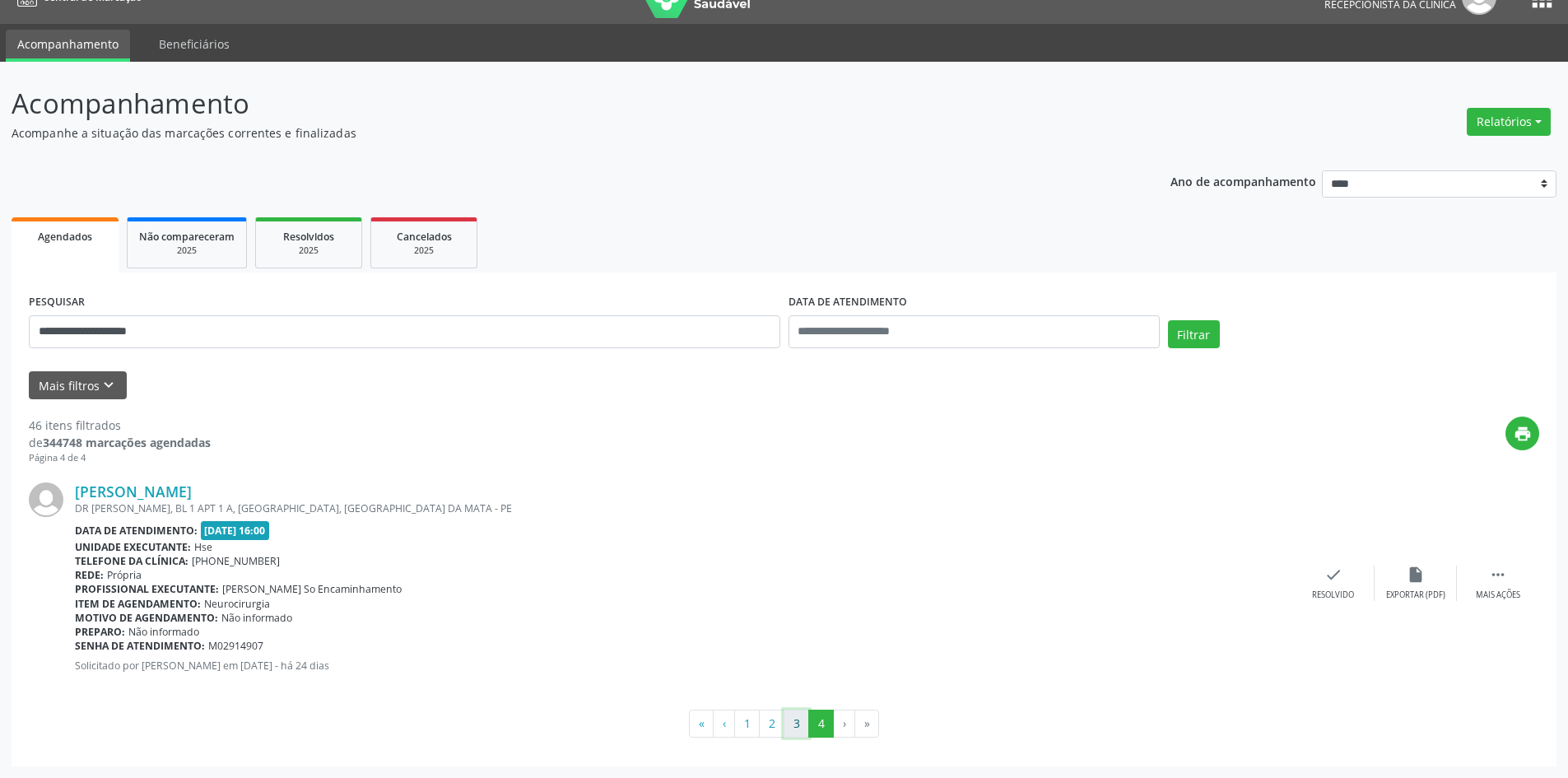
click at [789, 721] on button "3" at bounding box center [797, 723] width 26 height 28
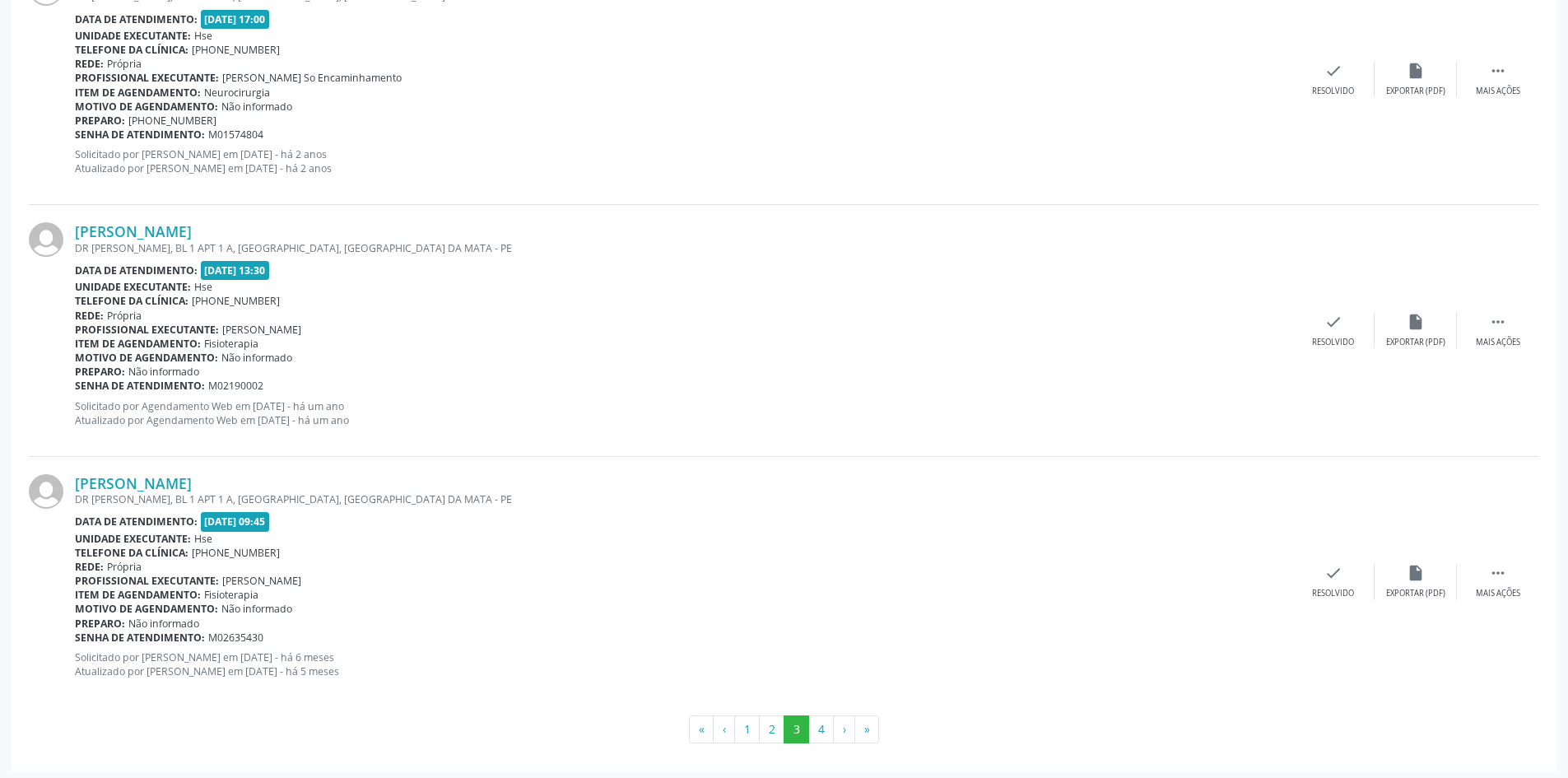
scroll to position [3562, 0]
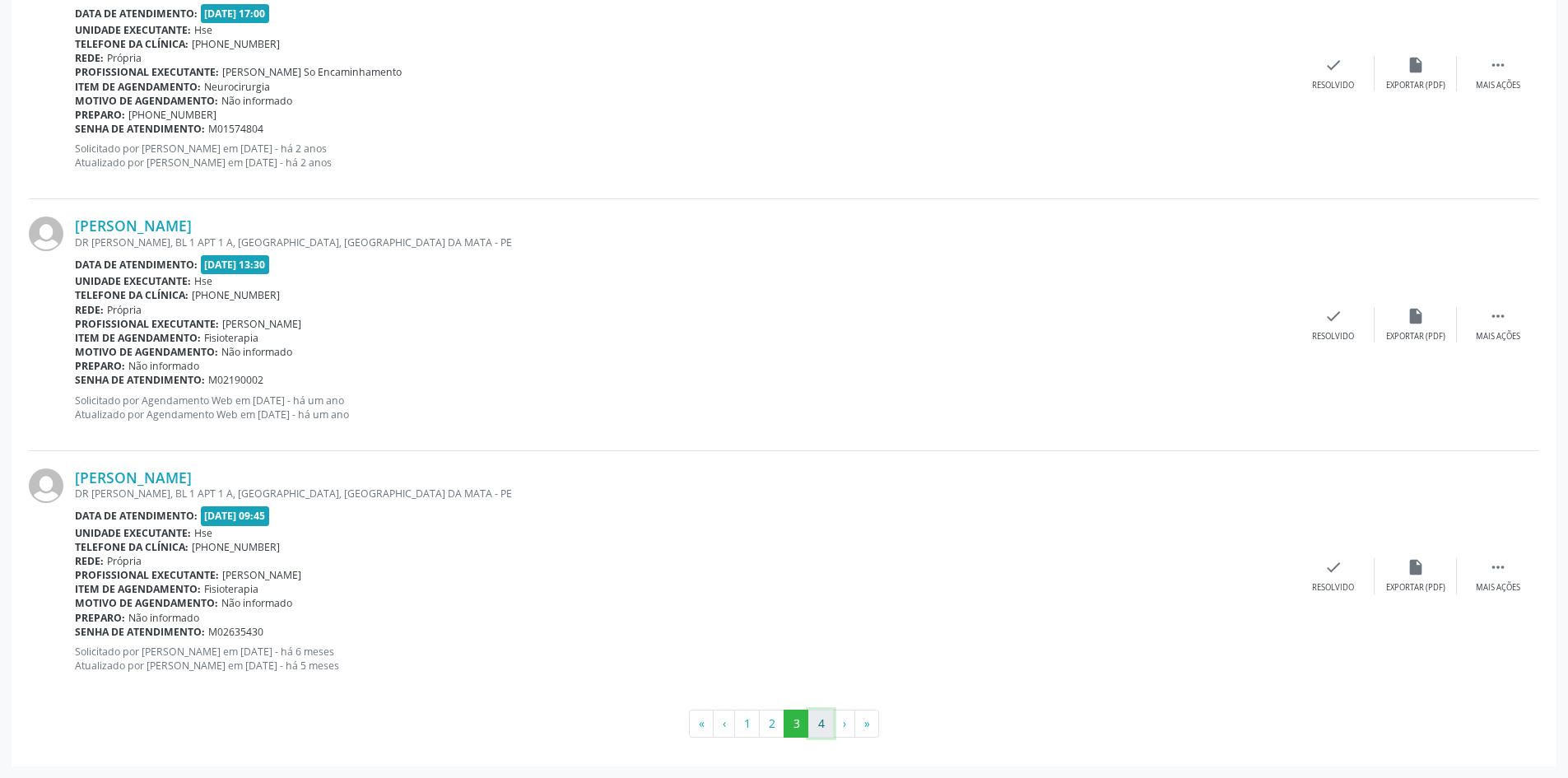
click at [822, 719] on button "4" at bounding box center [821, 723] width 26 height 28
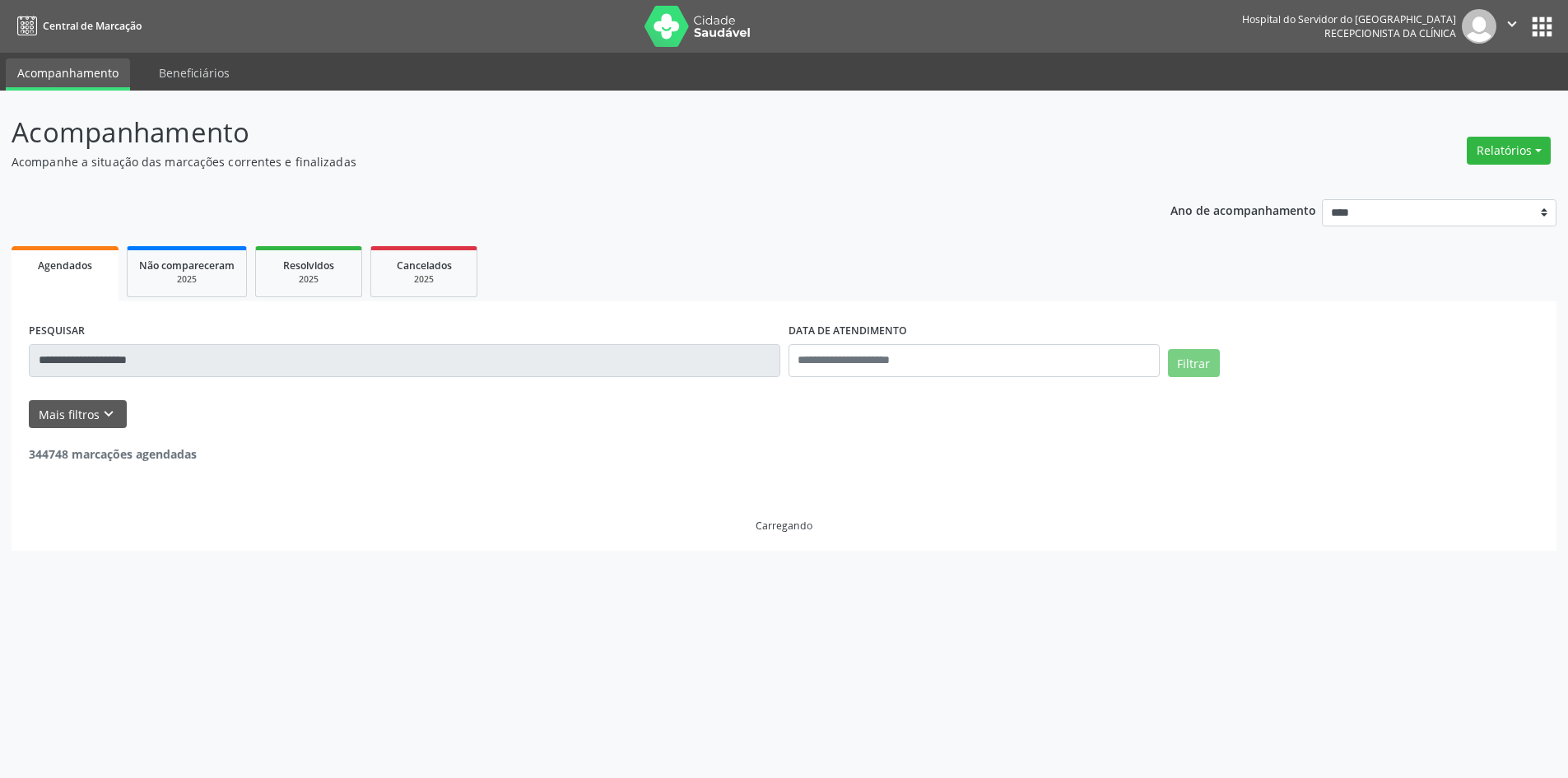
scroll to position [0, 0]
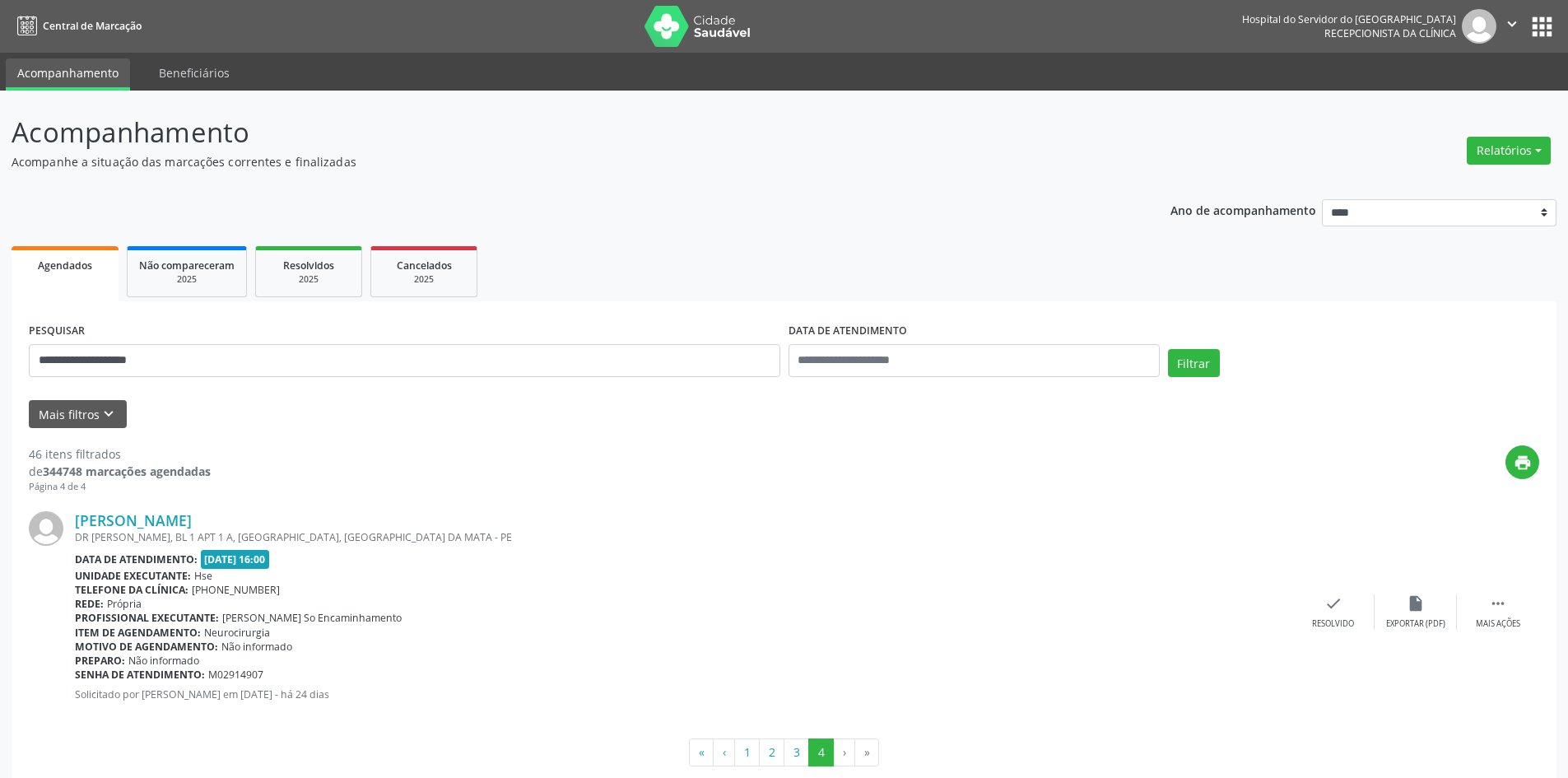
drag, startPoint x: 221, startPoint y: 518, endPoint x: 71, endPoint y: 523, distance: 150.1
click at [71, 523] on div "[PERSON_NAME] DR [PERSON_NAME], BL 1 APT 1 A, [GEOGRAPHIC_DATA], [GEOGRAPHIC_DA…" at bounding box center [783, 612] width 1510 height 236
copy div "[PERSON_NAME]"
drag, startPoint x: 182, startPoint y: 363, endPoint x: 0, endPoint y: 353, distance: 182.3
click at [0, 355] on div "**********" at bounding box center [784, 448] width 1568 height 716
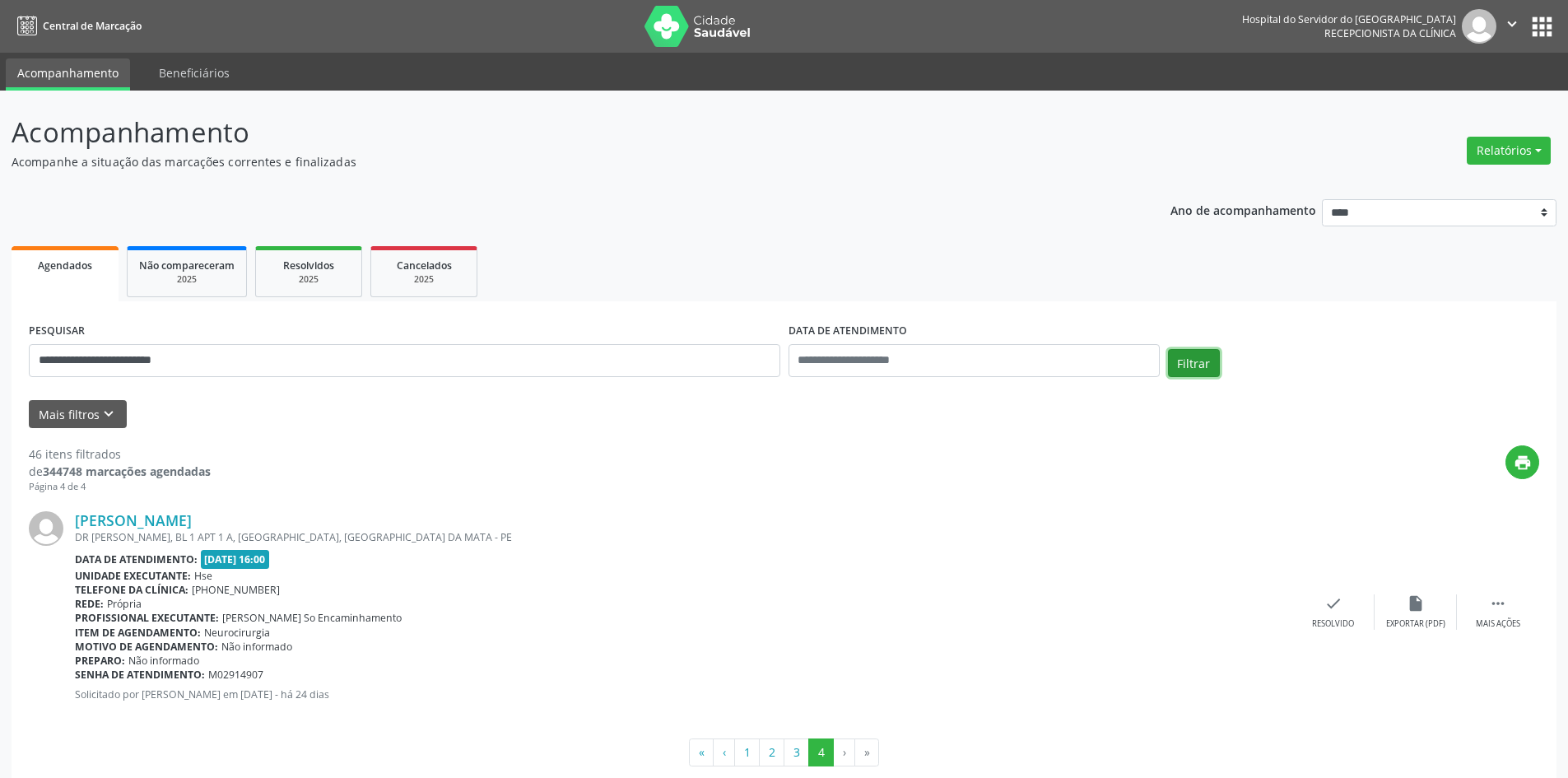
click at [1184, 367] on button "Filtrar" at bounding box center [1194, 363] width 52 height 28
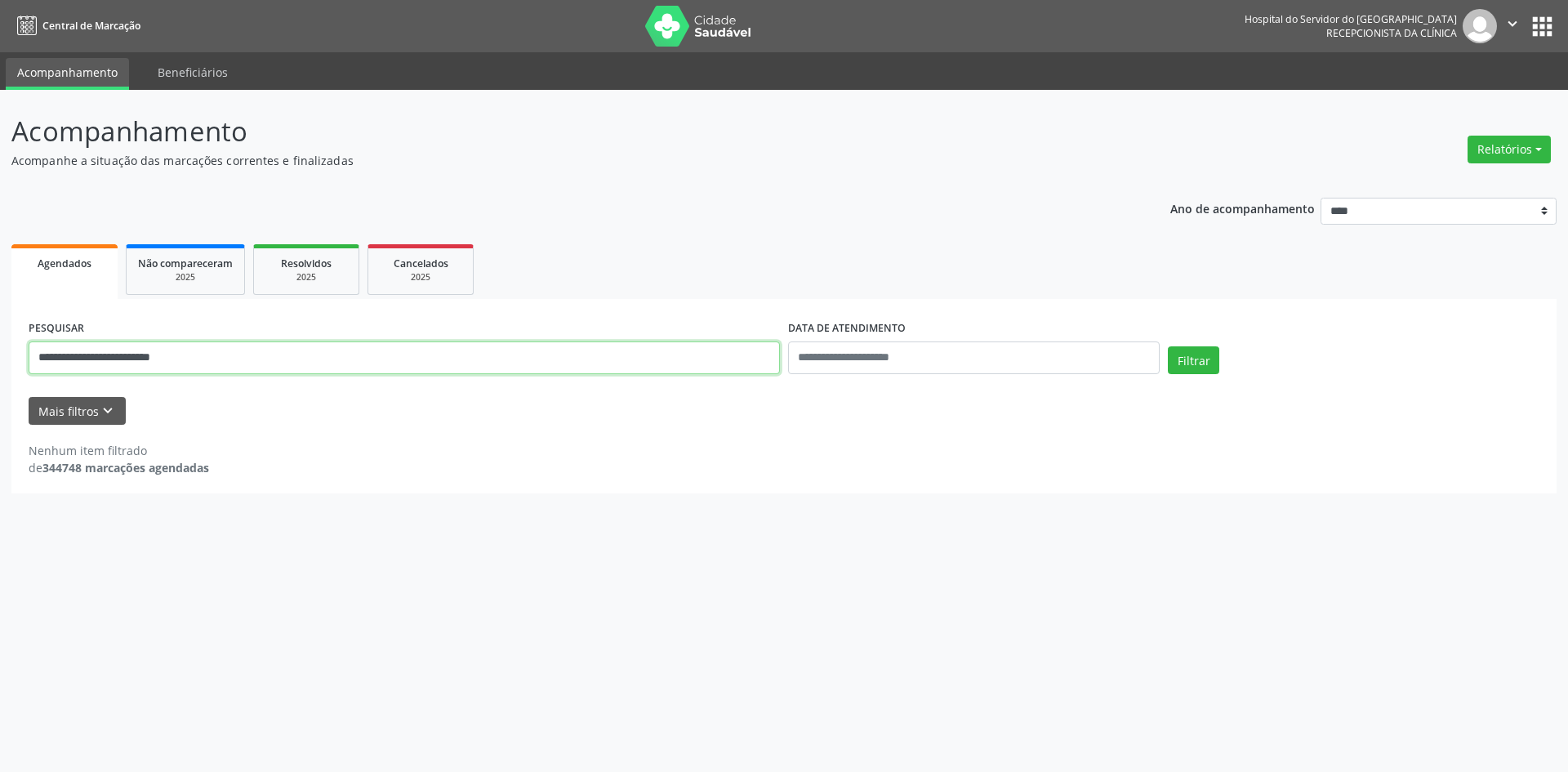
drag, startPoint x: 256, startPoint y: 357, endPoint x: 0, endPoint y: 355, distance: 256.0
click at [0, 355] on div "**********" at bounding box center [784, 430] width 1568 height 682
paste input "text"
click at [1197, 360] on button "Filtrar" at bounding box center [1194, 360] width 51 height 27
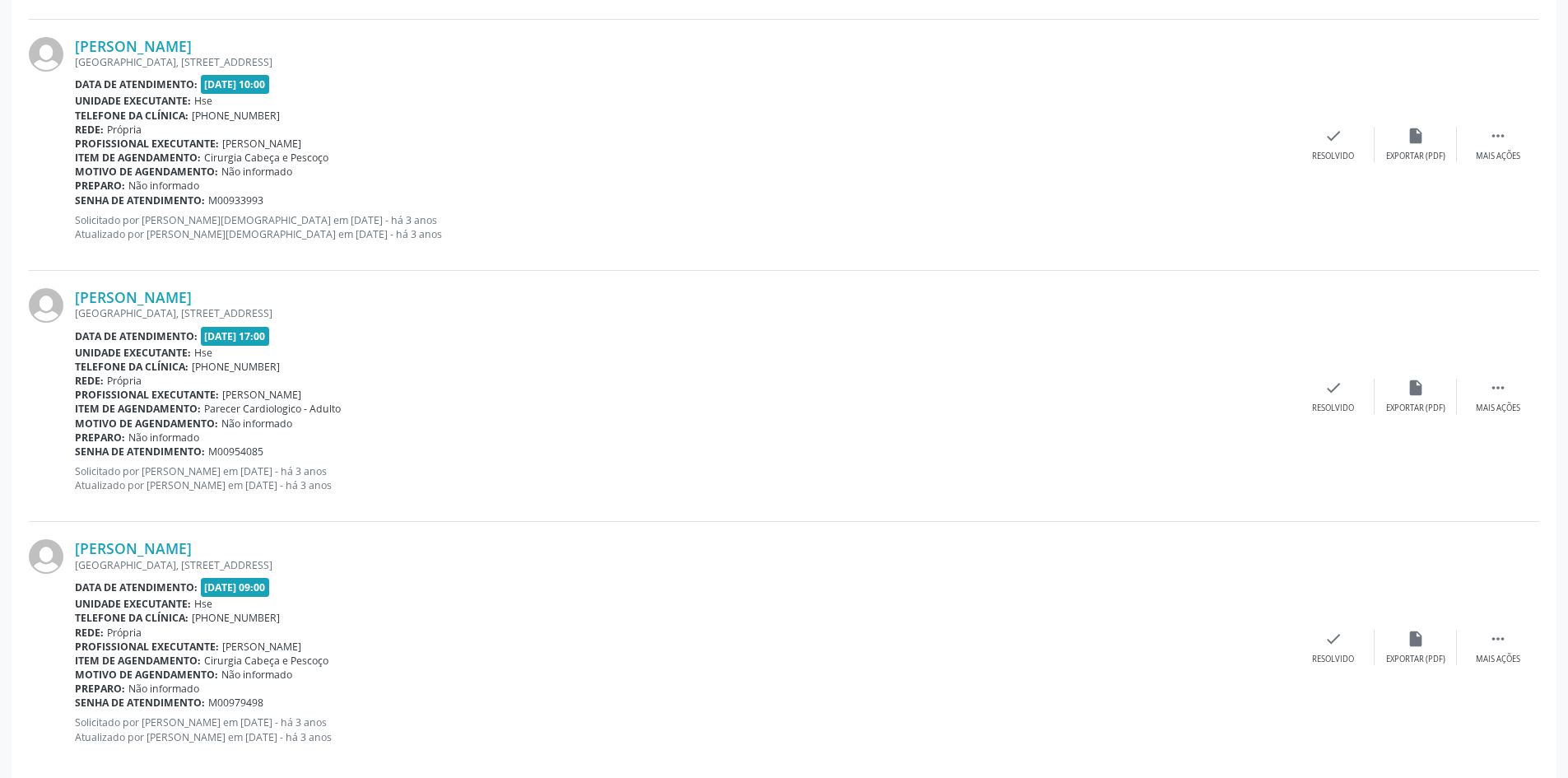
scroll to position [750, 0]
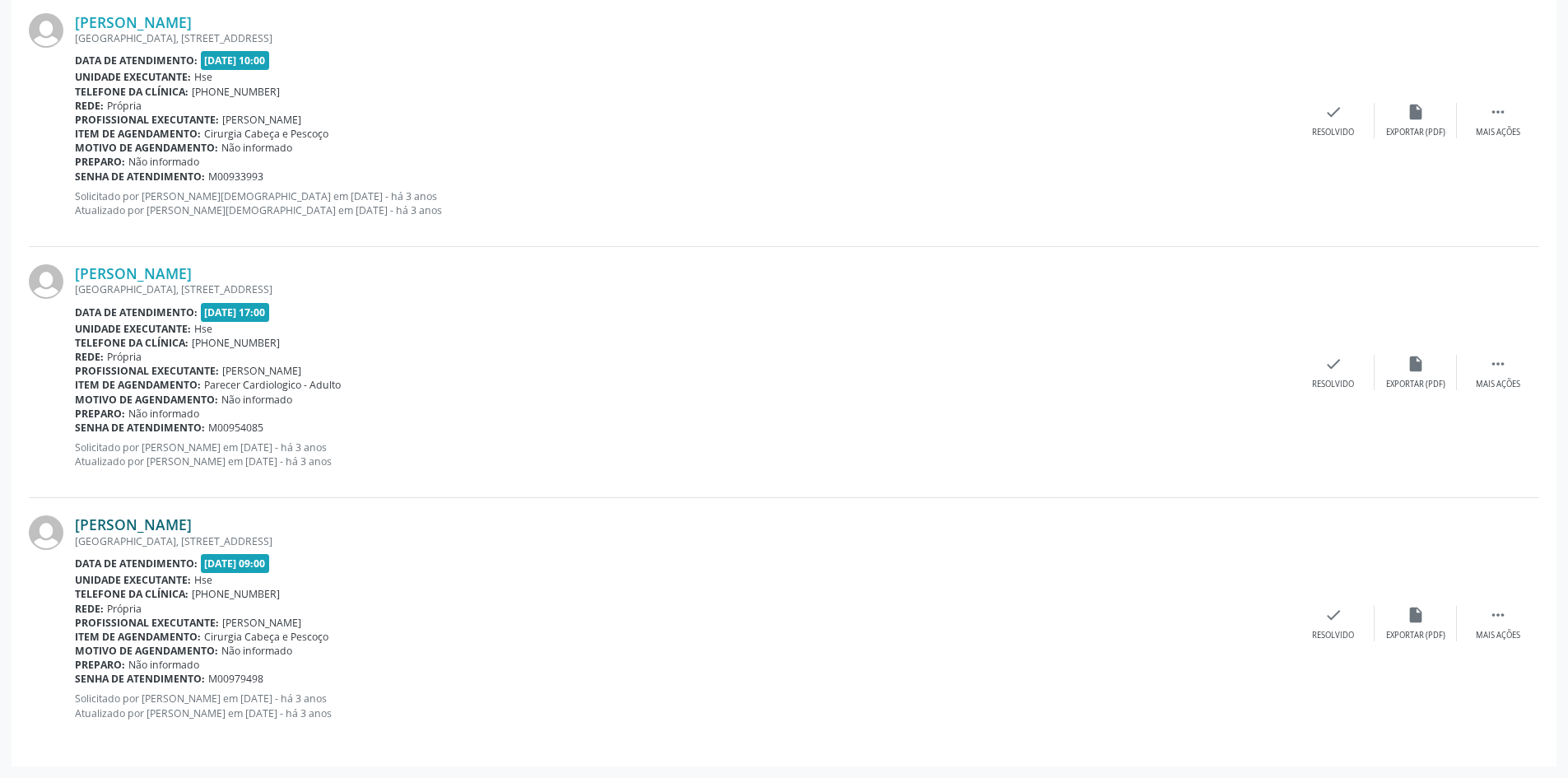
click at [192, 517] on link "[PERSON_NAME]" at bounding box center [134, 525] width 117 height 18
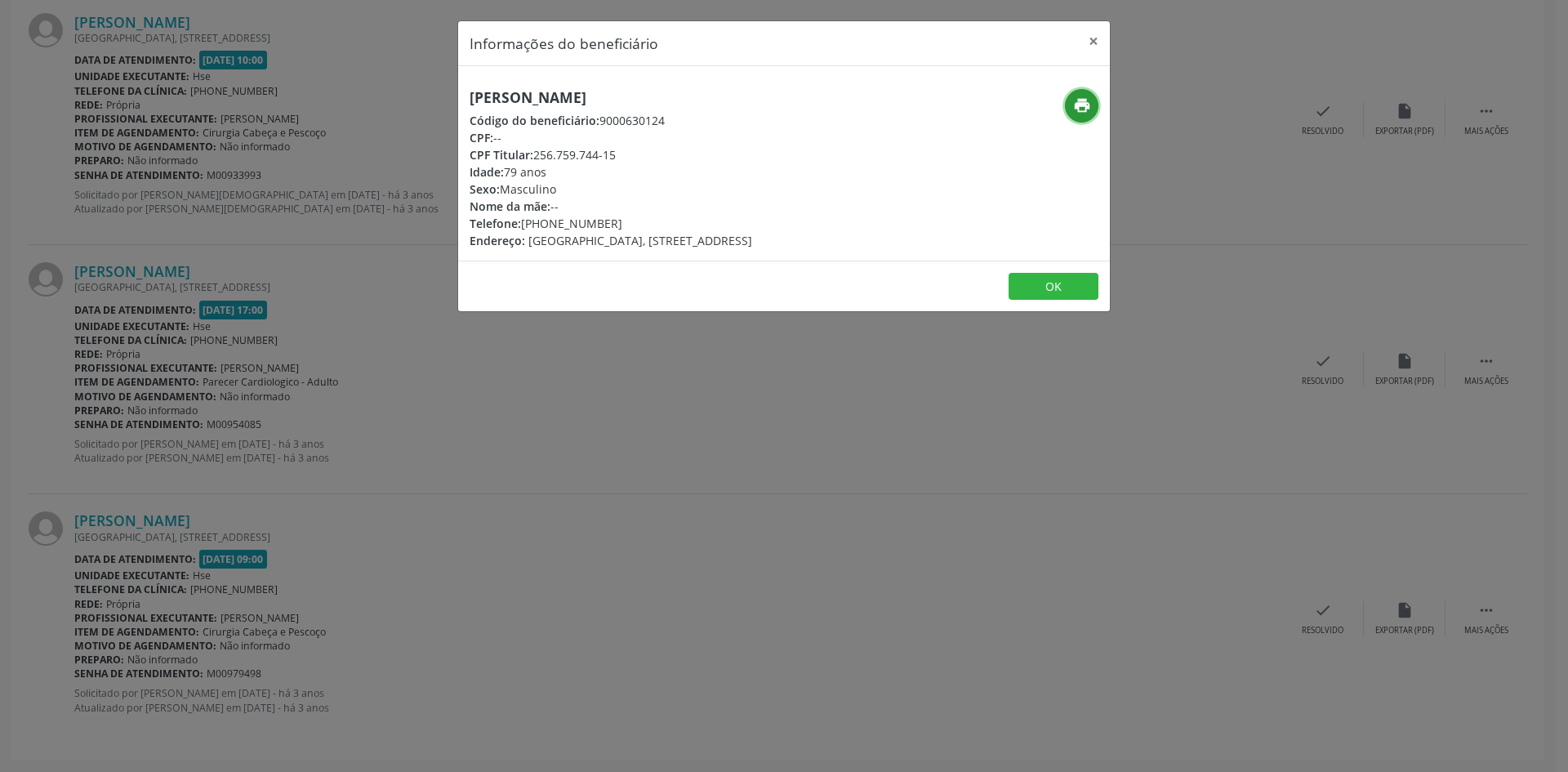
click at [1079, 103] on icon "print" at bounding box center [1082, 105] width 18 height 18
click at [1099, 38] on button "×" at bounding box center [1093, 41] width 32 height 40
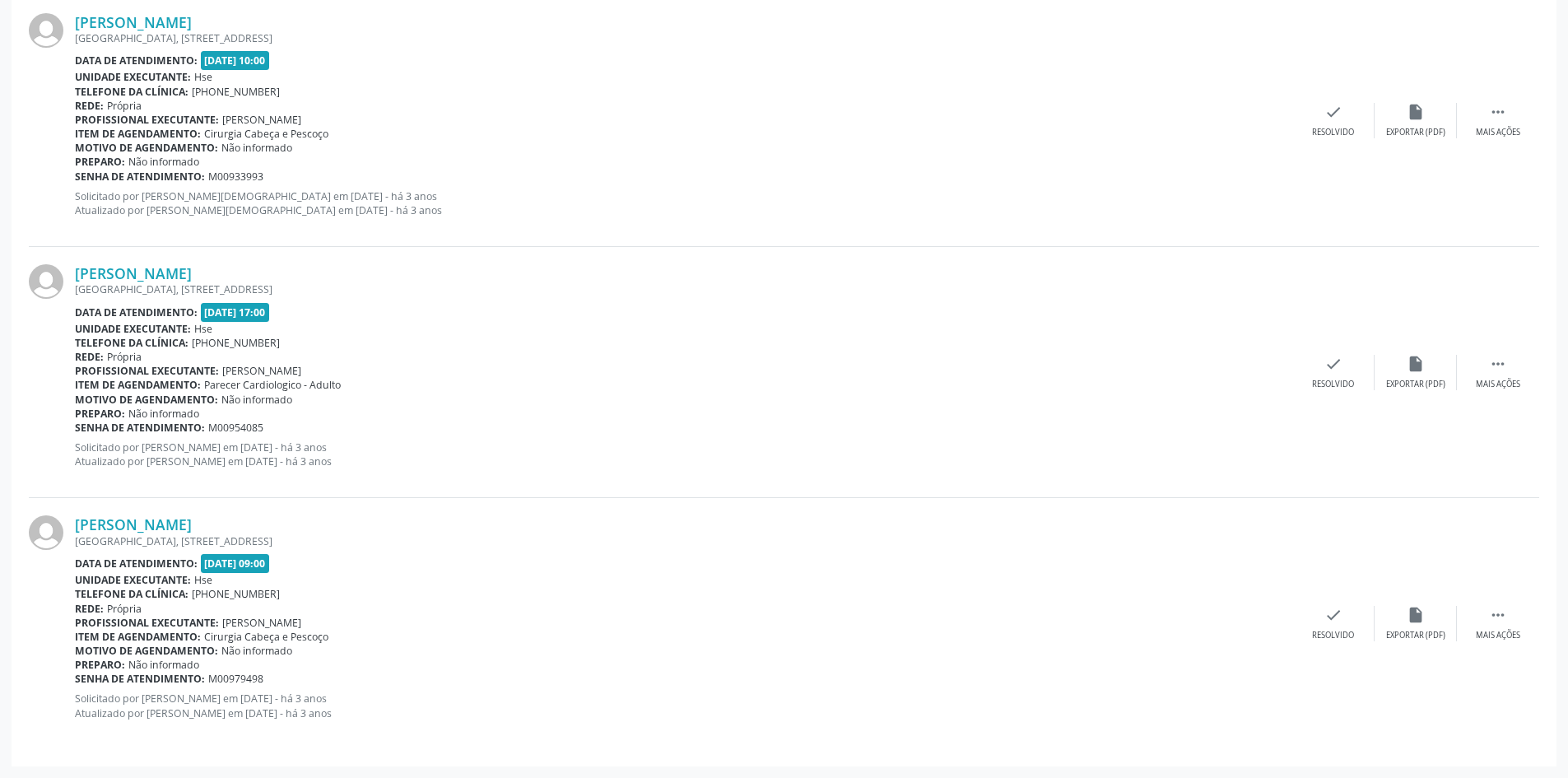
drag, startPoint x: 252, startPoint y: 522, endPoint x: 70, endPoint y: 522, distance: 182.0
click at [70, 522] on div "[PERSON_NAME] [STREET_ADDRESS] Data de atendimento: [DATE] 09:00 Unidade execut…" at bounding box center [783, 623] width 1510 height 250
copy div "[PERSON_NAME]"
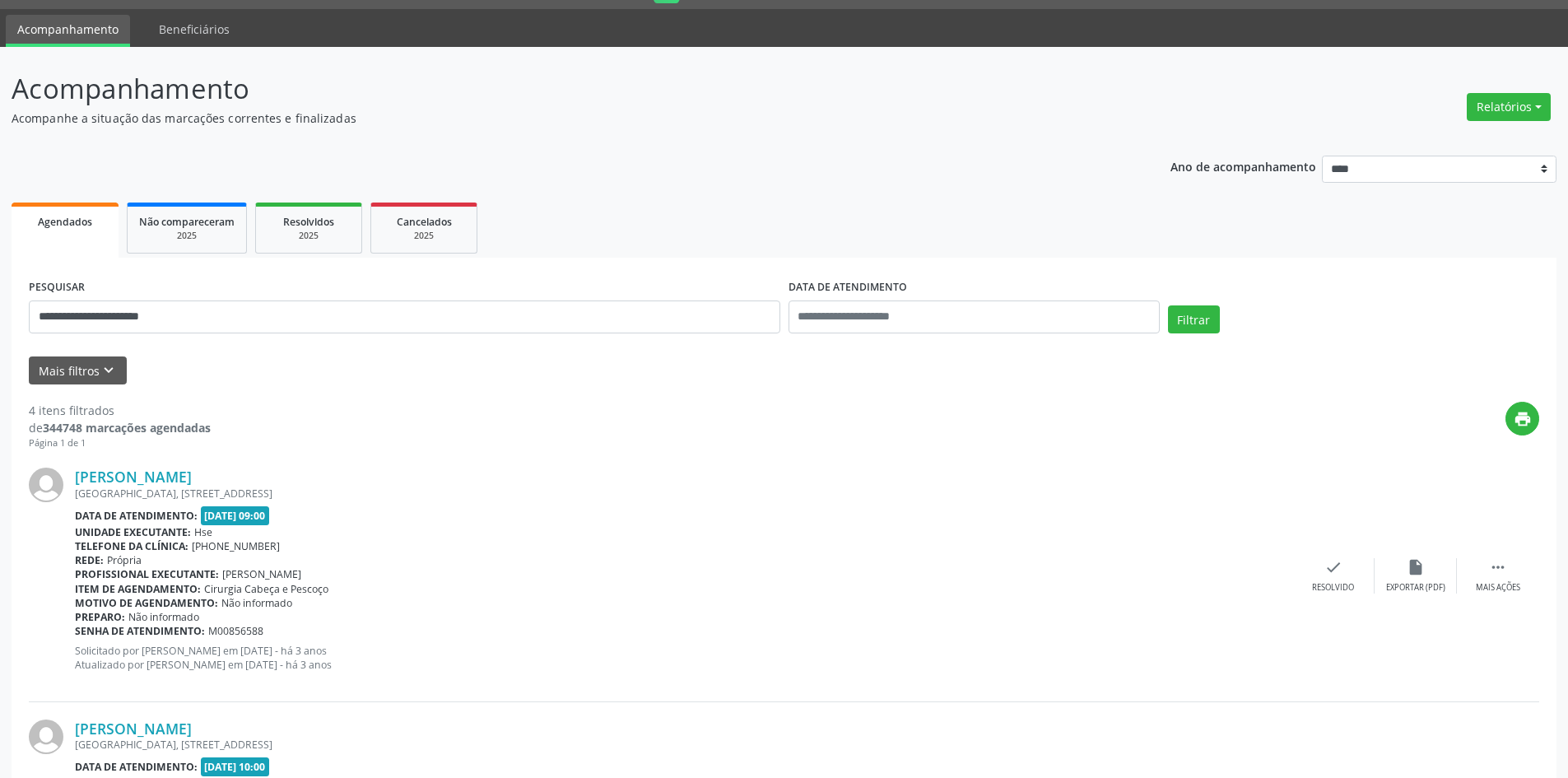
scroll to position [0, 0]
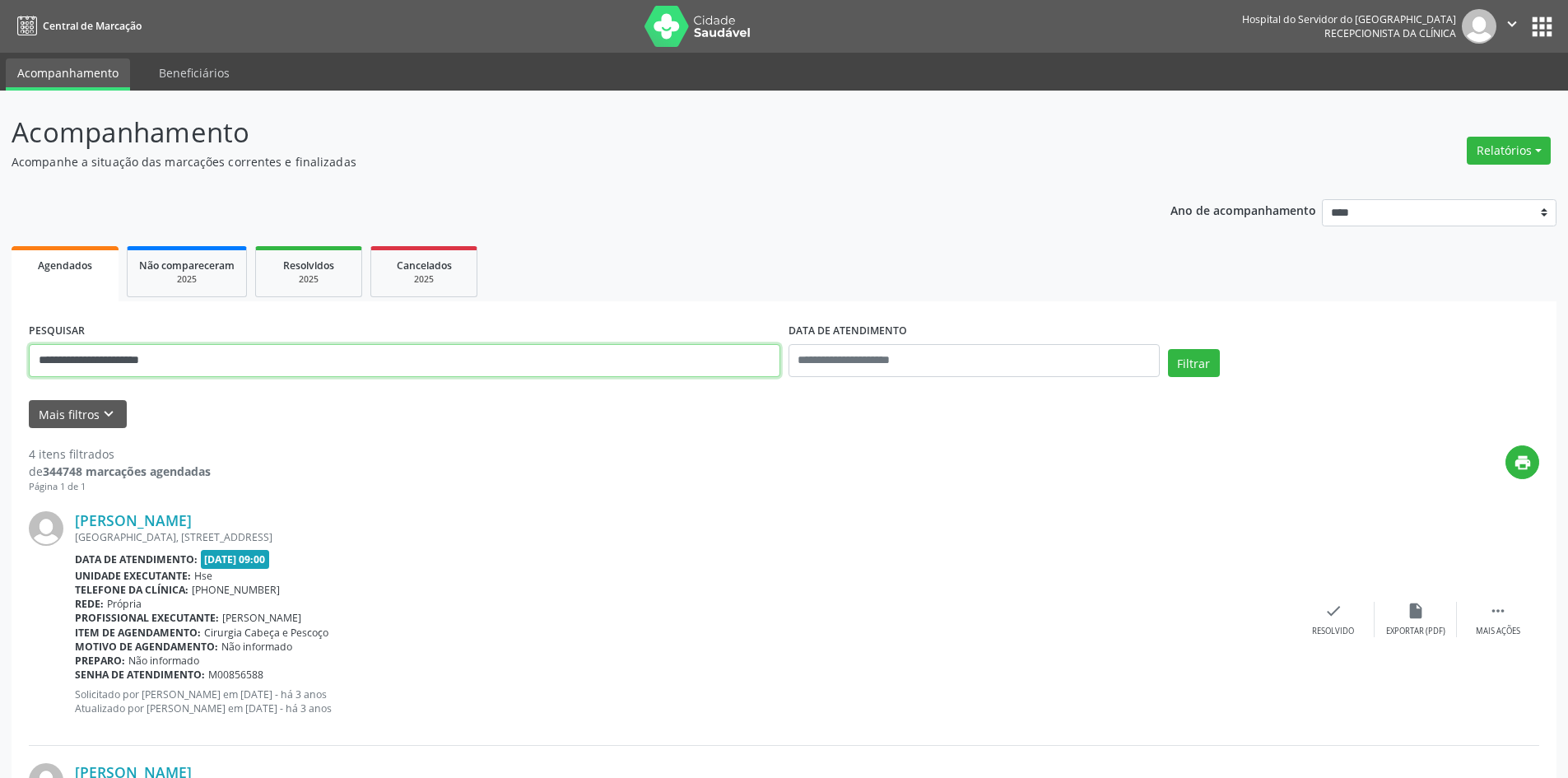
drag, startPoint x: 283, startPoint y: 363, endPoint x: 0, endPoint y: 321, distance: 286.1
paste input "text"
type input "**********"
click at [1202, 357] on button "Filtrar" at bounding box center [1194, 363] width 52 height 28
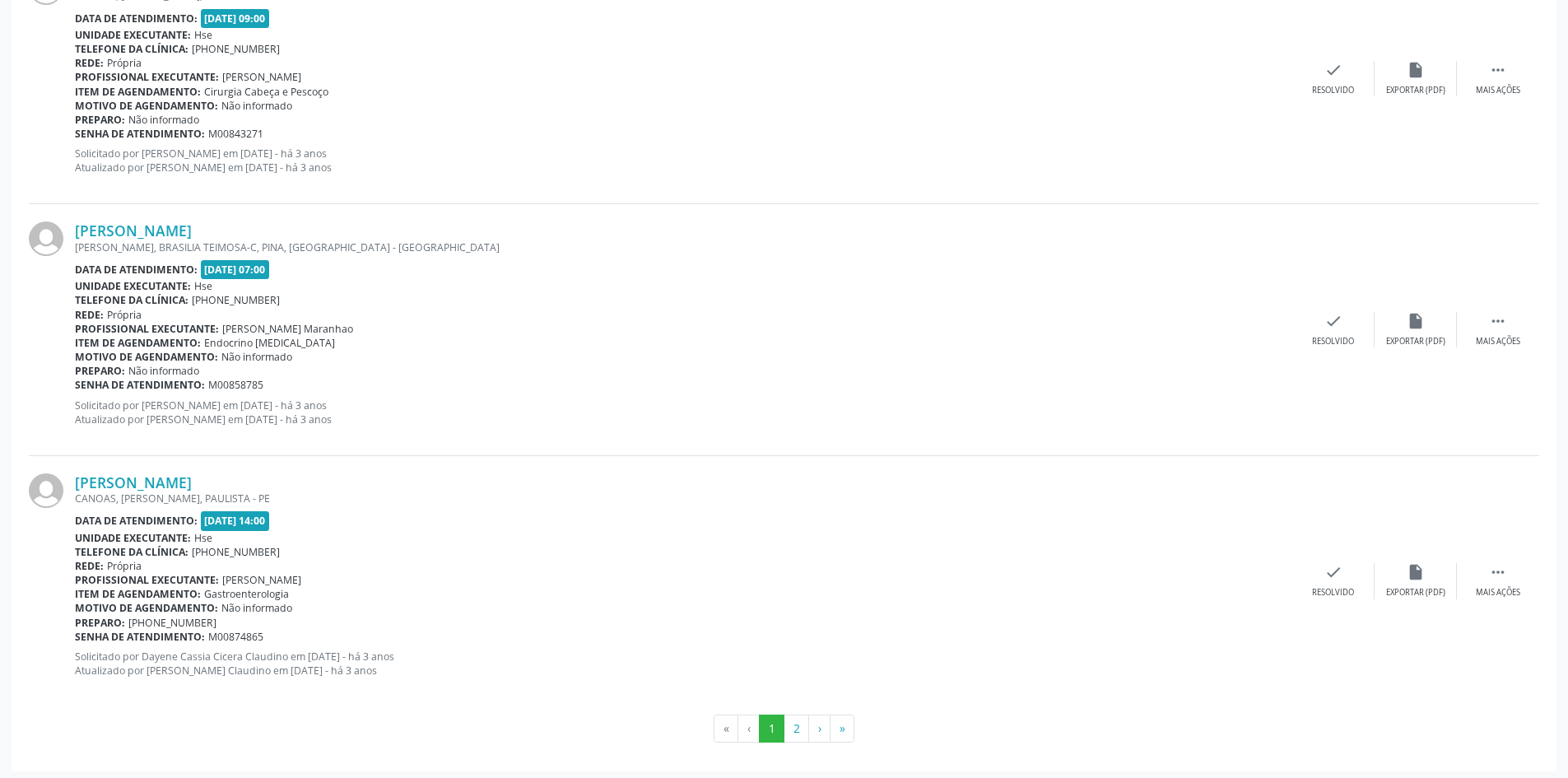
scroll to position [3562, 0]
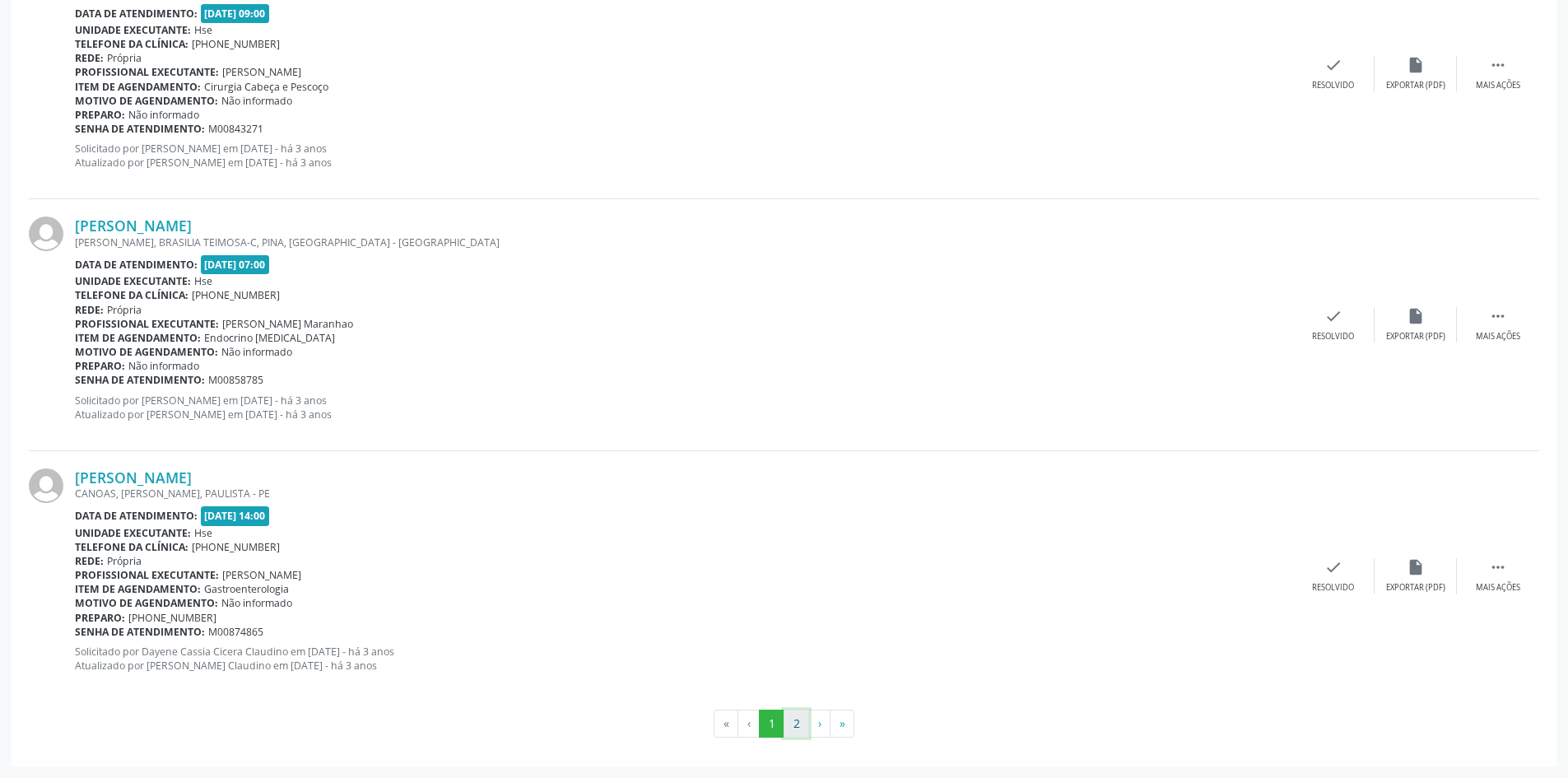
click at [795, 723] on button "2" at bounding box center [797, 723] width 26 height 28
drag, startPoint x: 294, startPoint y: 226, endPoint x: 76, endPoint y: 226, distance: 218.0
click at [76, 226] on div "[PERSON_NAME]" at bounding box center [684, 226] width 1218 height 18
copy link "[PERSON_NAME]"
